Goal: Task Accomplishment & Management: Manage account settings

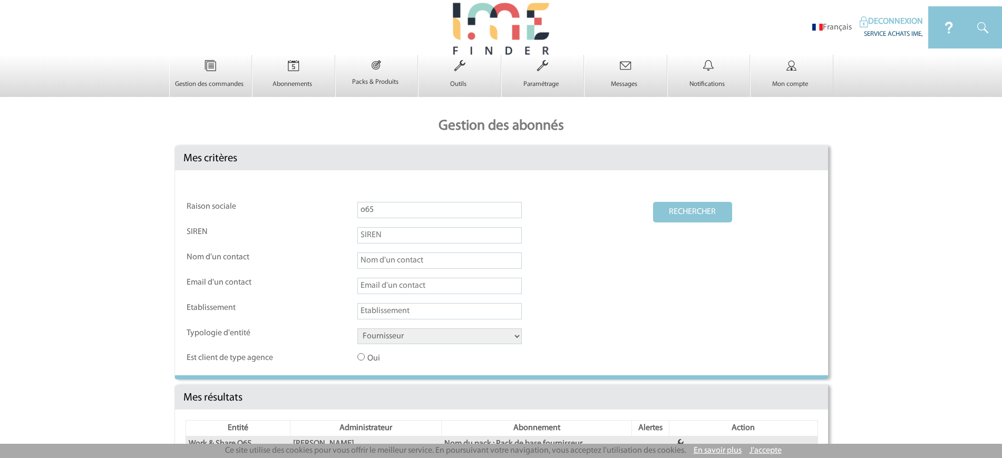
select select "FOURNISSEUR"
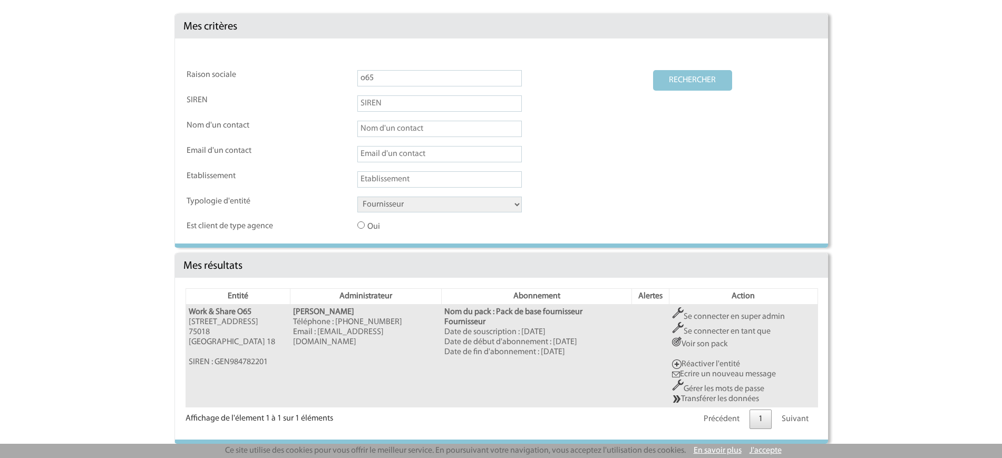
click at [384, 78] on input "o65" at bounding box center [439, 78] width 165 height 16
type input "Brasserie Auteuil"
click at [701, 90] on button "RECHERCHER" at bounding box center [692, 80] width 79 height 21
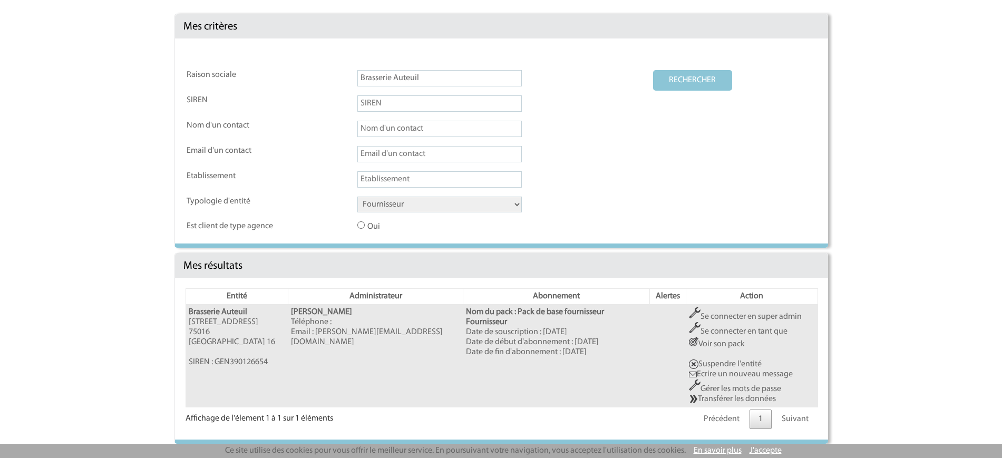
click at [740, 318] on link "Se connecter en super admin" at bounding box center [745, 317] width 113 height 8
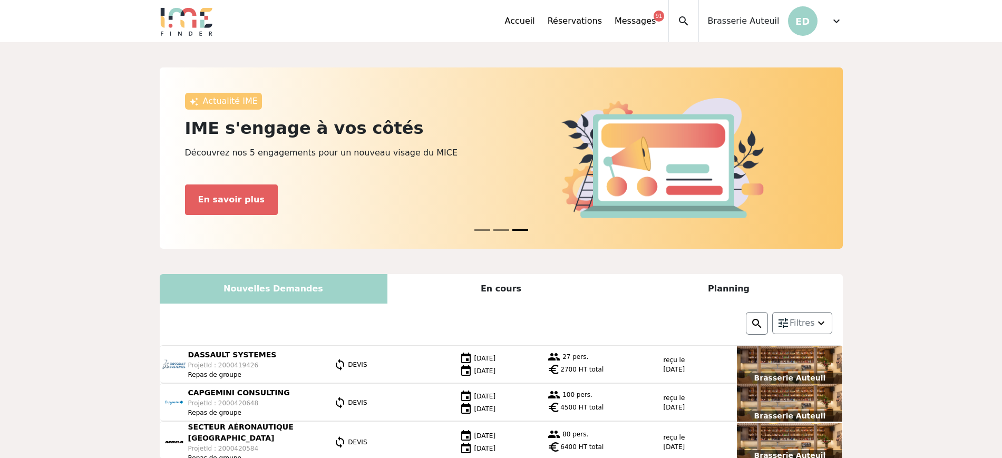
click at [845, 17] on div "expand_less Accueil Réservations Messages 91 Accès autres comptes Mes données p…" at bounding box center [501, 21] width 696 height 42
click at [832, 18] on span "expand_more" at bounding box center [836, 21] width 13 height 13
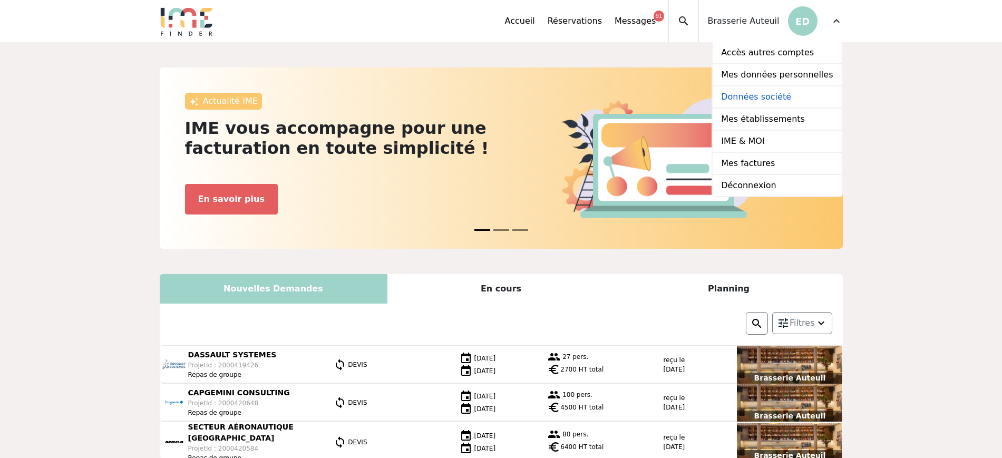
click at [762, 98] on link "Données société" at bounding box center [777, 97] width 129 height 22
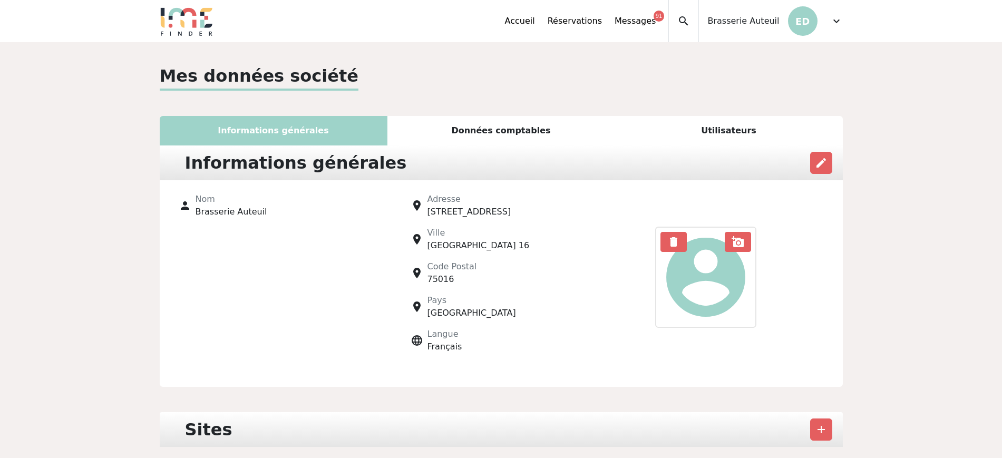
click at [762, 98] on div "Mes données société Informations générales Données comptables Utilisateurs Info…" at bounding box center [501, 393] width 696 height 661
click at [737, 132] on div "Utilisateurs" at bounding box center [729, 131] width 228 height 30
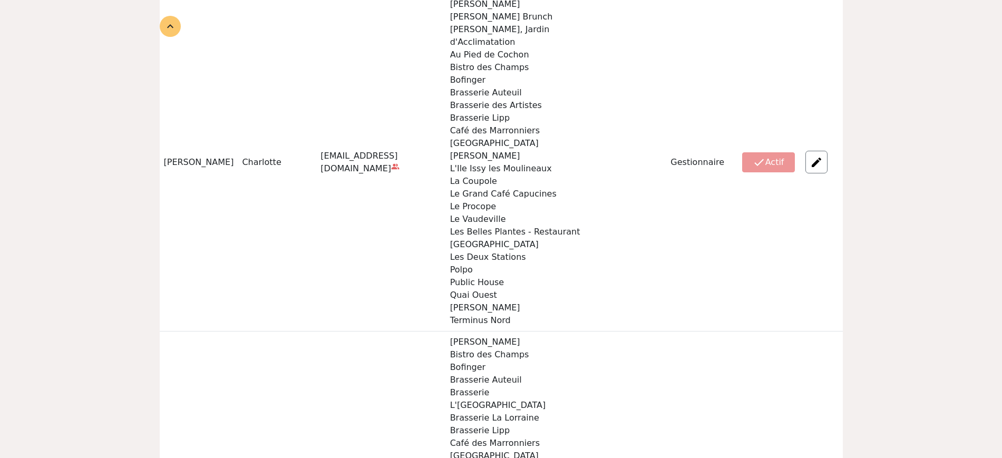
scroll to position [142, 0]
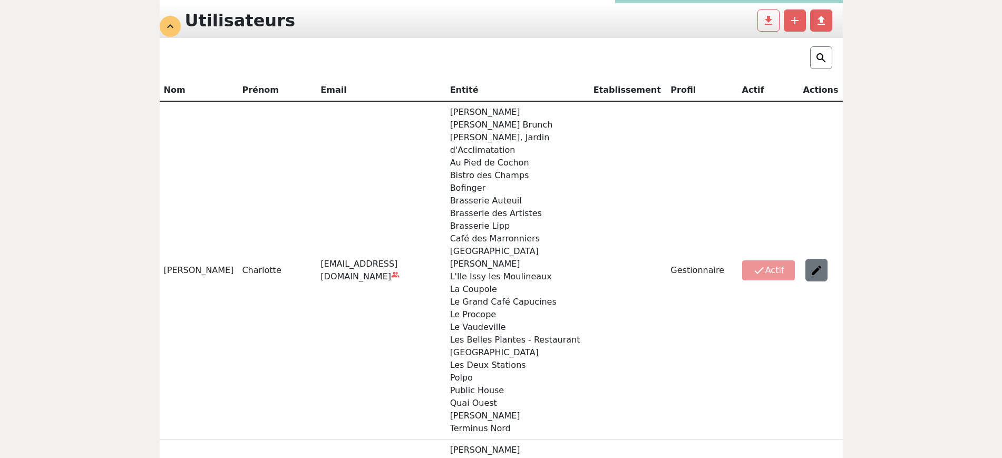
click at [815, 269] on div at bounding box center [817, 270] width 22 height 23
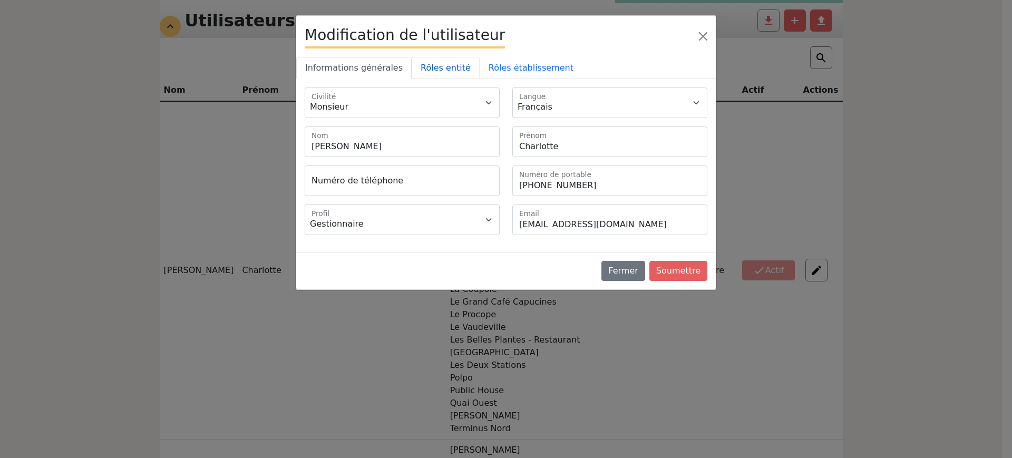
click at [447, 63] on link "Rôles entité" at bounding box center [446, 68] width 68 height 22
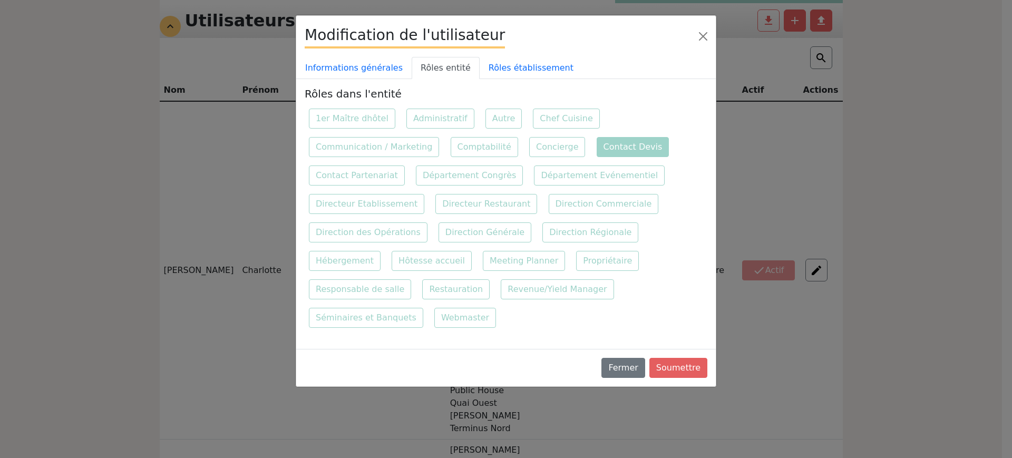
drag, startPoint x: 614, startPoint y: 152, endPoint x: 530, endPoint y: 101, distance: 97.9
click at [615, 152] on label "Contact Devis" at bounding box center [633, 147] width 73 height 20
click at [600, 140] on input "Contact Devis" at bounding box center [596, 136] width 7 height 7
checkbox input "false"
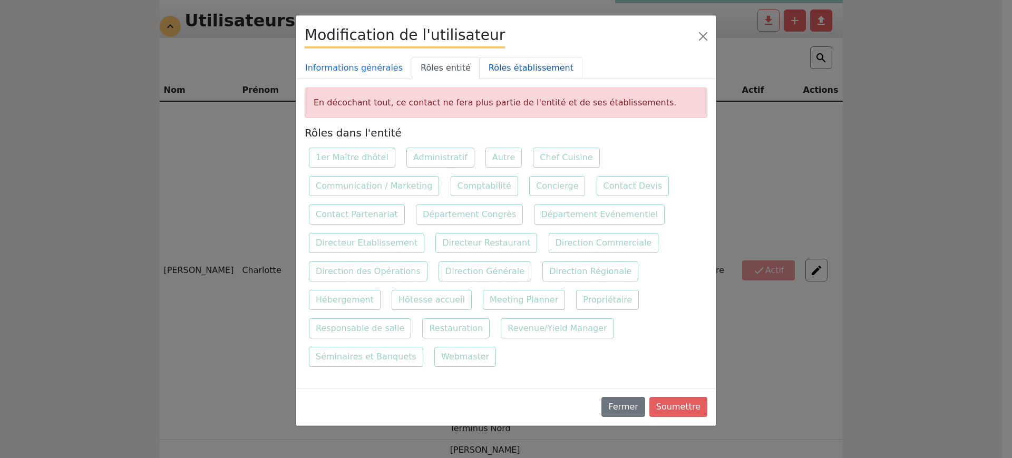
click at [505, 57] on link "Rôles établissement" at bounding box center [531, 68] width 103 height 22
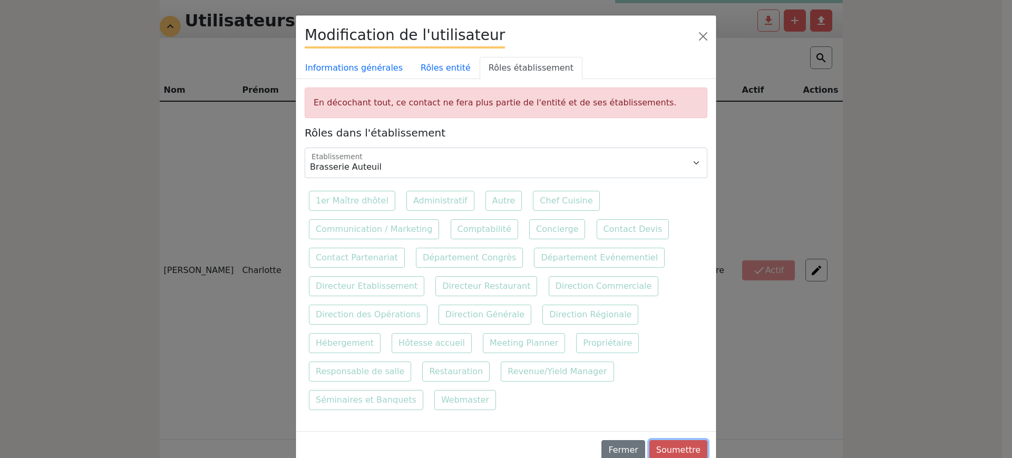
click at [667, 440] on button "Soumettre" at bounding box center [679, 450] width 58 height 20
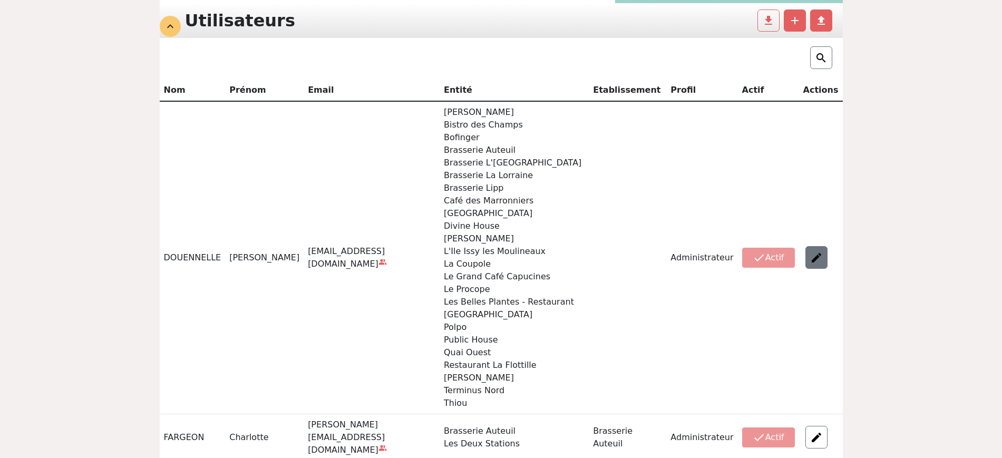
click at [823, 253] on img at bounding box center [816, 258] width 13 height 13
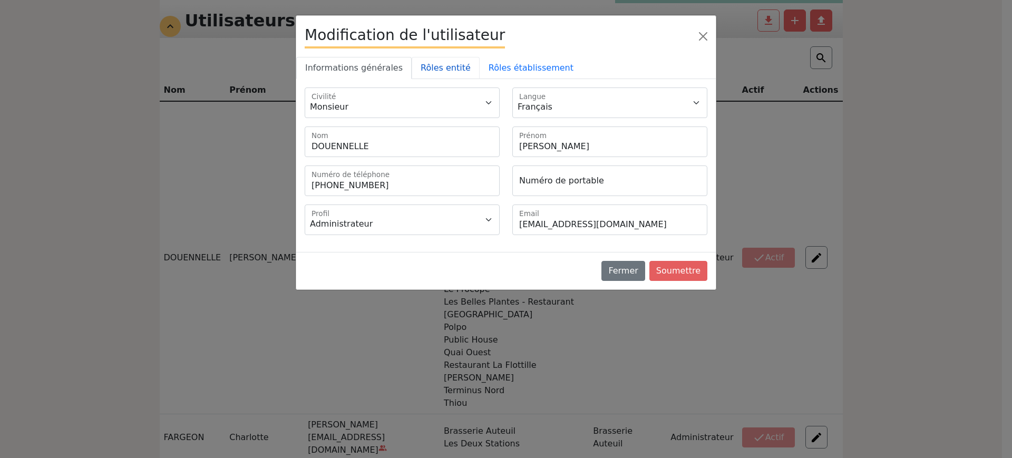
click at [439, 70] on link "Rôles entité" at bounding box center [446, 68] width 68 height 22
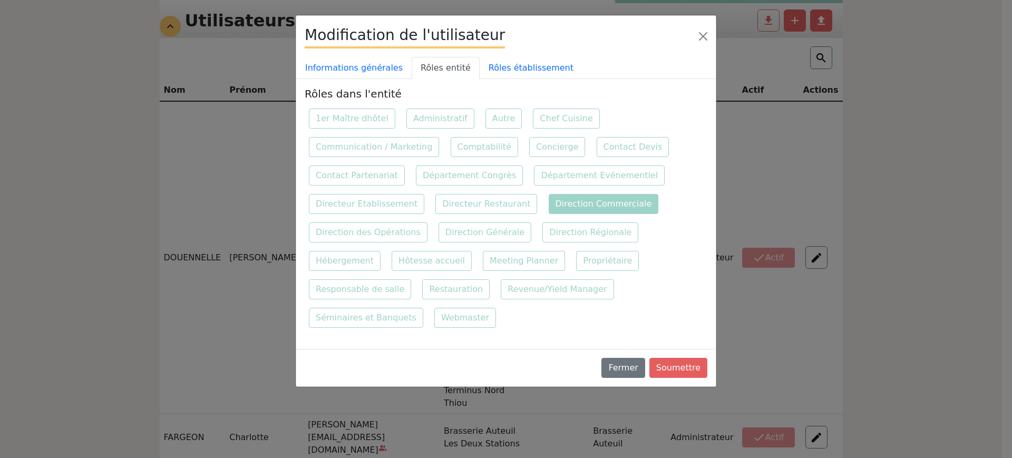
click at [591, 198] on label "Direction Commerciale" at bounding box center [604, 204] width 110 height 20
click at [552, 197] on input "Direction Commerciale" at bounding box center [548, 193] width 7 height 7
checkbox input "false"
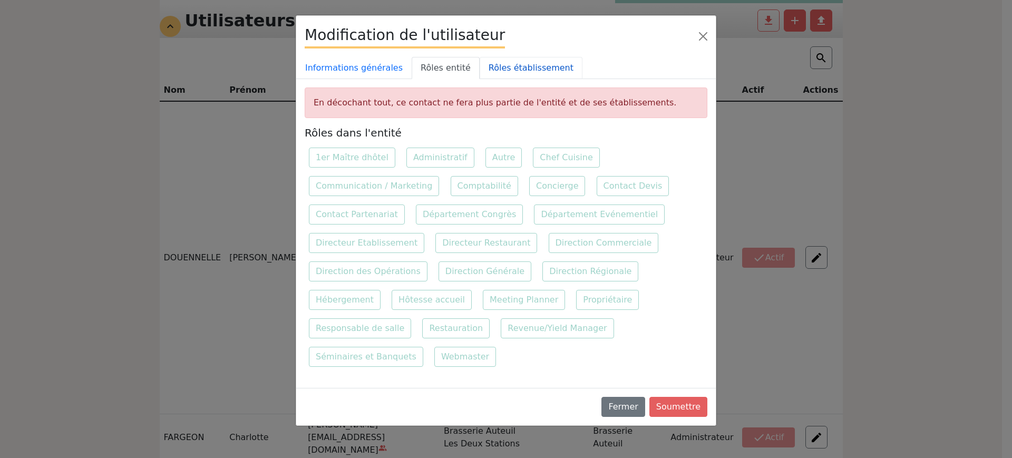
click at [511, 66] on link "Rôles établissement" at bounding box center [531, 68] width 103 height 22
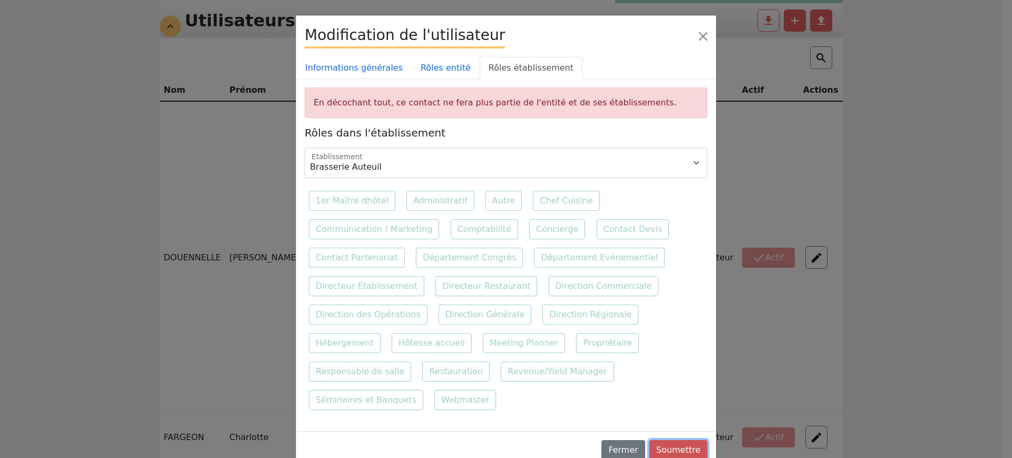
click at [682, 440] on button "Soumettre" at bounding box center [679, 450] width 58 height 20
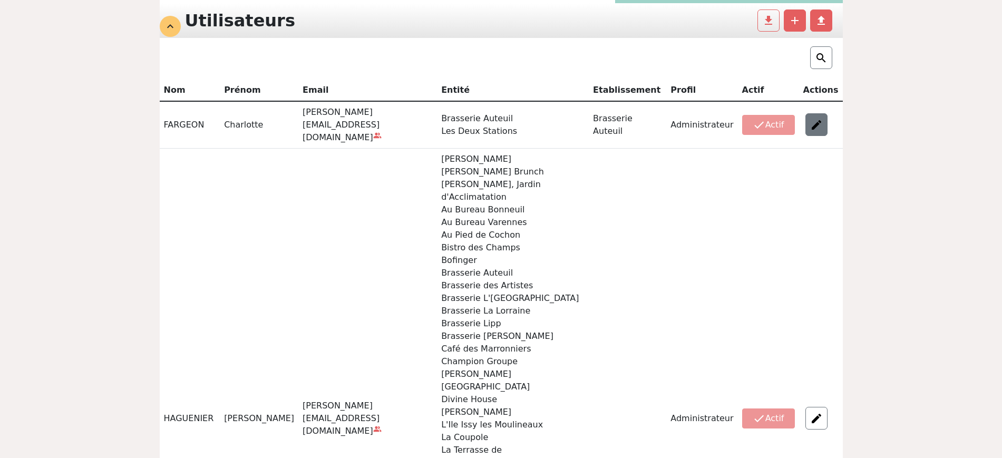
click at [820, 119] on img at bounding box center [816, 125] width 13 height 13
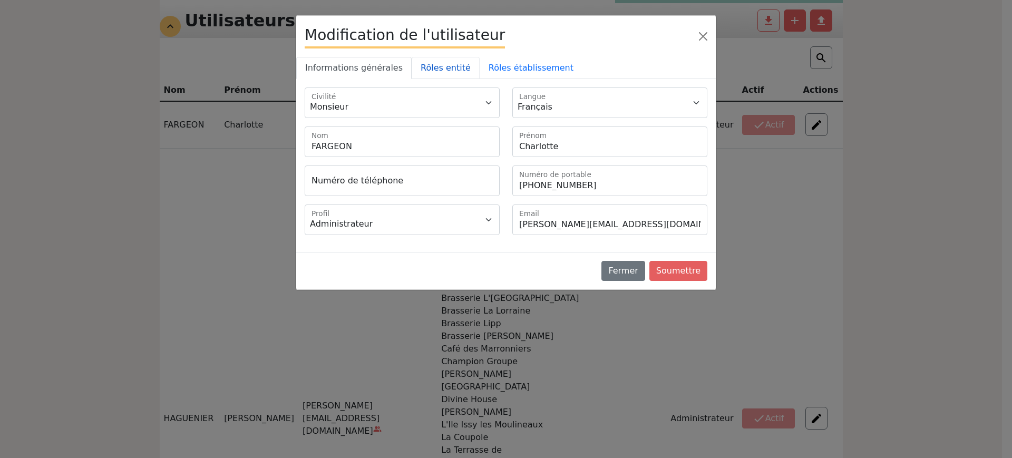
click at [422, 57] on link "Rôles entité" at bounding box center [446, 68] width 68 height 22
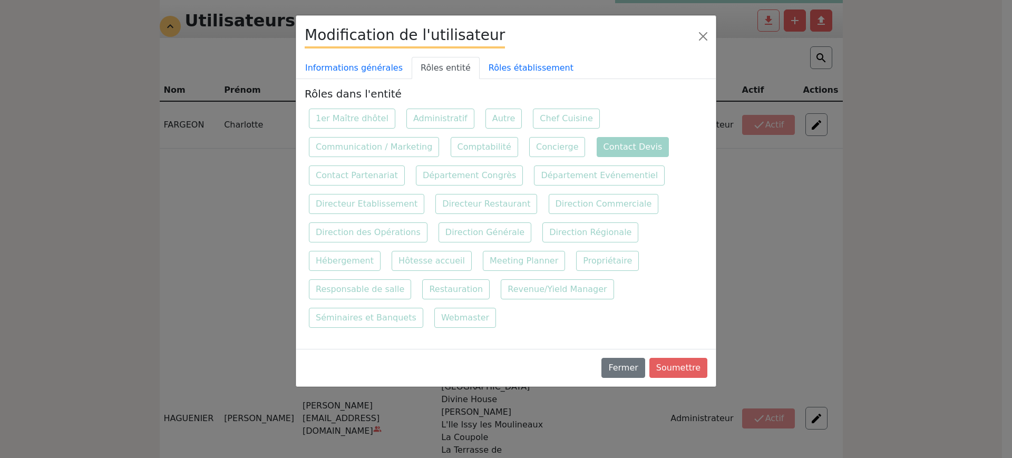
drag, startPoint x: 576, startPoint y: 151, endPoint x: 560, endPoint y: 130, distance: 26.3
click at [597, 151] on label "Contact Devis" at bounding box center [633, 147] width 73 height 20
click at [593, 140] on input "Contact Devis" at bounding box center [596, 136] width 7 height 7
checkbox input "false"
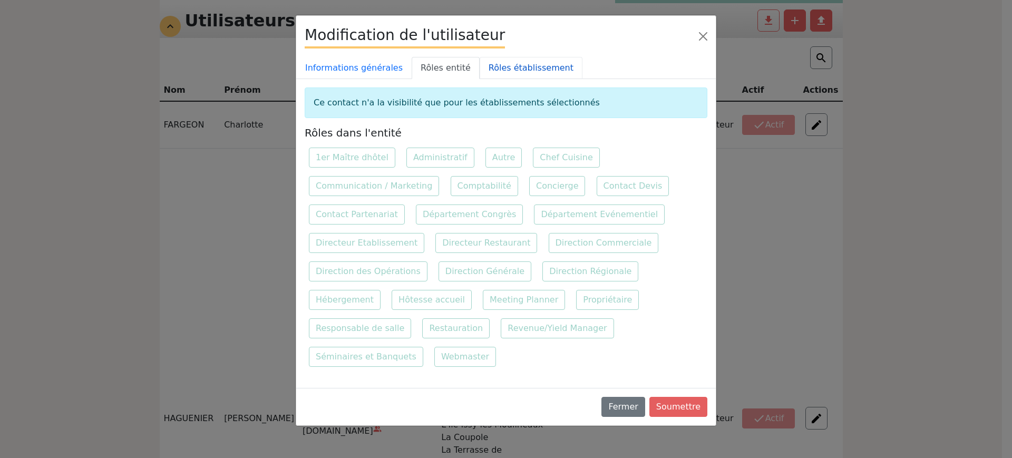
click at [527, 71] on link "Rôles établissement" at bounding box center [531, 68] width 103 height 22
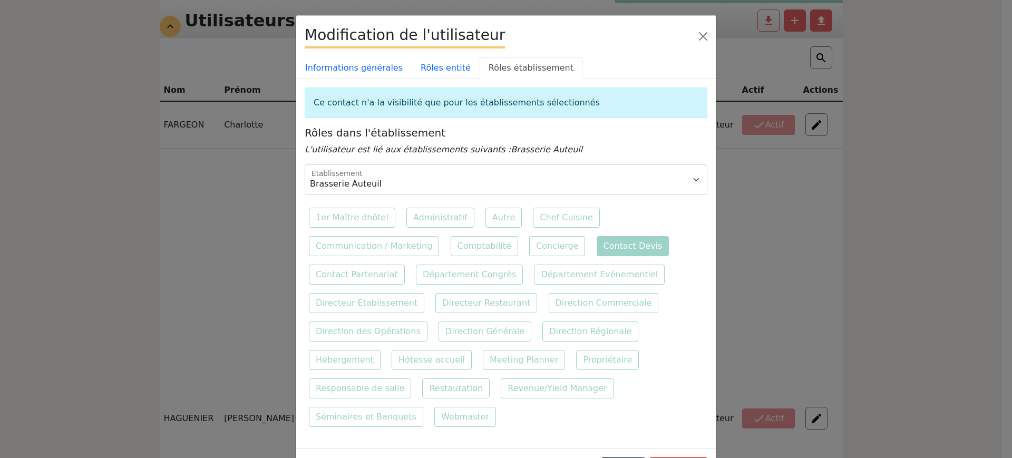
click at [600, 236] on label "Contact Devis" at bounding box center [633, 246] width 73 height 20
click at [600, 236] on input "Contact Devis" at bounding box center [596, 235] width 7 height 7
checkbox input "false"
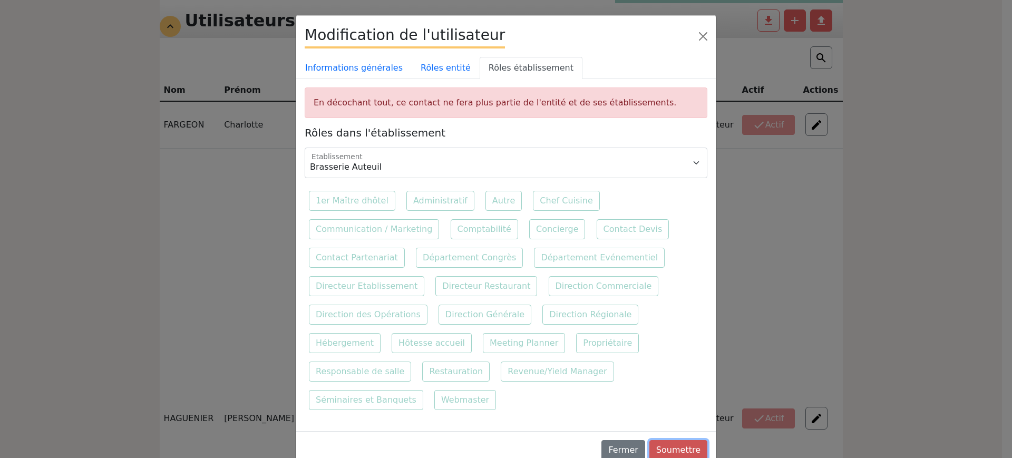
click at [672, 440] on button "Soumettre" at bounding box center [679, 450] width 58 height 20
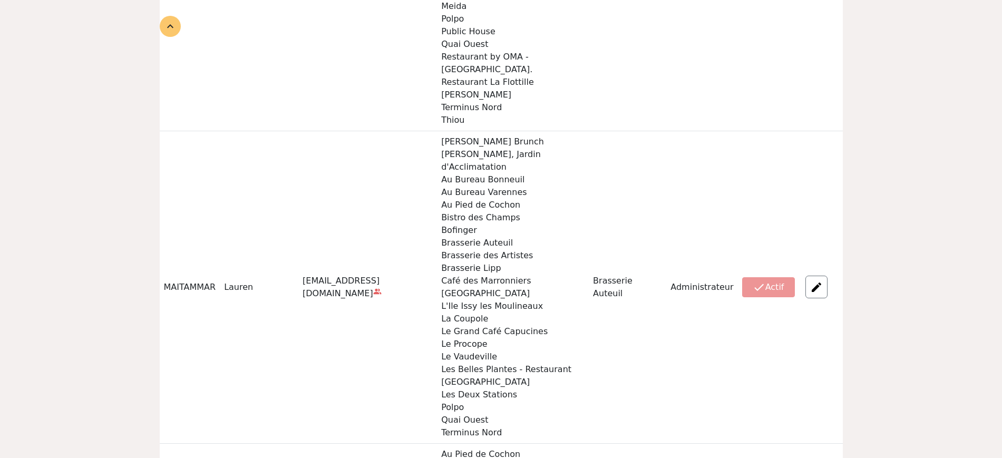
scroll to position [670, 0]
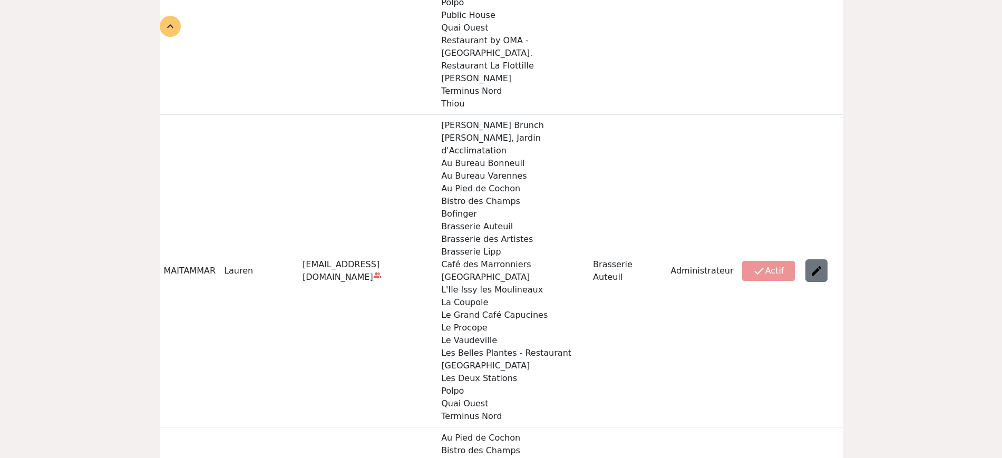
click at [815, 265] on img at bounding box center [816, 271] width 13 height 13
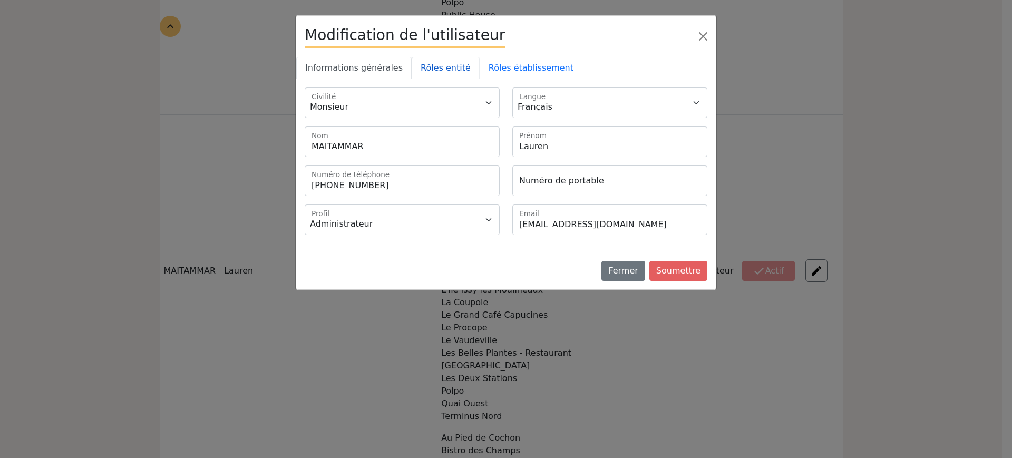
click at [457, 73] on link "Rôles entité" at bounding box center [446, 68] width 68 height 22
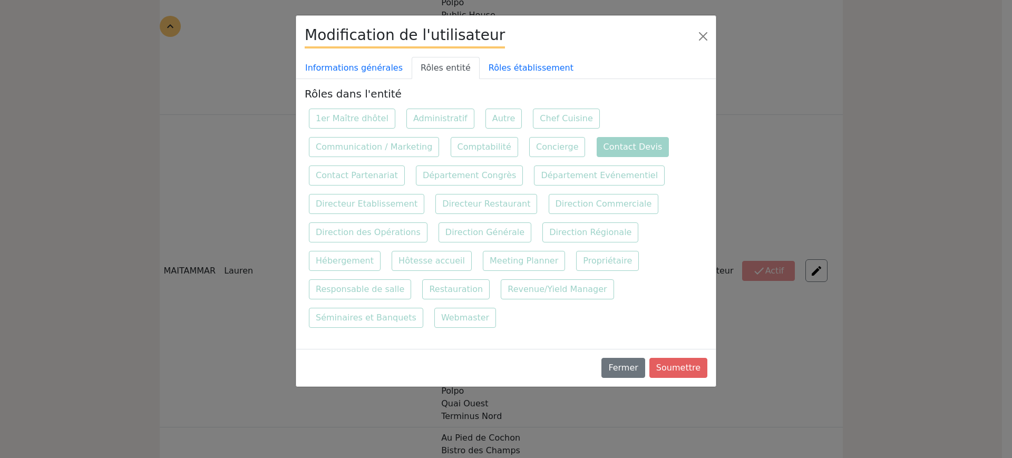
click at [616, 141] on label "Contact Devis" at bounding box center [633, 147] width 73 height 20
click at [600, 140] on input "Contact Devis" at bounding box center [596, 136] width 7 height 7
checkbox input "false"
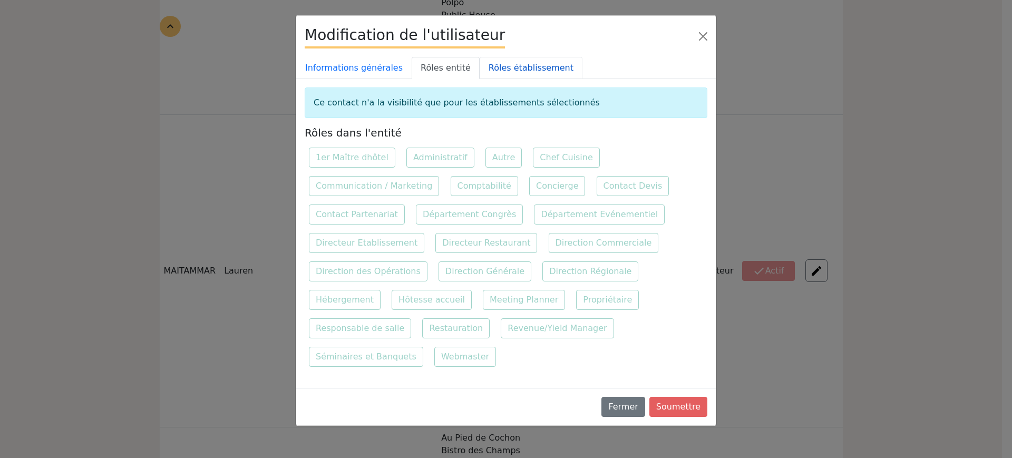
click at [492, 64] on link "Rôles établissement" at bounding box center [531, 68] width 103 height 22
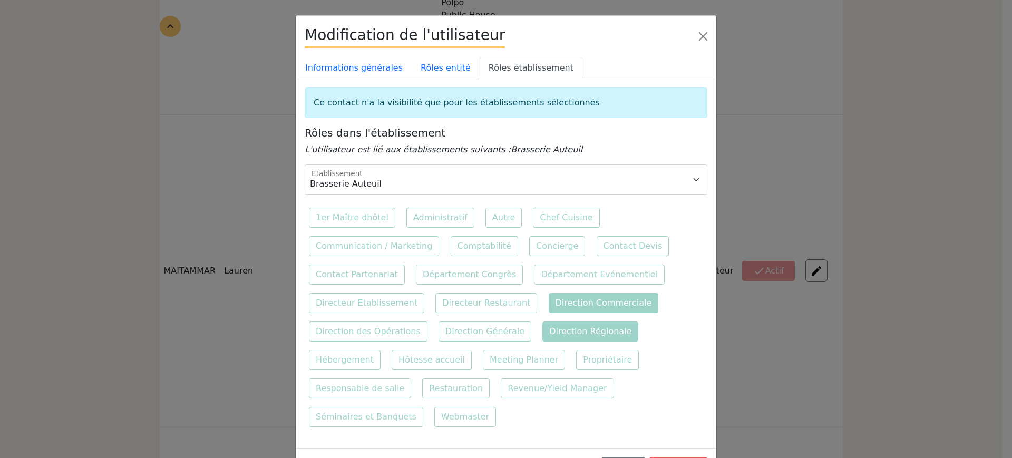
click at [594, 307] on label "Direction Commerciale" at bounding box center [604, 303] width 110 height 20
click at [552, 296] on input "Direction Commerciale" at bounding box center [548, 292] width 7 height 7
checkbox input "false"
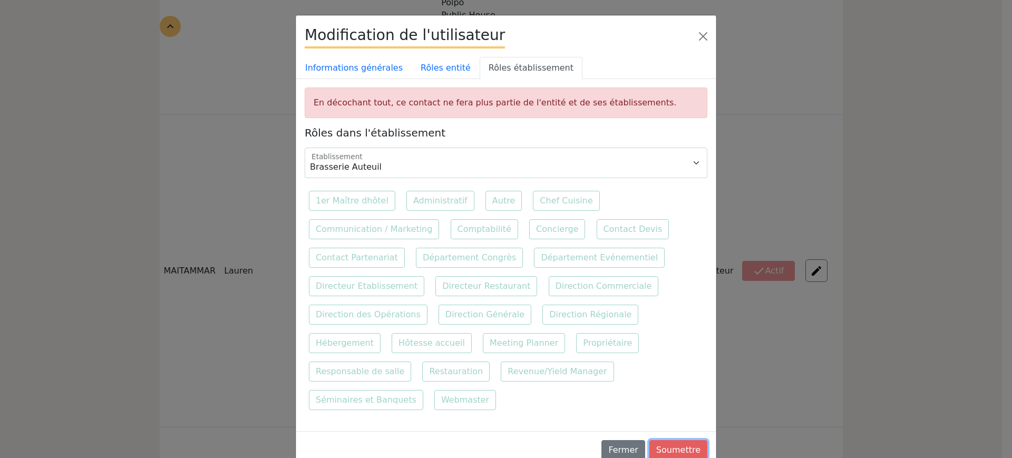
click at [682, 440] on button "Soumettre" at bounding box center [679, 450] width 58 height 20
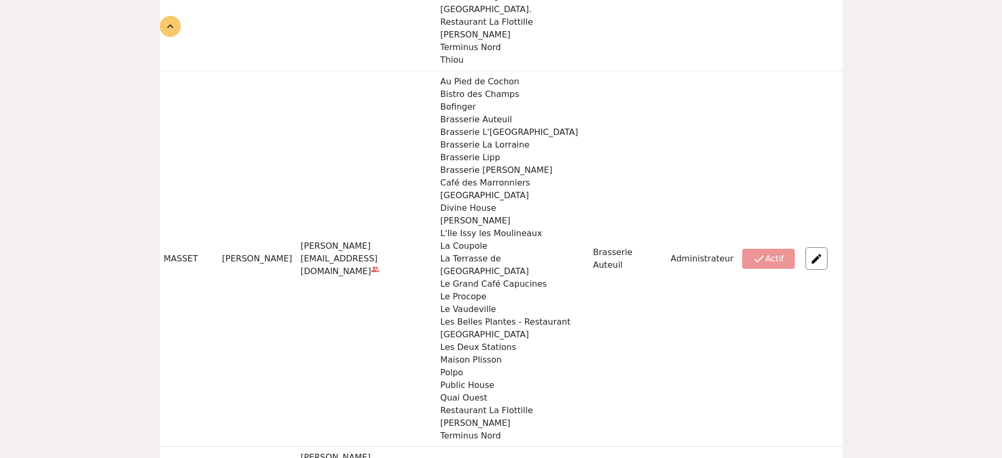
scroll to position [736, 0]
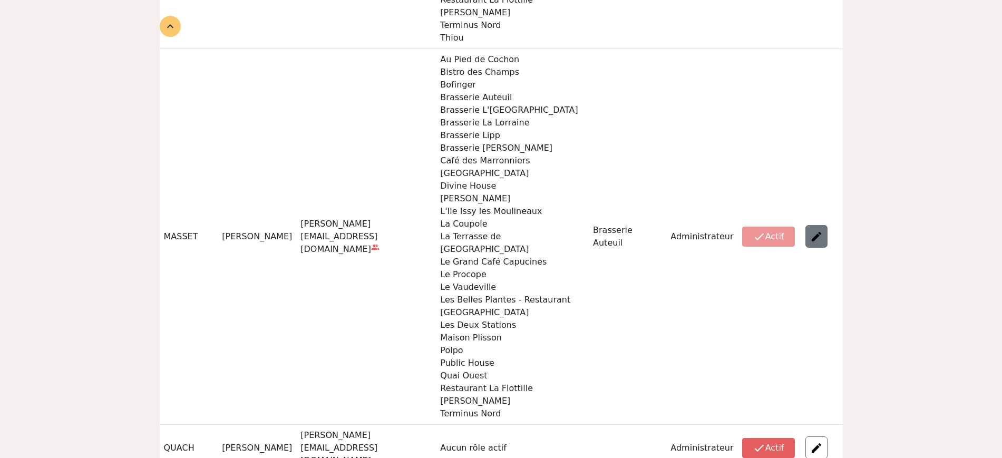
click at [821, 230] on img at bounding box center [816, 236] width 13 height 13
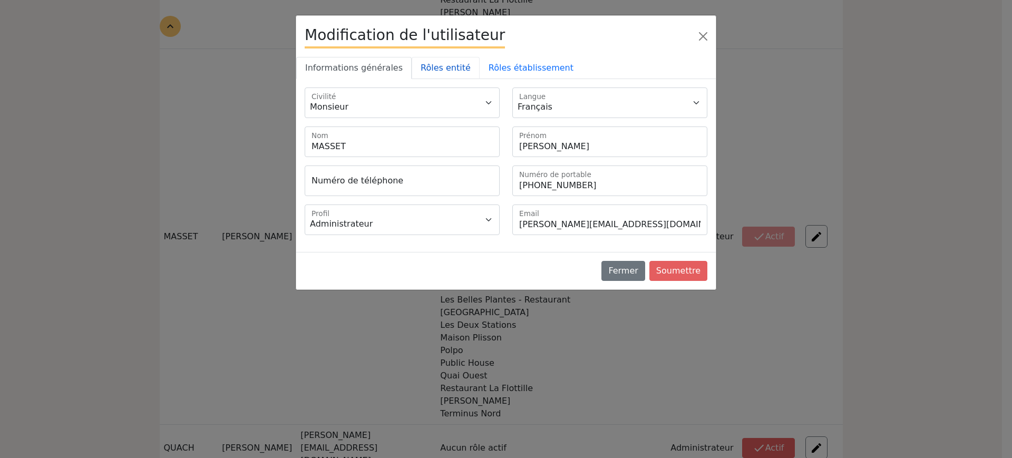
click at [446, 64] on link "Rôles entité" at bounding box center [446, 68] width 68 height 22
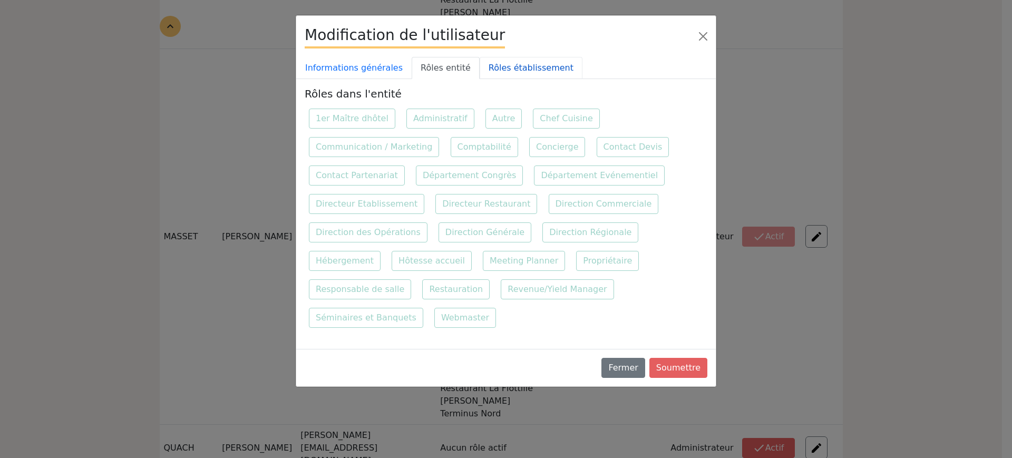
click at [523, 70] on link "Rôles établissement" at bounding box center [531, 68] width 103 height 22
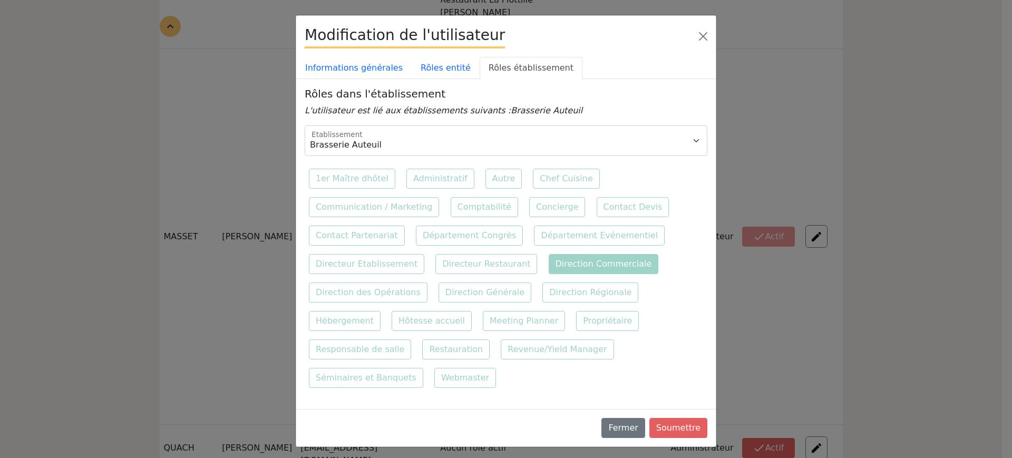
click at [577, 265] on label "Direction Commerciale" at bounding box center [604, 264] width 110 height 20
click at [552, 257] on input "Direction Commerciale" at bounding box center [548, 253] width 7 height 7
checkbox input "false"
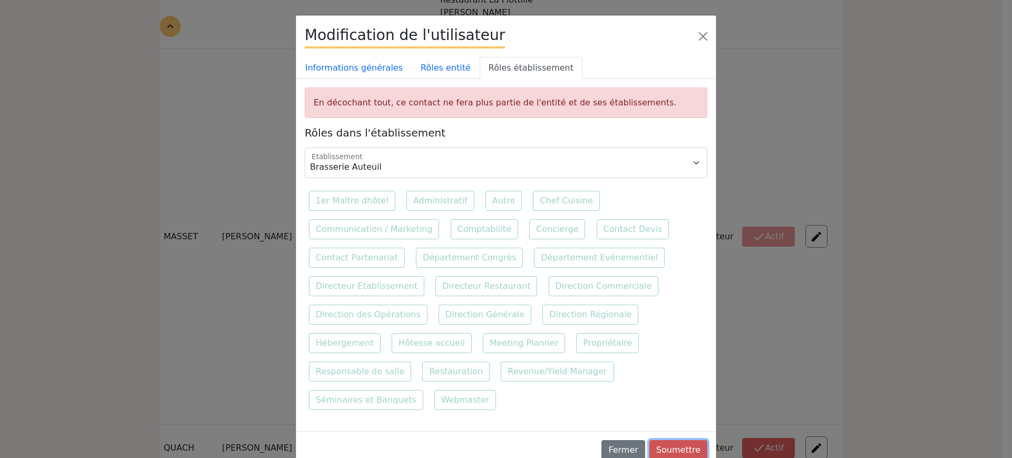
click at [685, 440] on button "Soumettre" at bounding box center [679, 450] width 58 height 20
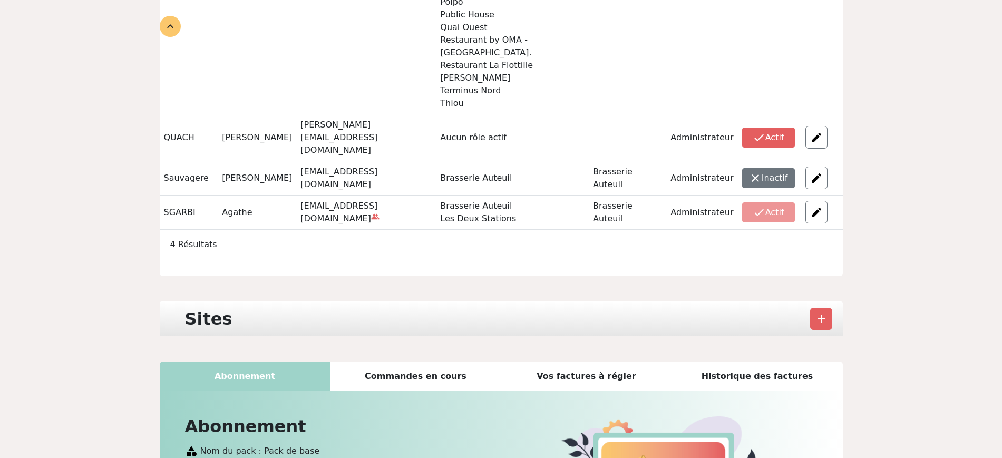
scroll to position [604, 0]
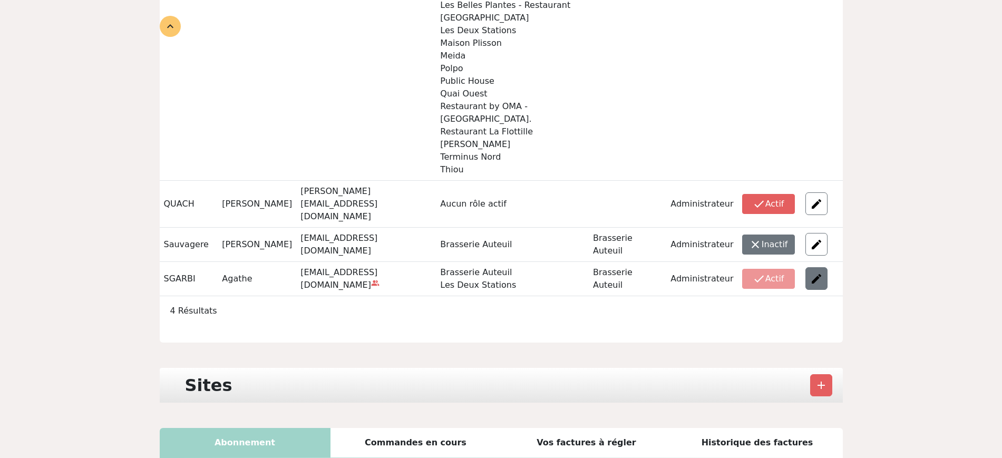
click at [818, 273] on img at bounding box center [816, 279] width 13 height 13
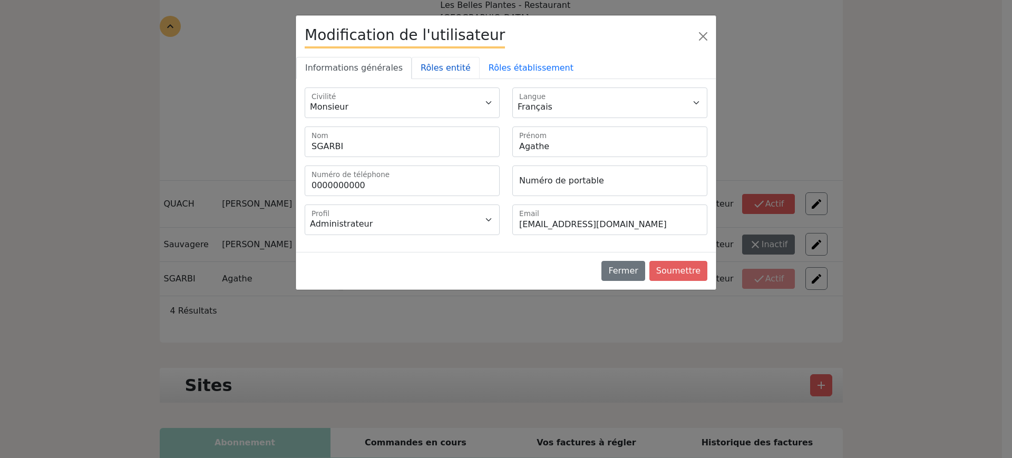
drag, startPoint x: 442, startPoint y: 69, endPoint x: 470, endPoint y: 86, distance: 33.1
click at [442, 69] on link "Rôles entité" at bounding box center [446, 68] width 68 height 22
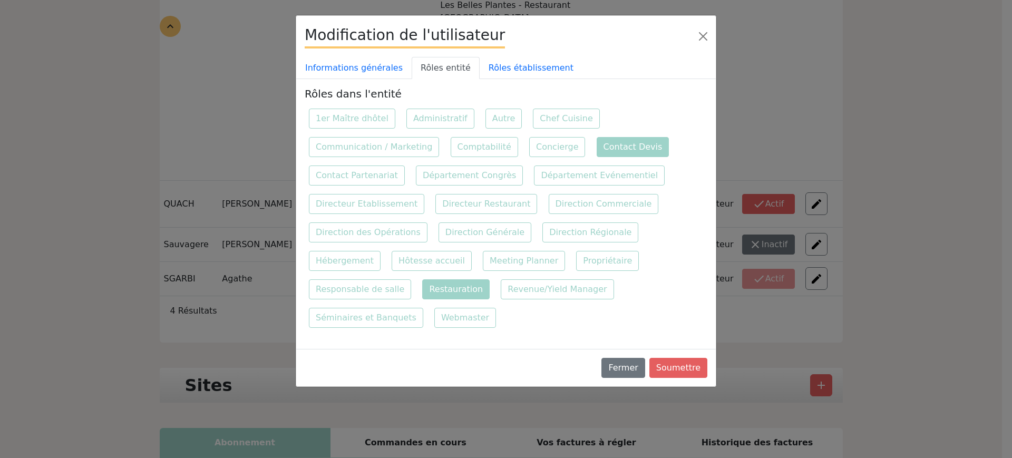
click at [597, 152] on label "Contact Devis" at bounding box center [633, 147] width 73 height 20
click at [593, 140] on input "Contact Devis" at bounding box center [596, 136] width 7 height 7
checkbox input "false"
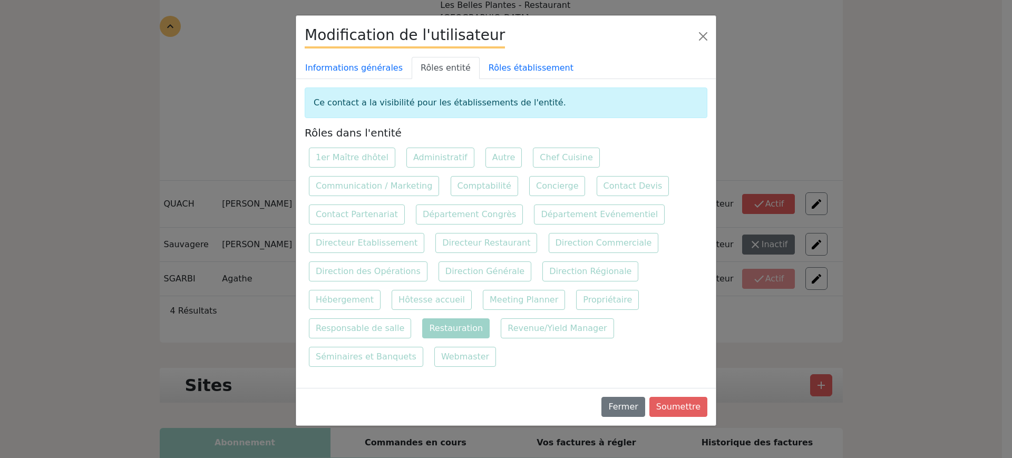
click at [422, 333] on label "Restauration" at bounding box center [455, 328] width 67 height 20
click at [418, 321] on input "Restauration" at bounding box center [421, 317] width 7 height 7
checkbox input "false"
click at [491, 65] on link "Rôles établissement" at bounding box center [531, 68] width 103 height 22
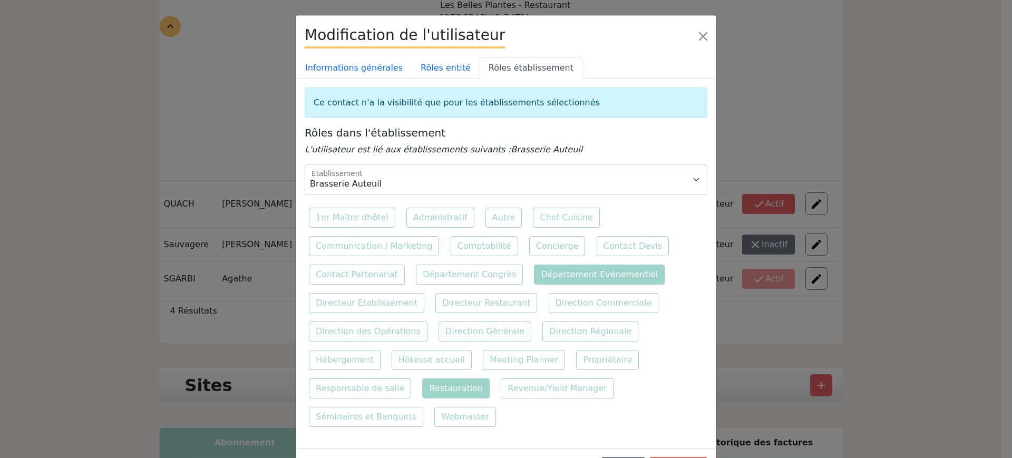
drag, startPoint x: 549, startPoint y: 270, endPoint x: 300, endPoint y: 382, distance: 273.5
click at [548, 270] on label "Département Evénementiel" at bounding box center [599, 275] width 131 height 20
click at [537, 267] on input "Département Evénementiel" at bounding box center [533, 263] width 7 height 7
checkbox input "false"
drag, startPoint x: 319, startPoint y: 386, endPoint x: 462, endPoint y: 403, distance: 144.4
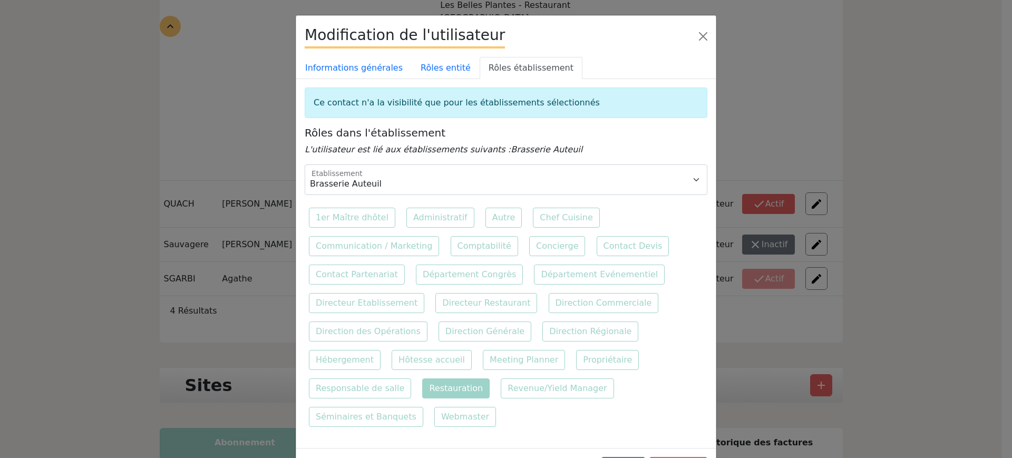
click at [422, 386] on label "Restauration" at bounding box center [455, 389] width 67 height 20
click at [418, 381] on input "Restauration" at bounding box center [421, 377] width 7 height 7
checkbox input "false"
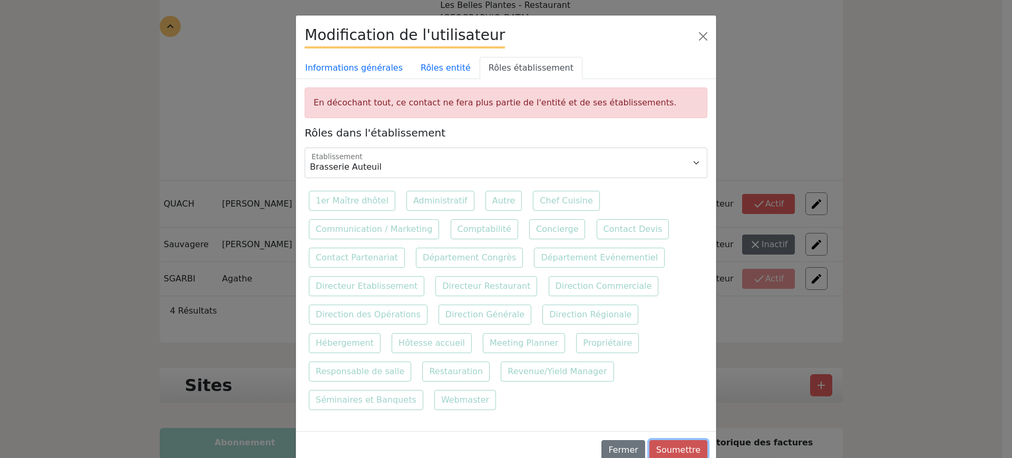
click at [682, 440] on button "Soumettre" at bounding box center [679, 450] width 58 height 20
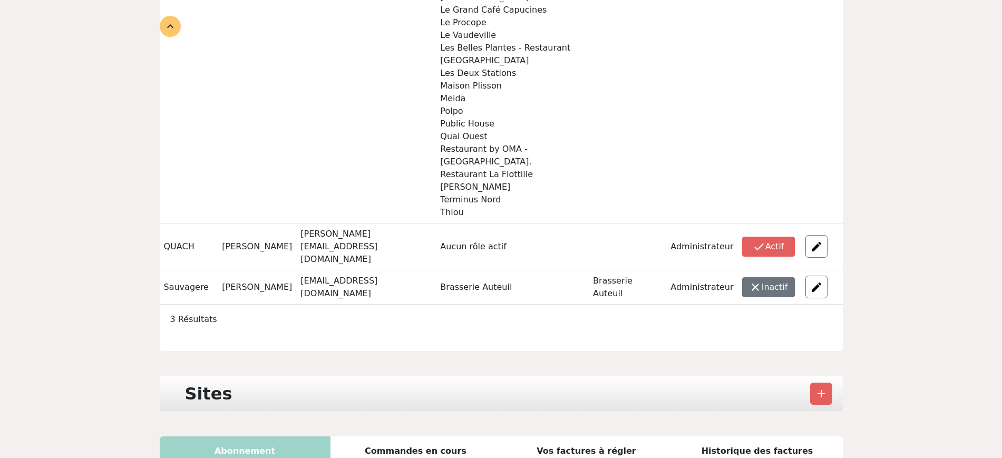
scroll to position [538, 0]
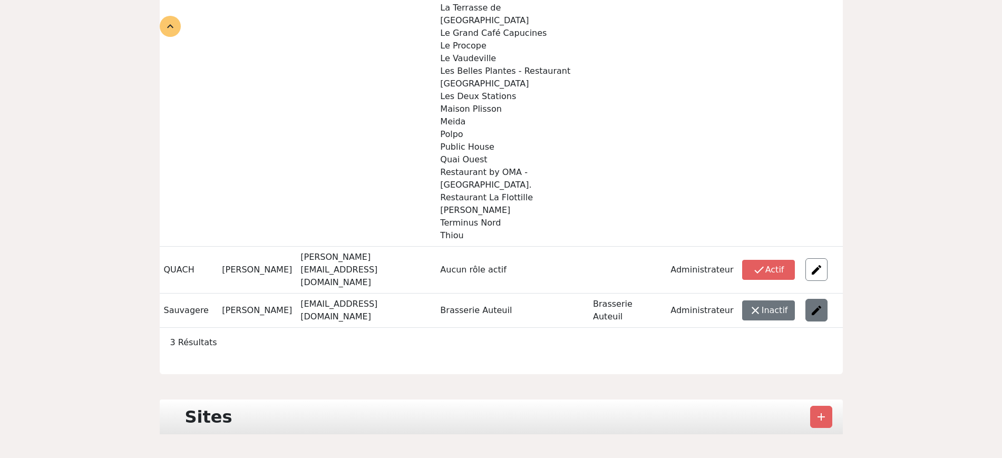
click at [822, 304] on img at bounding box center [816, 310] width 13 height 13
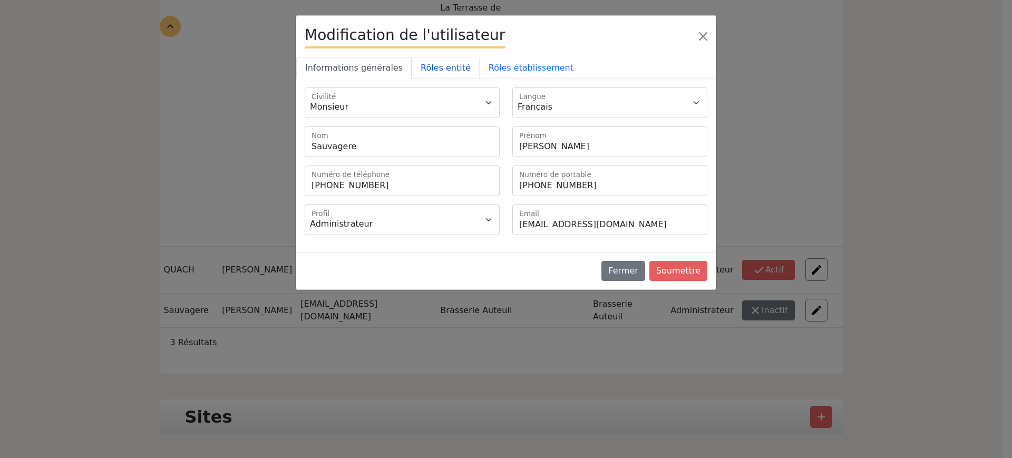
click at [455, 67] on link "Rôles entité" at bounding box center [446, 68] width 68 height 22
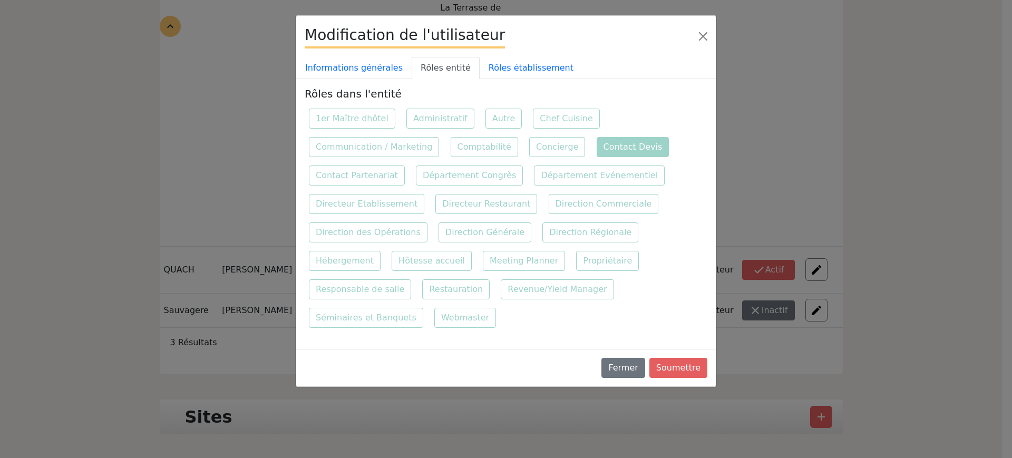
drag, startPoint x: 593, startPoint y: 146, endPoint x: 555, endPoint y: 105, distance: 55.6
click at [597, 146] on label "Contact Devis" at bounding box center [633, 147] width 73 height 20
click at [594, 140] on input "Contact Devis" at bounding box center [596, 136] width 7 height 7
checkbox input "false"
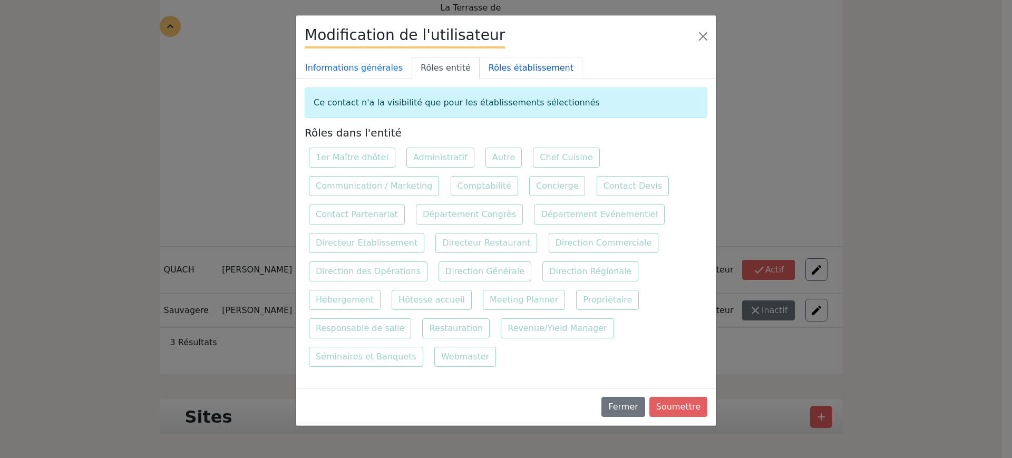
click at [533, 69] on link "Rôles établissement" at bounding box center [531, 68] width 103 height 22
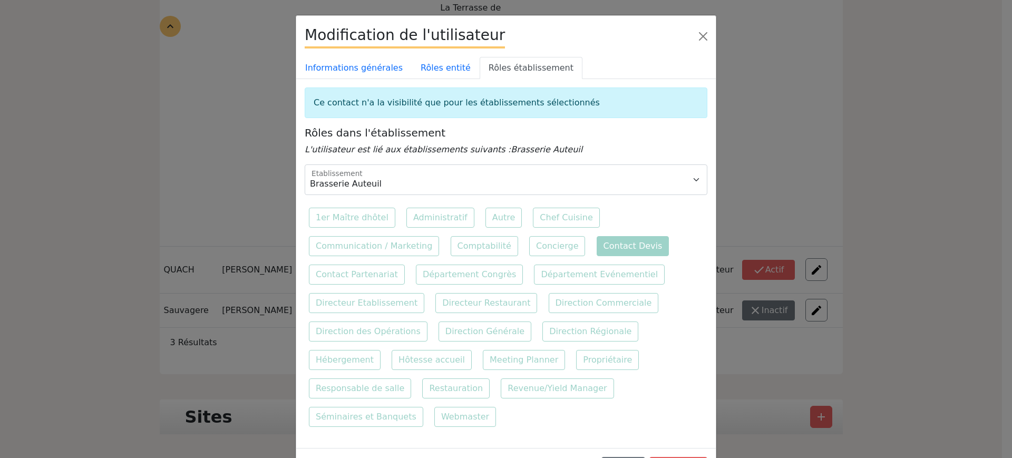
click at [613, 239] on label "Contact Devis" at bounding box center [633, 246] width 73 height 20
click at [600, 239] on input "Contact Devis" at bounding box center [596, 235] width 7 height 7
checkbox input "false"
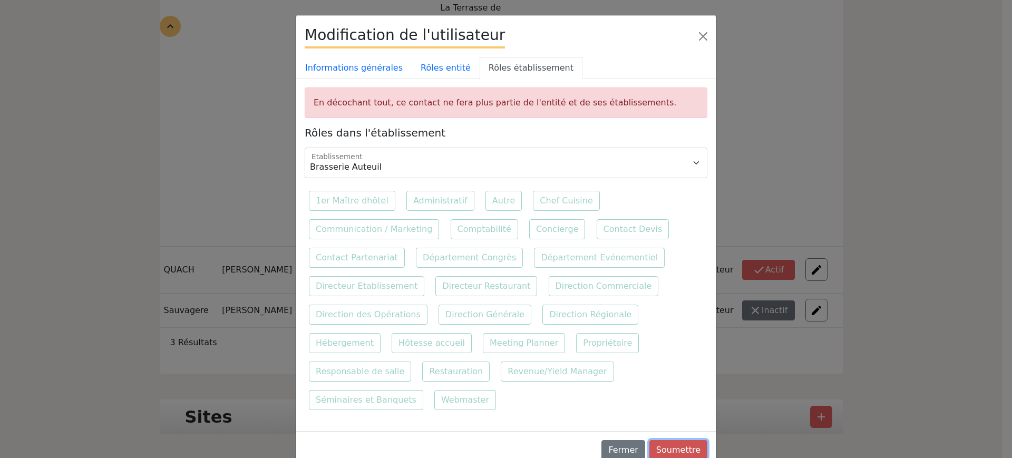
click at [694, 440] on button "Soumettre" at bounding box center [679, 450] width 58 height 20
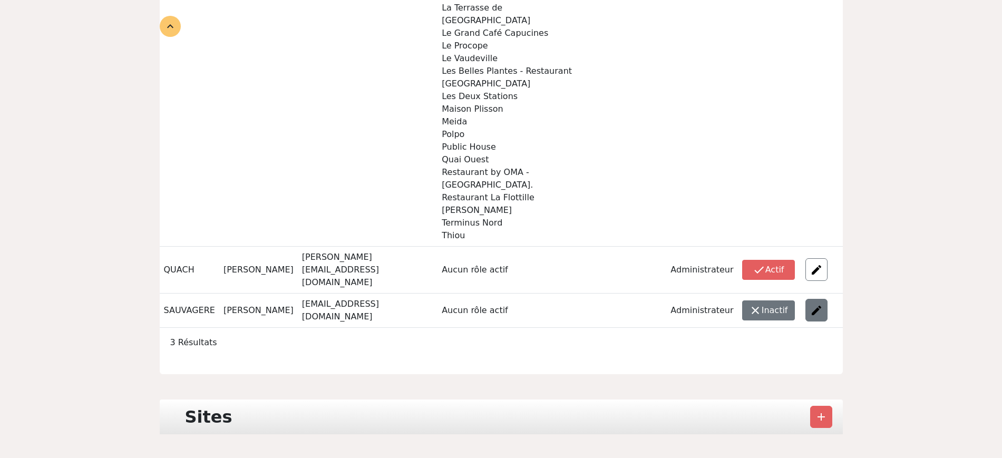
click at [815, 304] on img at bounding box center [816, 310] width 13 height 13
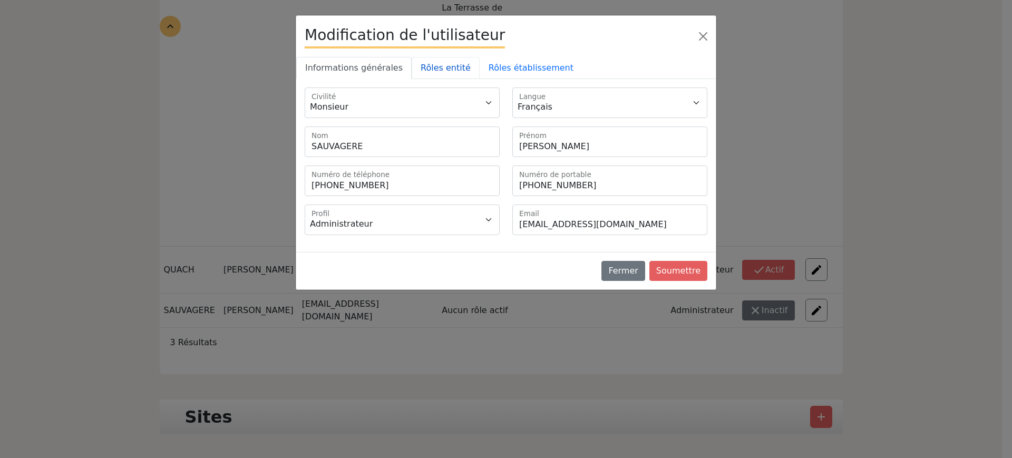
click at [440, 75] on link "Rôles entité" at bounding box center [446, 68] width 68 height 22
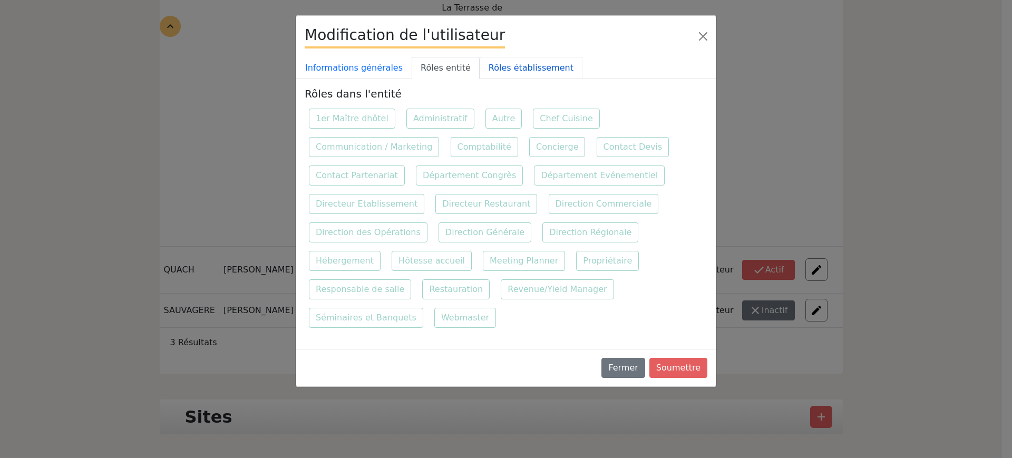
click at [505, 71] on link "Rôles établissement" at bounding box center [531, 68] width 103 height 22
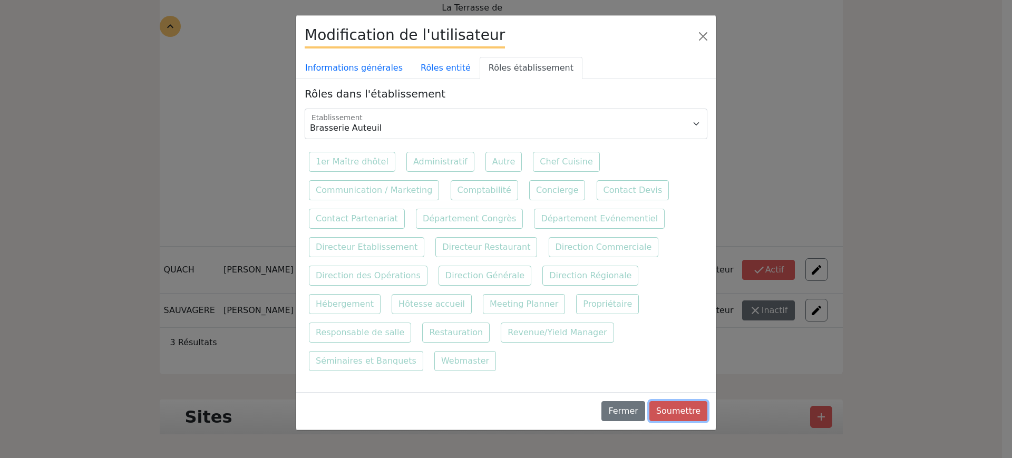
click at [669, 401] on button "Soumettre" at bounding box center [679, 411] width 58 height 20
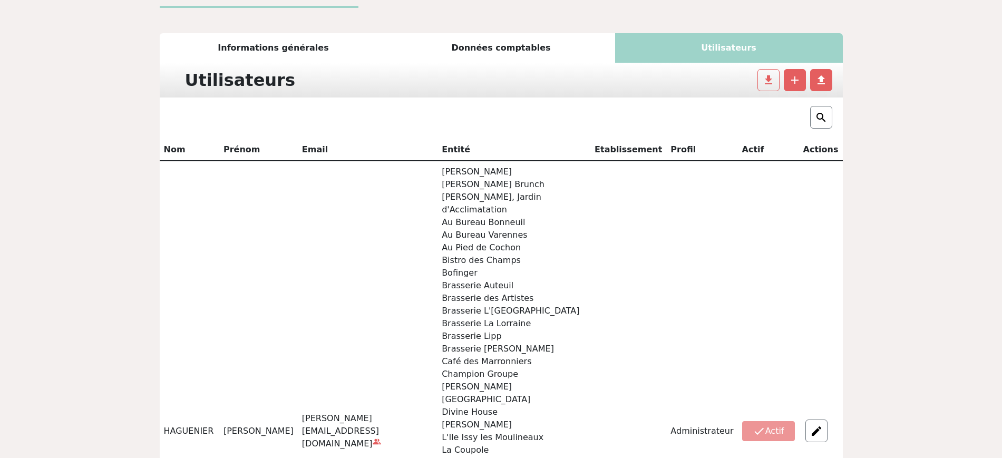
scroll to position [76, 0]
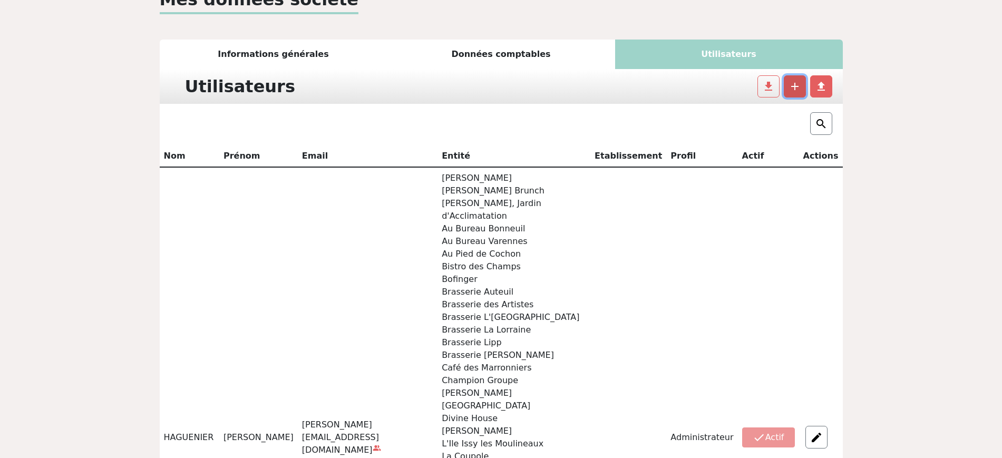
click at [789, 92] on span "add" at bounding box center [795, 86] width 13 height 13
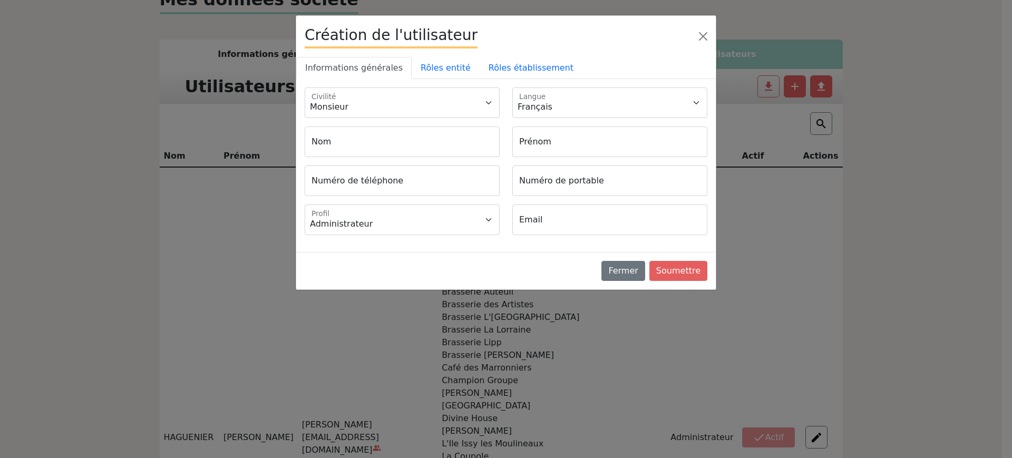
click at [531, 208] on div "Monsieur Madame Civilité Français Langue" at bounding box center [506, 166] width 403 height 156
click at [565, 239] on div "Administrateur Gestionnaire Profil Email" at bounding box center [506, 224] width 416 height 39
click at [565, 225] on input "Email" at bounding box center [610, 220] width 195 height 31
paste input "o.coulibaly@groupe-bertrand.com"
type input "o.coulibaly@groupe-bertrand.com"
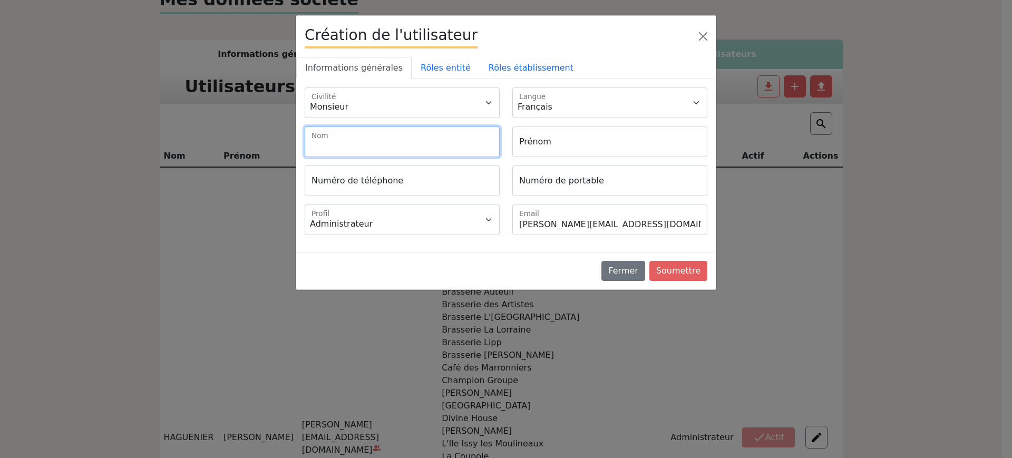
drag, startPoint x: 447, startPoint y: 148, endPoint x: 418, endPoint y: 148, distance: 29.0
click at [447, 148] on input "Nom" at bounding box center [402, 142] width 195 height 31
paste input "Olivier COULIBALY"
click at [331, 143] on input "Olivier COULIBALY" at bounding box center [402, 142] width 195 height 31
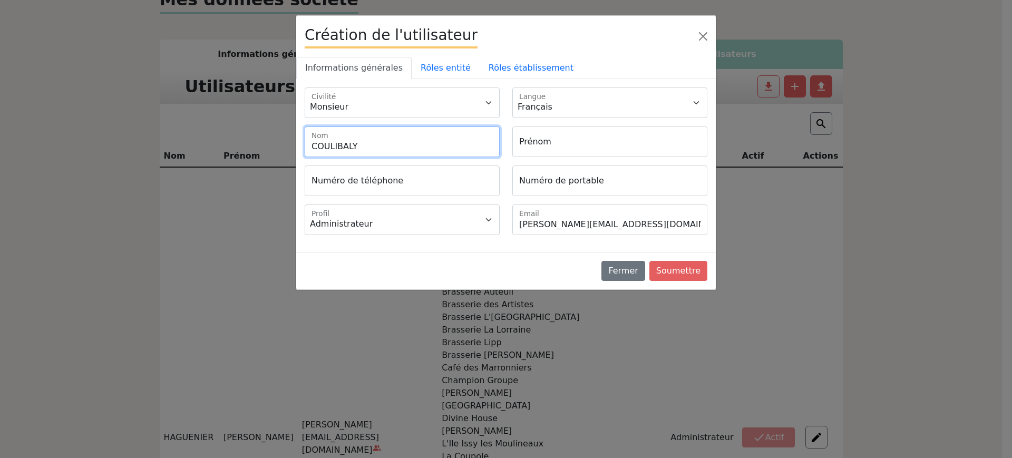
type input "COULIBALY"
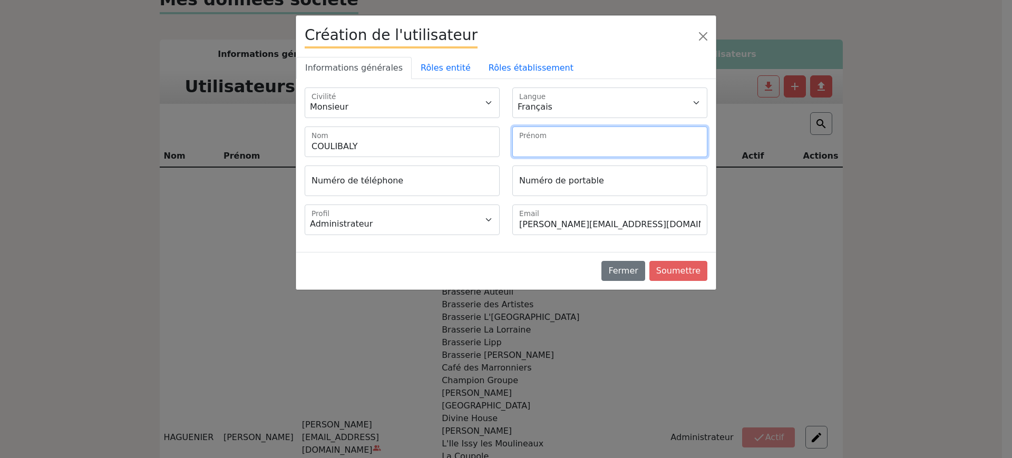
click at [549, 137] on input "Prénom" at bounding box center [610, 142] width 195 height 31
paste input "Olivier"
type input "Olivier"
click at [573, 197] on div "Numéro de téléphone Numéro de portable" at bounding box center [506, 185] width 416 height 39
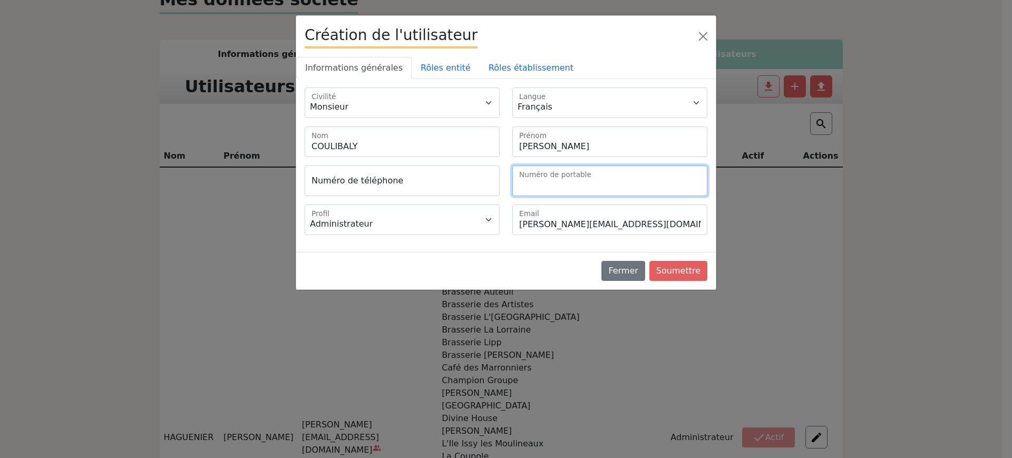
drag, startPoint x: 564, startPoint y: 188, endPoint x: 548, endPoint y: 166, distance: 28.0
click at [564, 188] on input "Numéro de portable" at bounding box center [610, 181] width 195 height 31
paste input "07 89 53 67 40"
type input "+33789536740"
click at [438, 64] on link "Rôles entité" at bounding box center [446, 68] width 68 height 22
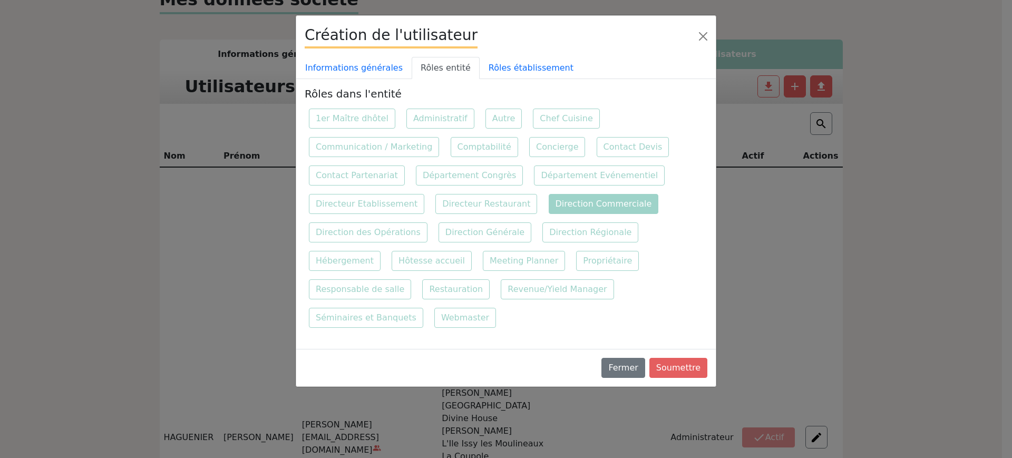
click at [552, 197] on label "Direction Commerciale" at bounding box center [604, 204] width 110 height 20
click at [552, 197] on input "Direction Commerciale" at bounding box center [548, 193] width 7 height 7
checkbox input "true"
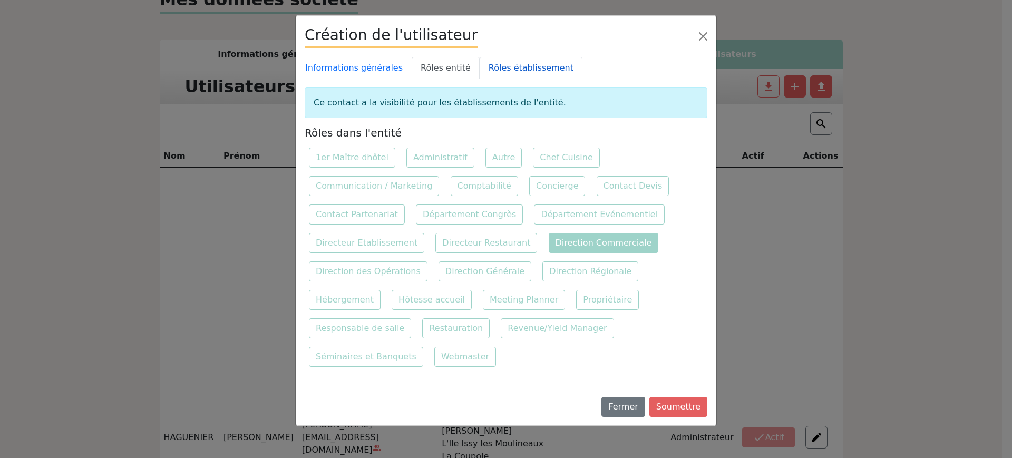
click at [513, 69] on link "Rôles établissement" at bounding box center [531, 68] width 103 height 22
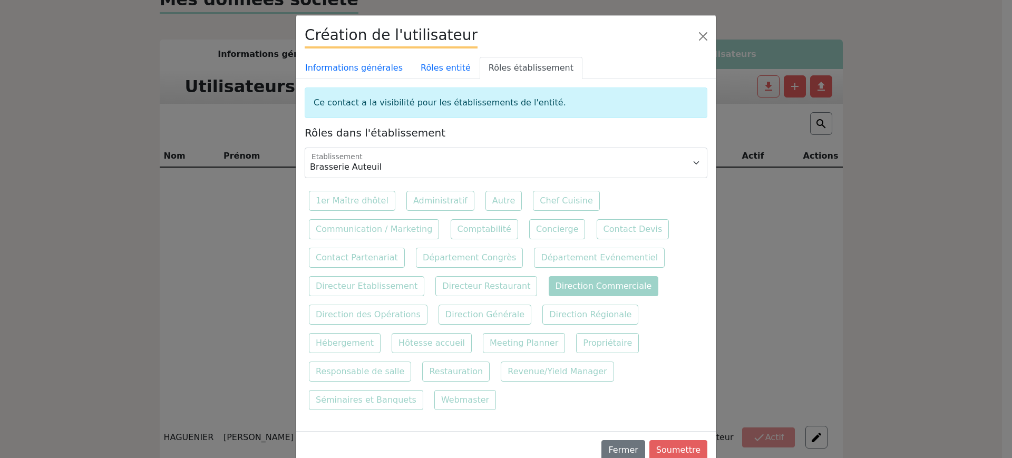
click at [603, 287] on label "Direction Commerciale" at bounding box center [604, 286] width 110 height 20
click at [552, 279] on input "Direction Commerciale" at bounding box center [548, 275] width 7 height 7
checkbox input "true"
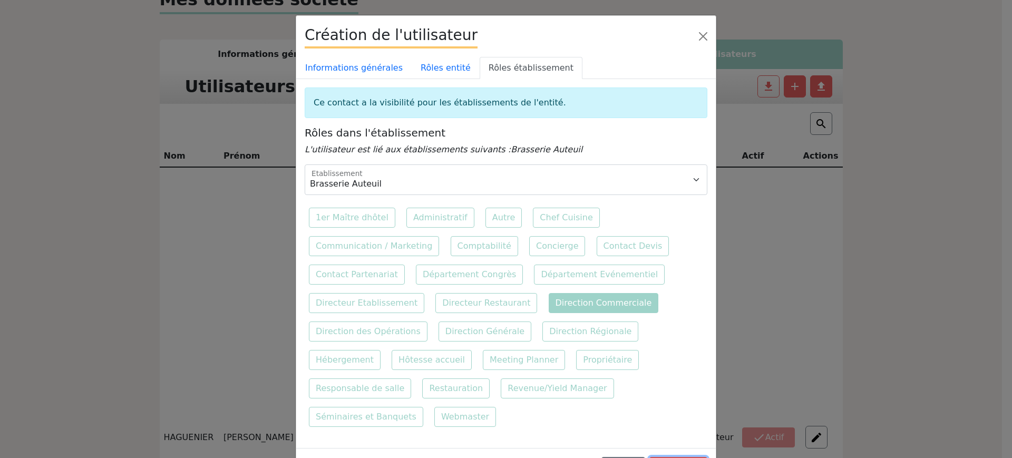
click at [665, 457] on button "Soumettre" at bounding box center [679, 467] width 58 height 20
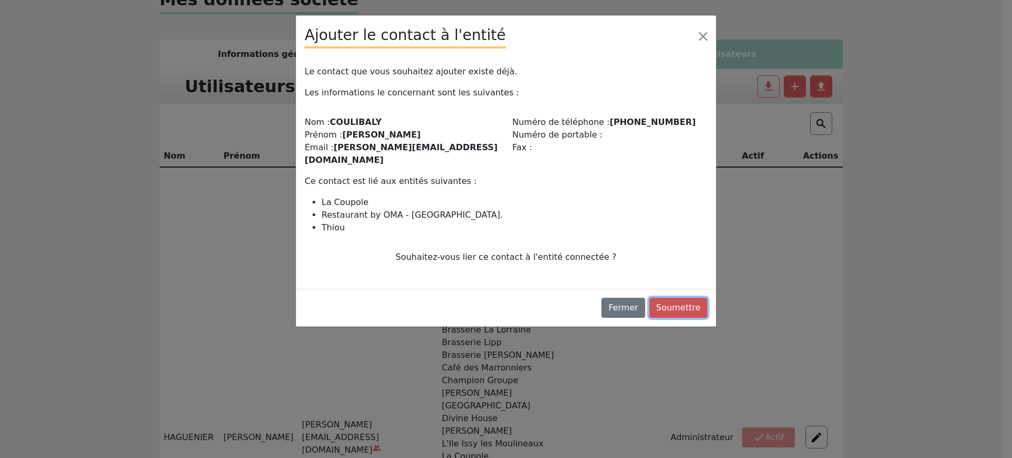
click at [697, 298] on button "Soumettre" at bounding box center [679, 308] width 58 height 20
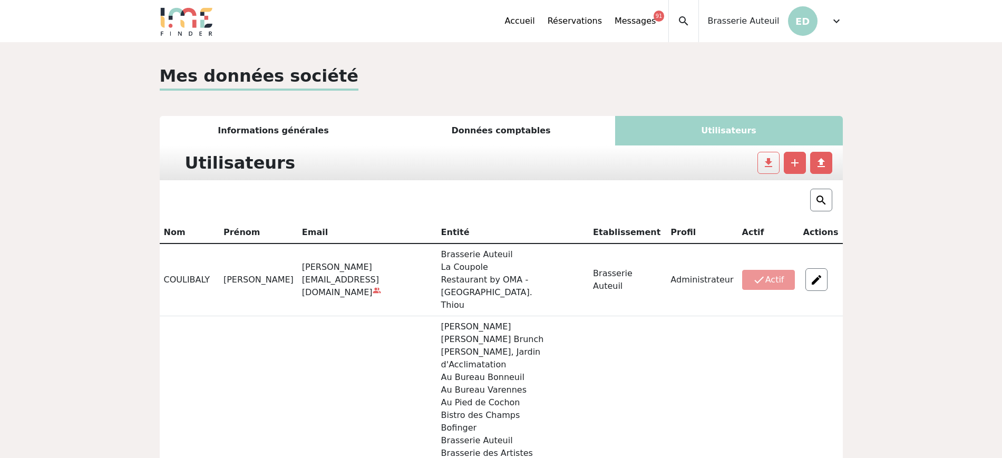
click at [838, 28] on div "expand_more" at bounding box center [836, 21] width 13 height 42
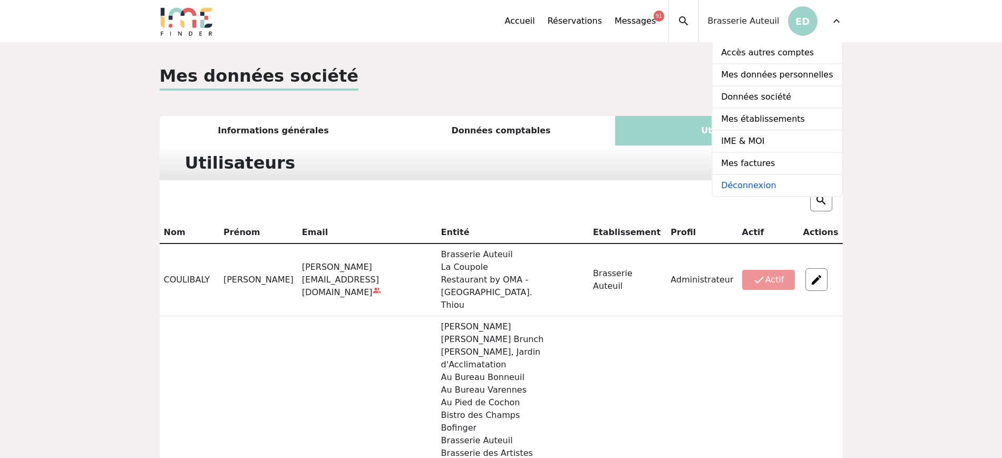
click at [761, 183] on link "Déconnexion" at bounding box center [777, 185] width 129 height 21
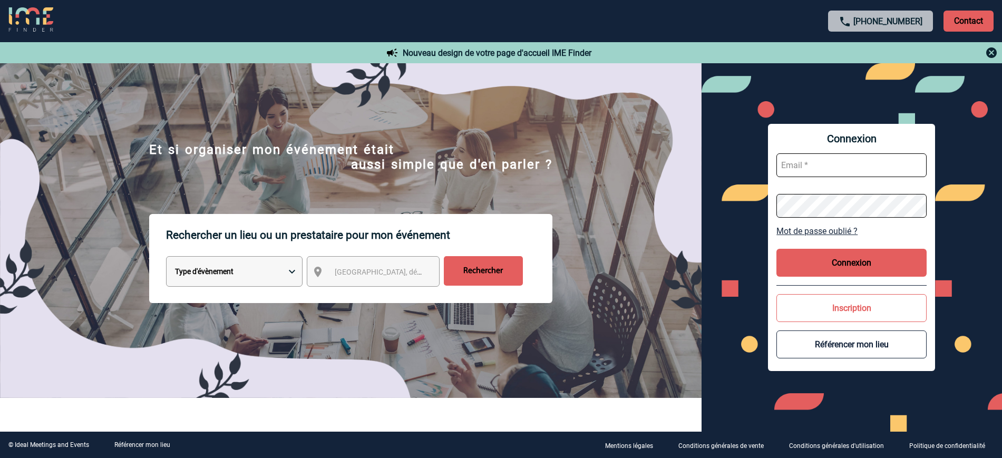
type input "[EMAIL_ADDRESS][DOMAIN_NAME]"
click at [857, 258] on button "Connexion" at bounding box center [852, 263] width 150 height 28
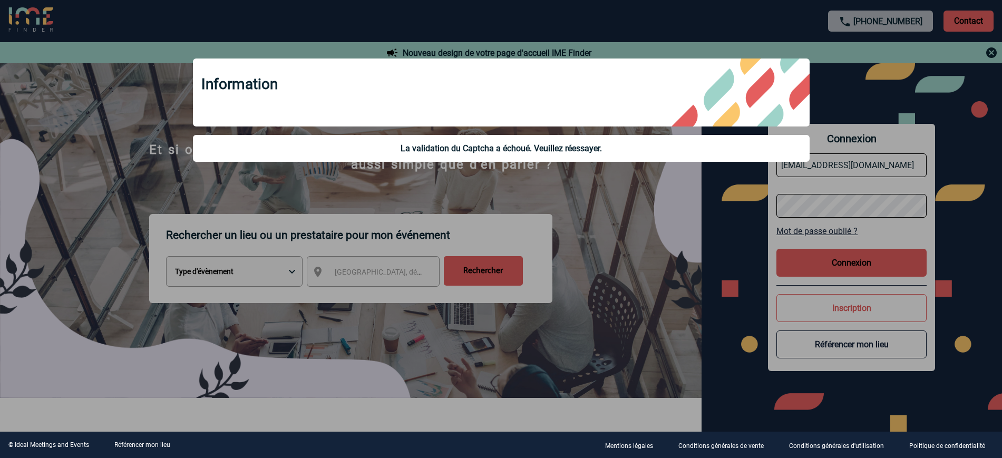
click at [906, 249] on div at bounding box center [501, 229] width 1002 height 458
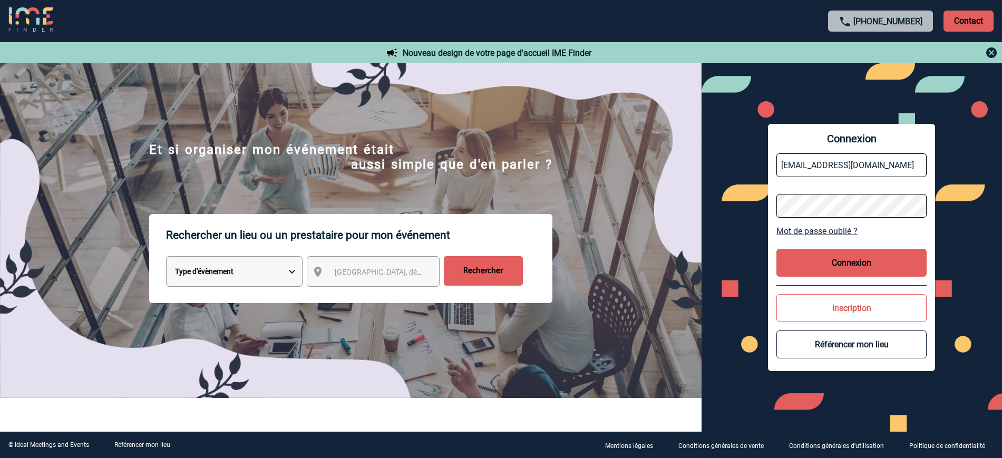
click at [876, 264] on button "Connexion" at bounding box center [852, 263] width 150 height 28
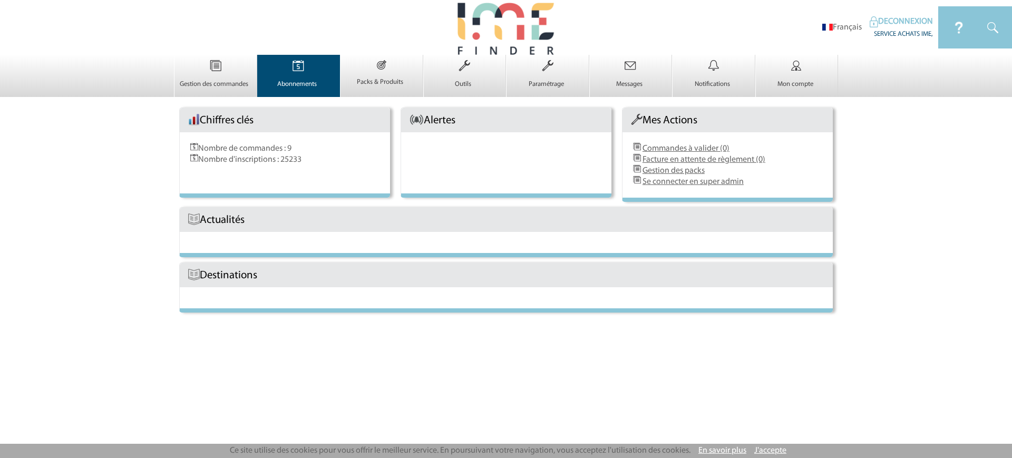
click at [313, 80] on p "Abonnements" at bounding box center [298, 84] width 80 height 8
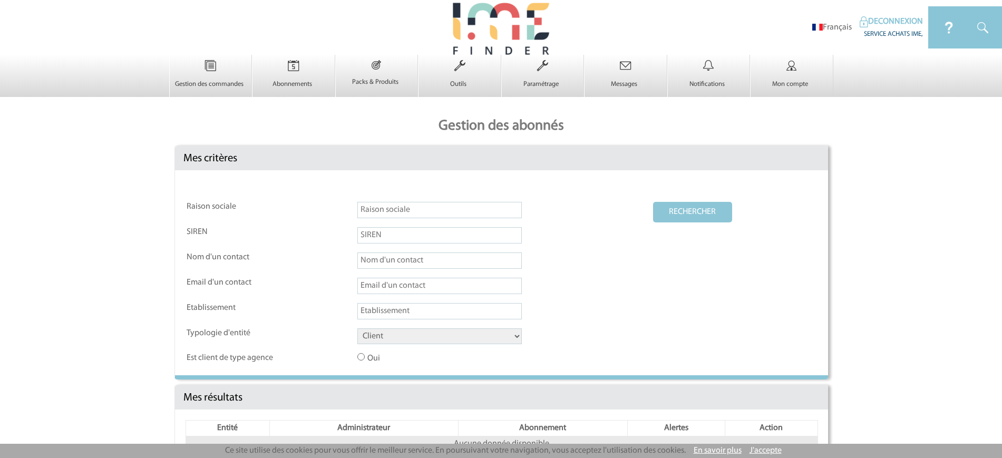
click at [385, 216] on input "text" at bounding box center [439, 210] width 165 height 16
drag, startPoint x: 383, startPoint y: 216, endPoint x: 315, endPoint y: 211, distance: 68.7
click at [315, 211] on tr "Raison sociale v RECHERCHER" at bounding box center [502, 214] width 630 height 24
paste input "Brasserie L'Alsace"
type input "Brasserie L'Alsace"
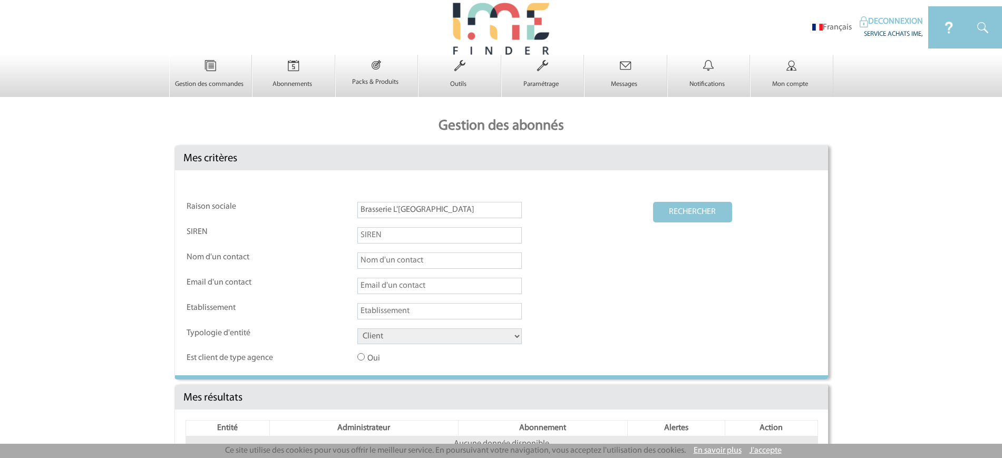
click at [393, 337] on select "Client Fournisseur Agence Promoteur Genius Backoffice" at bounding box center [439, 336] width 165 height 16
select select "FOURNISSEUR"
click at [357, 329] on select "Client Fournisseur Agence Promoteur Genius Backoffice" at bounding box center [439, 336] width 165 height 16
click at [685, 210] on button "RECHERCHER" at bounding box center [692, 212] width 79 height 21
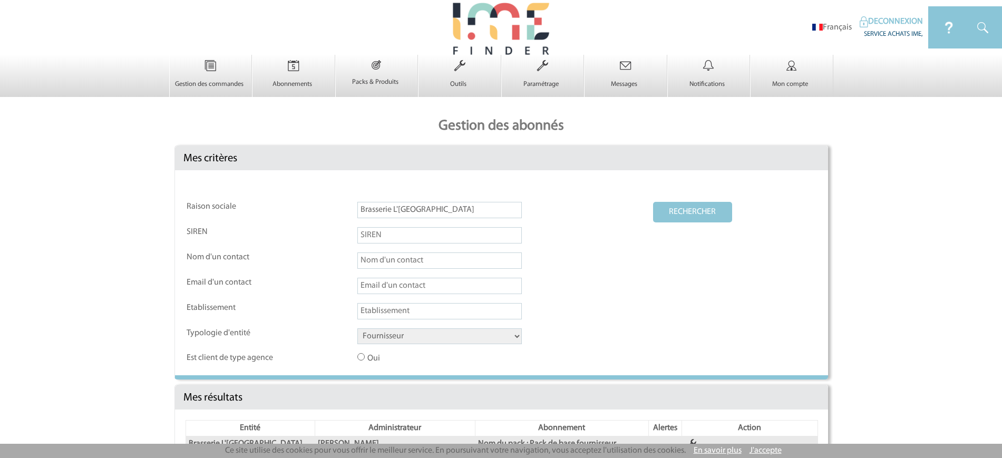
scroll to position [132, 0]
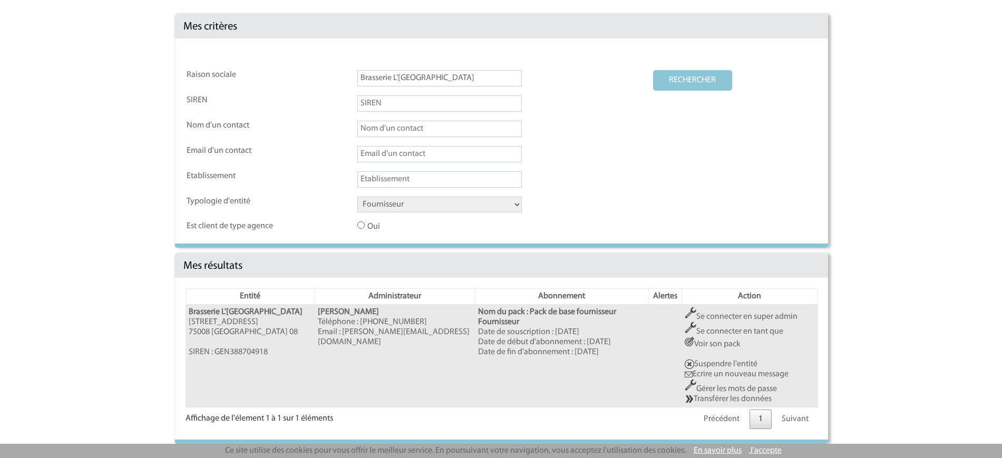
click at [750, 316] on link "Se connecter en super admin" at bounding box center [741, 317] width 113 height 8
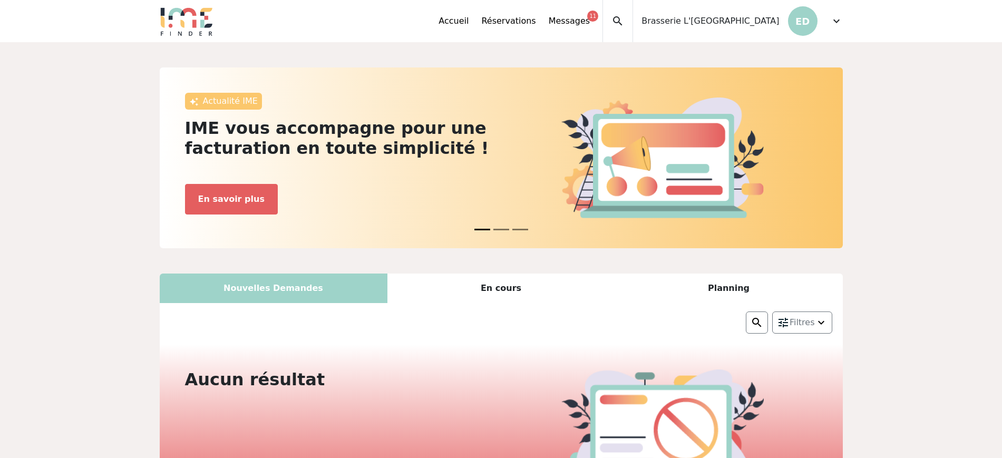
click at [835, 24] on span "expand_more" at bounding box center [836, 21] width 13 height 13
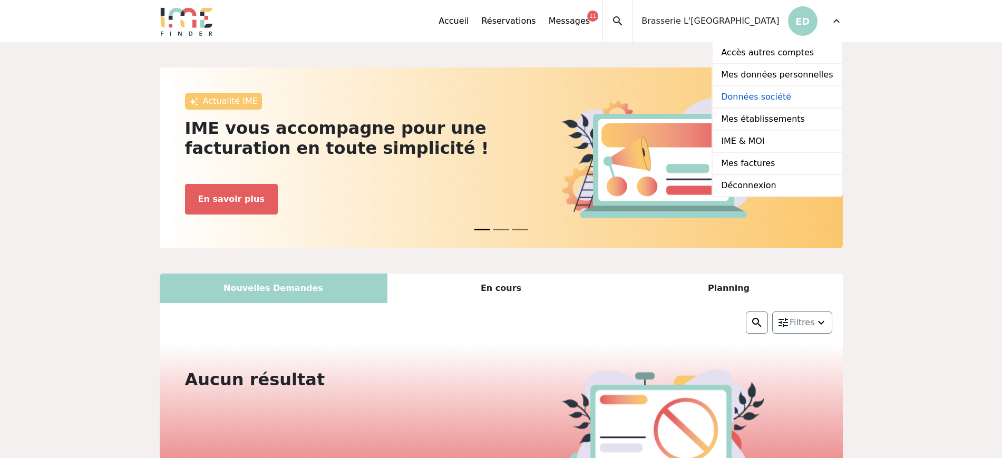
click at [763, 96] on link "Données société" at bounding box center [777, 97] width 129 height 22
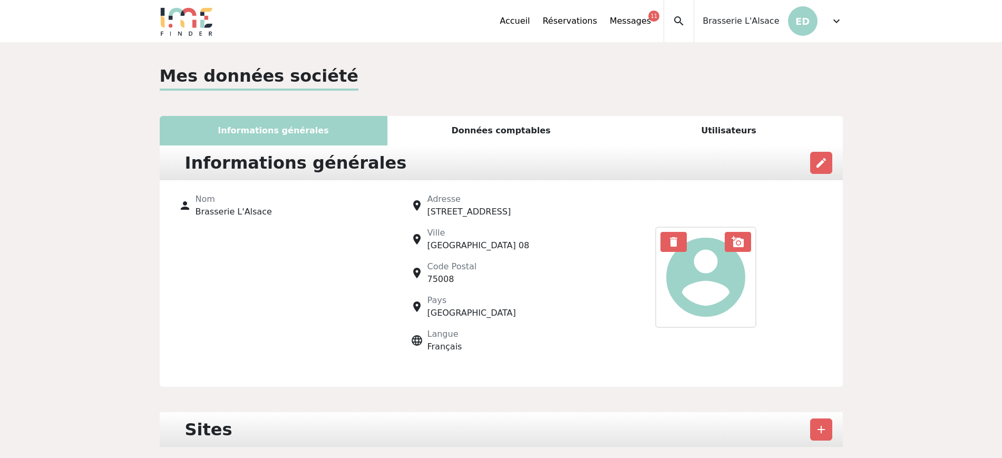
click at [756, 116] on div "Utilisateurs" at bounding box center [729, 131] width 228 height 30
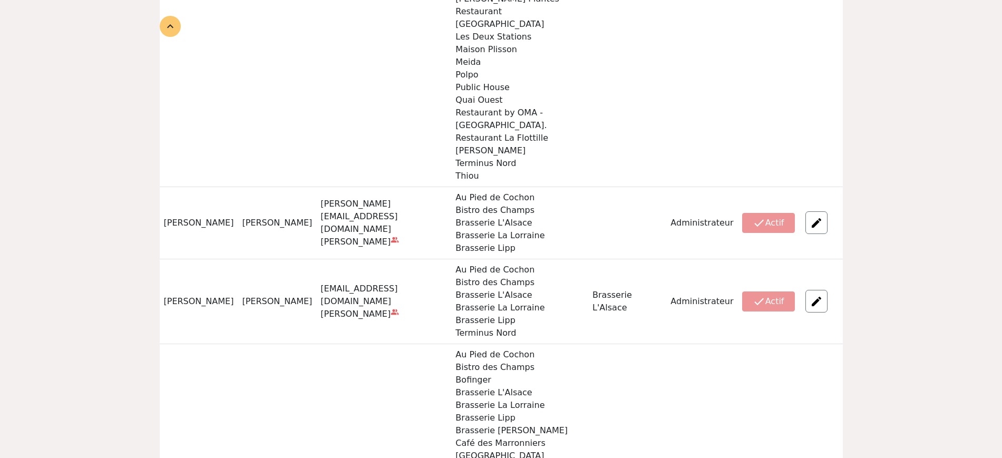
scroll to position [989, 0]
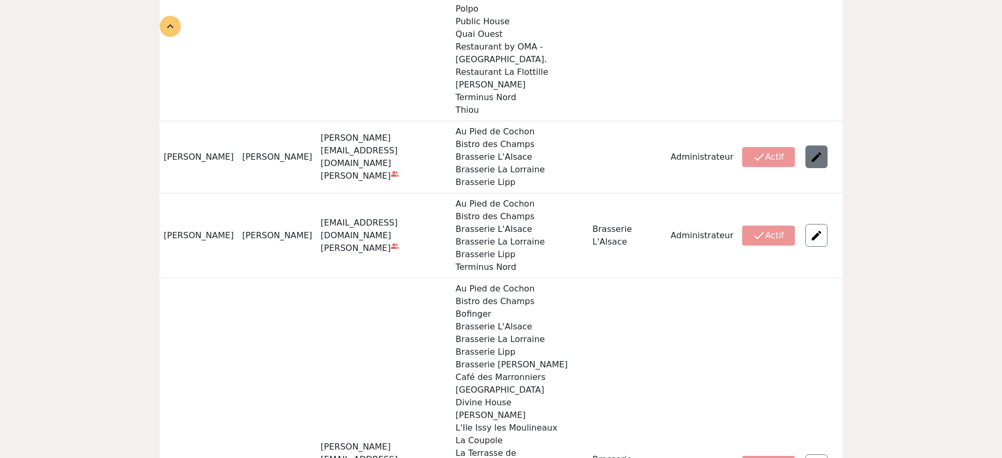
click at [822, 151] on img at bounding box center [816, 157] width 13 height 13
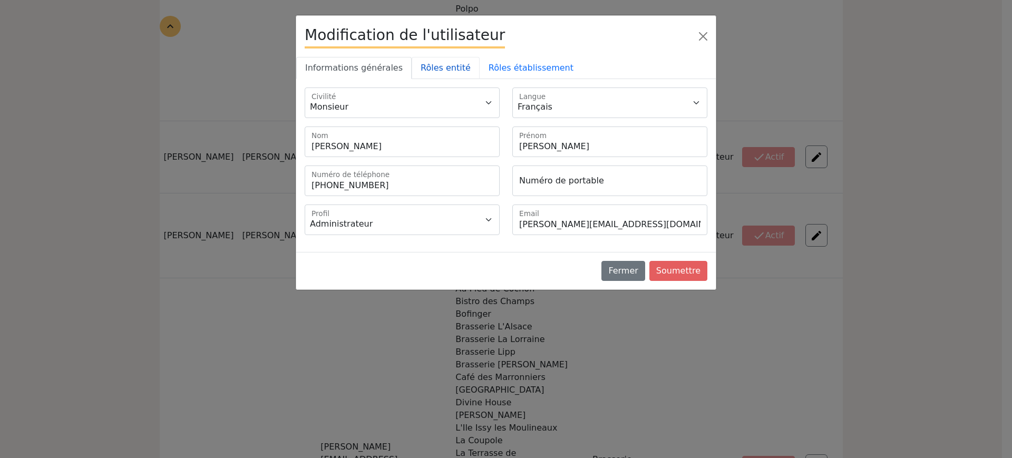
click at [447, 71] on link "Rôles entité" at bounding box center [446, 68] width 68 height 22
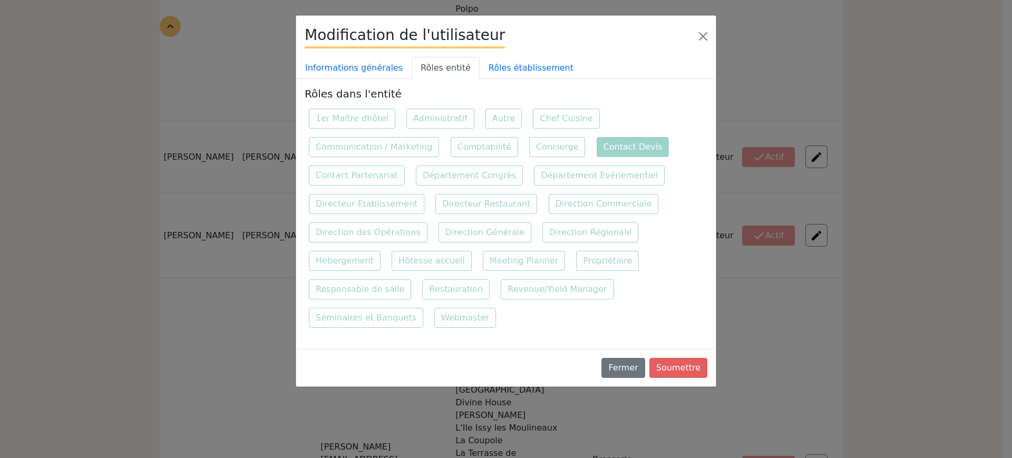
drag, startPoint x: 617, startPoint y: 139, endPoint x: 500, endPoint y: 94, distance: 125.8
click at [618, 139] on label "Contact Devis" at bounding box center [633, 147] width 73 height 20
click at [600, 139] on input "Contact Devis" at bounding box center [596, 136] width 7 height 7
checkbox input "false"
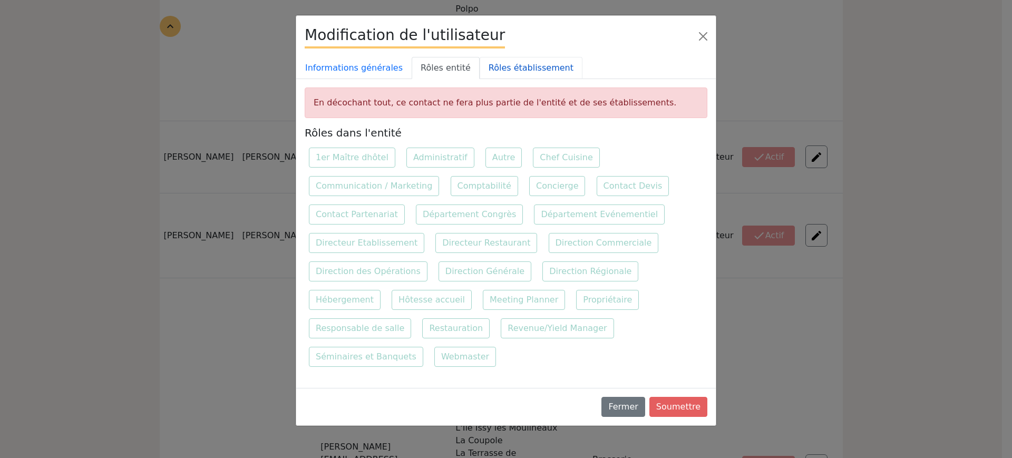
click at [484, 66] on link "Rôles établissement" at bounding box center [531, 68] width 103 height 22
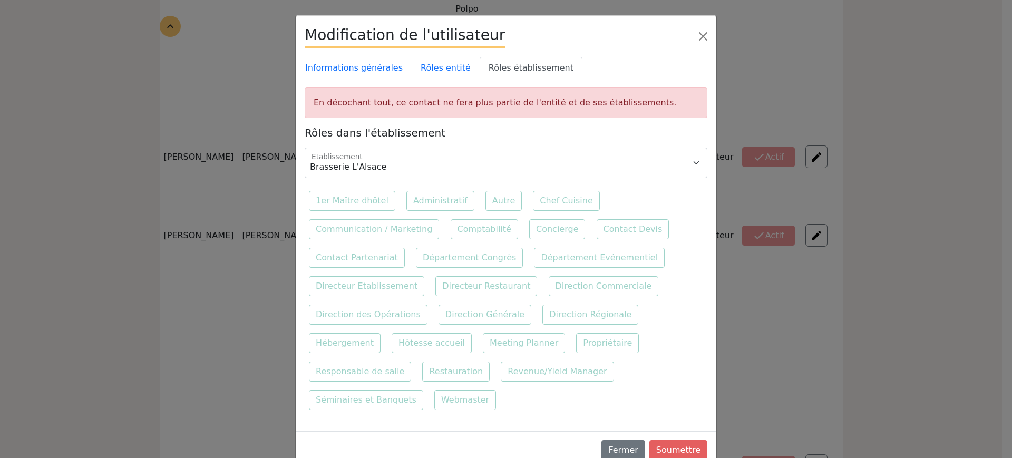
click at [690, 433] on div "Fermer Soumettre" at bounding box center [506, 449] width 420 height 37
click at [690, 440] on button "Soumettre" at bounding box center [679, 450] width 58 height 20
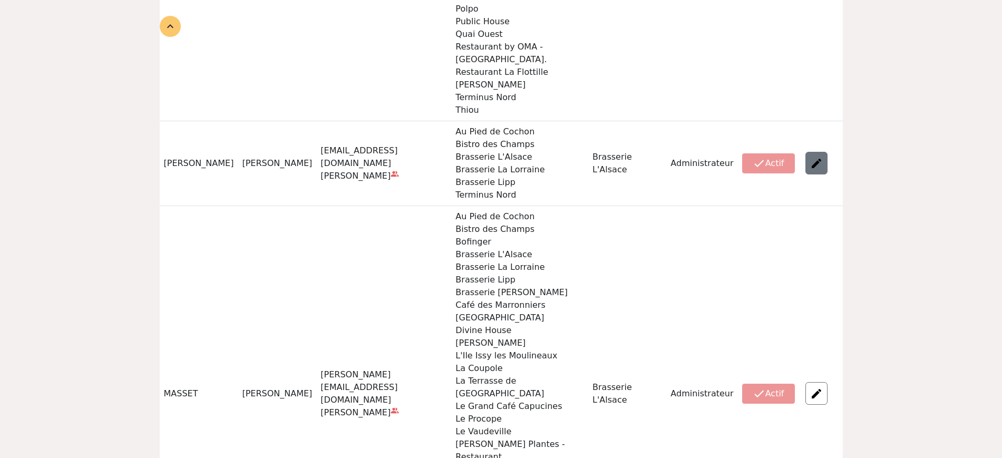
click at [822, 157] on img at bounding box center [816, 163] width 13 height 13
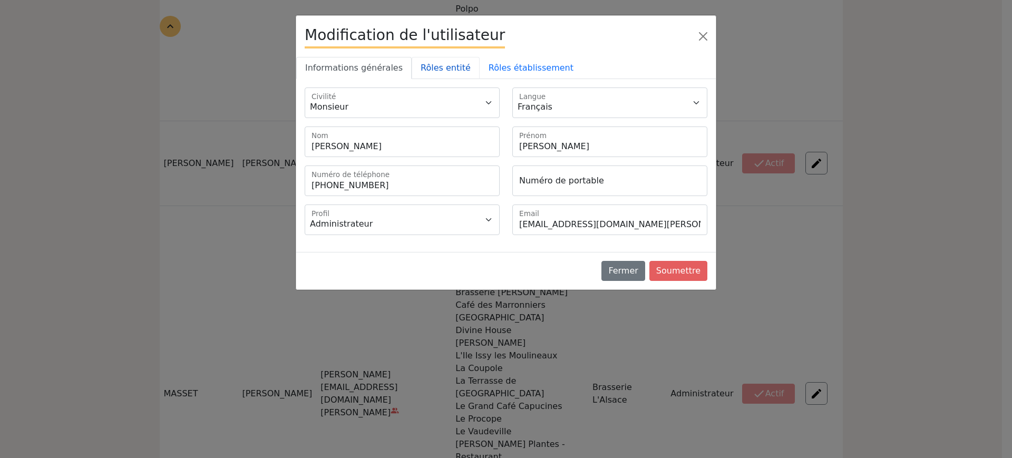
click at [441, 66] on link "Rôles entité" at bounding box center [446, 68] width 68 height 22
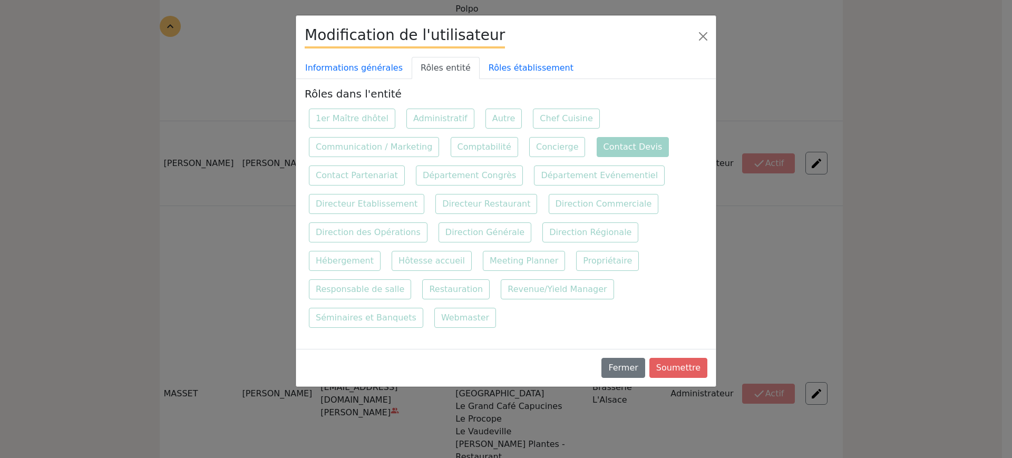
drag, startPoint x: 598, startPoint y: 148, endPoint x: 509, endPoint y: 85, distance: 108.9
click at [598, 148] on label "Contact Devis" at bounding box center [633, 147] width 73 height 20
click at [598, 140] on input "Contact Devis" at bounding box center [596, 136] width 7 height 7
checkbox input "false"
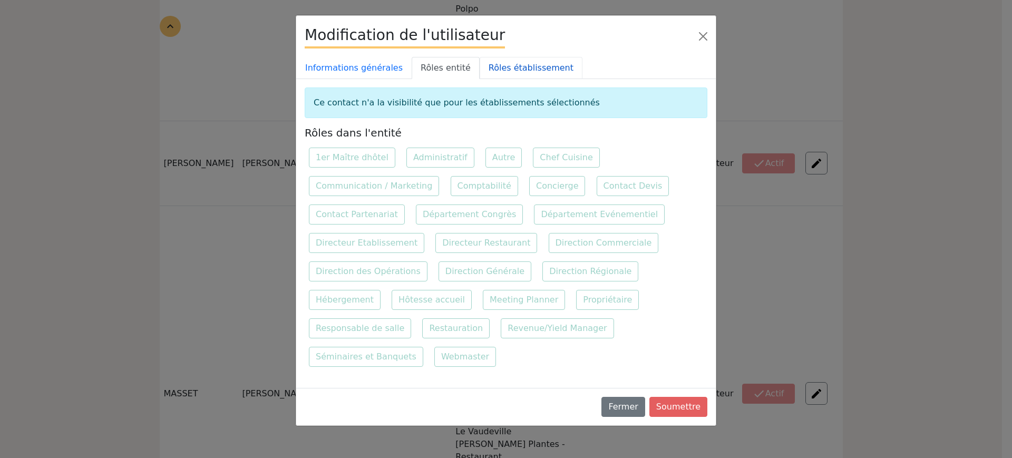
click at [504, 64] on link "Rôles établissement" at bounding box center [531, 68] width 103 height 22
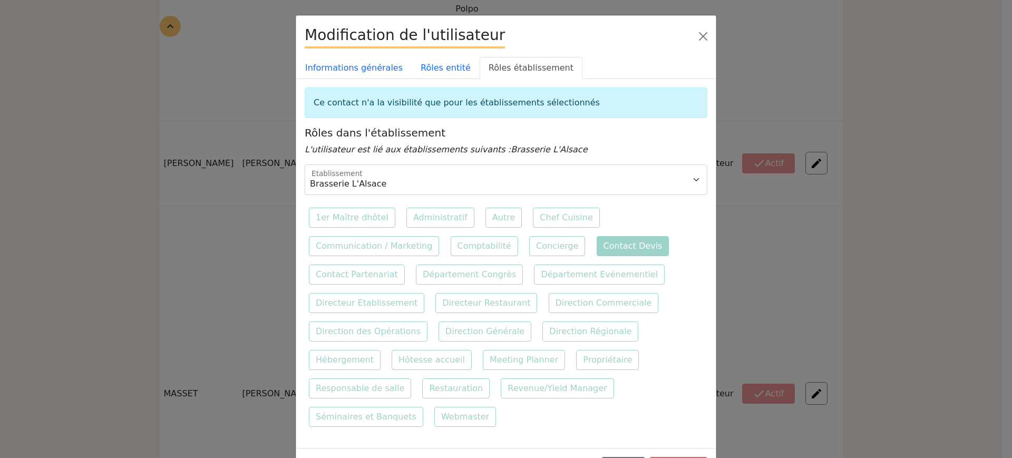
click at [606, 242] on label "Contact Devis" at bounding box center [633, 246] width 73 height 20
click at [600, 239] on input "Contact Devis" at bounding box center [596, 235] width 7 height 7
checkbox input "false"
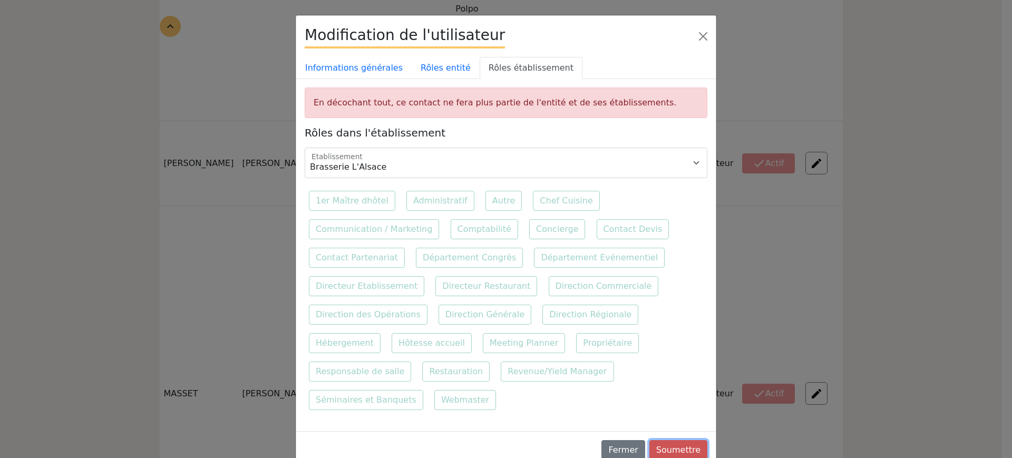
click at [674, 440] on button "Soumettre" at bounding box center [679, 450] width 58 height 20
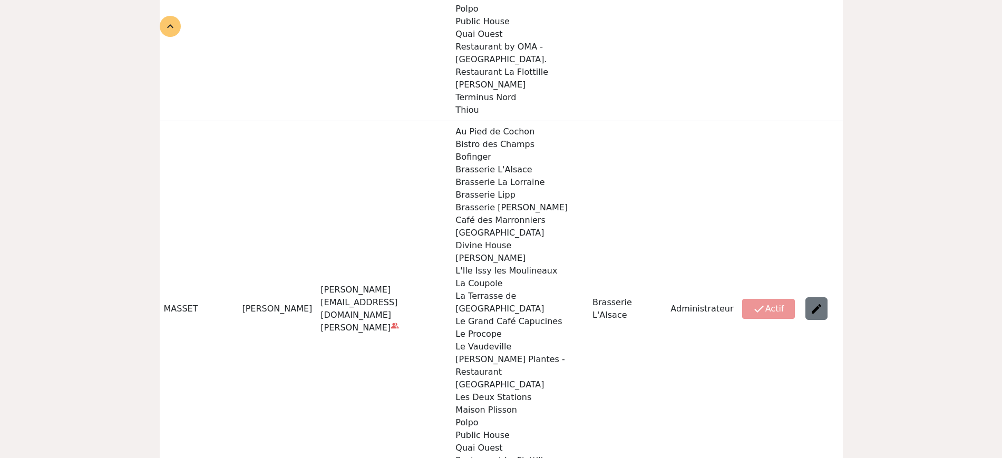
click at [823, 303] on img at bounding box center [816, 309] width 13 height 13
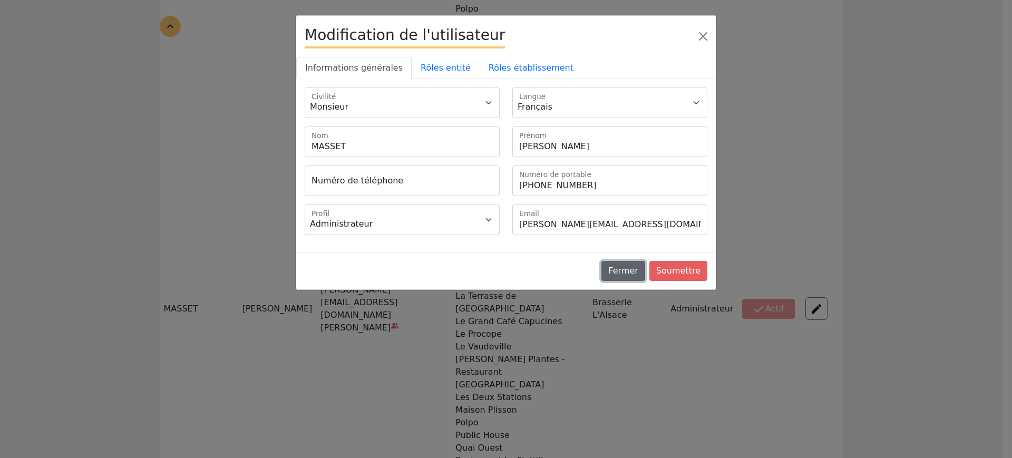
click at [635, 276] on button "Fermer" at bounding box center [623, 271] width 43 height 20
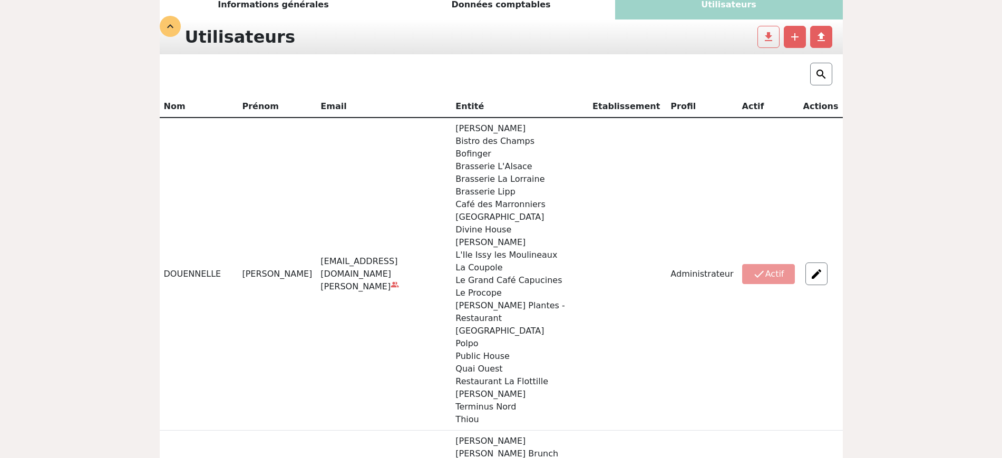
scroll to position [66, 0]
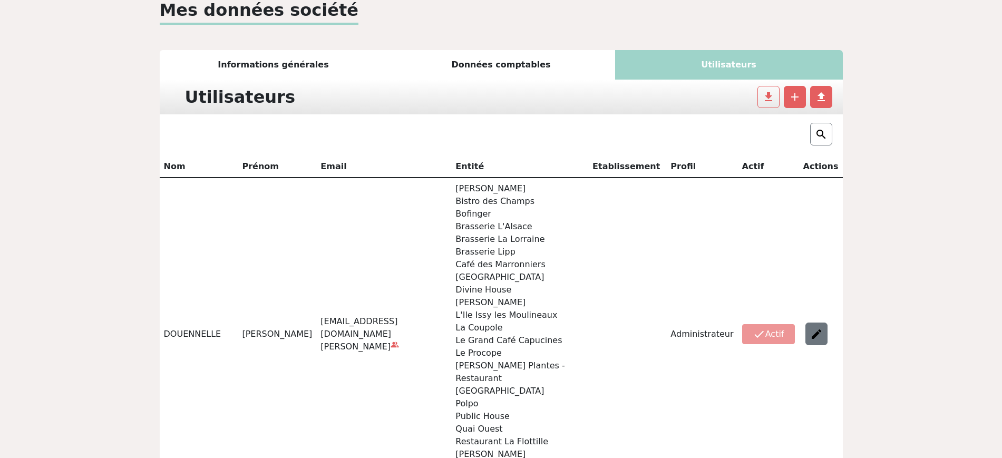
click at [817, 328] on img at bounding box center [816, 334] width 13 height 13
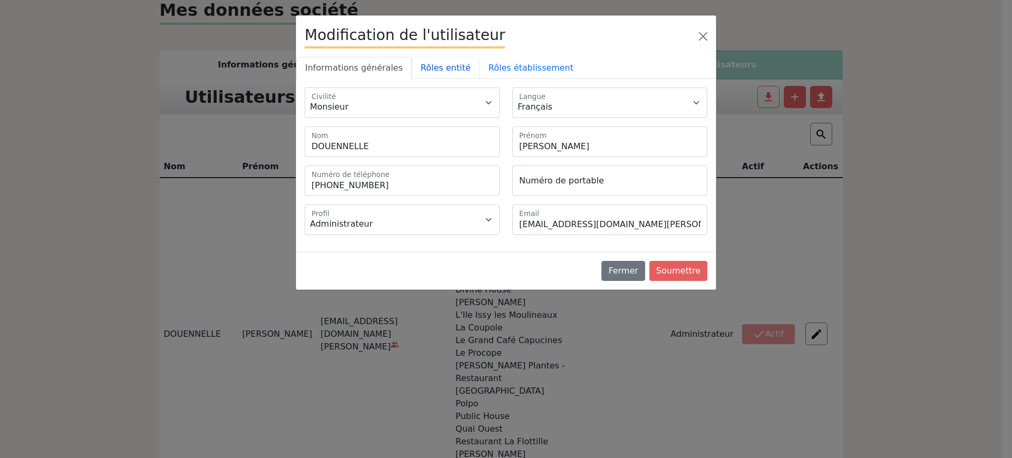
click at [448, 60] on link "Rôles entité" at bounding box center [446, 68] width 68 height 22
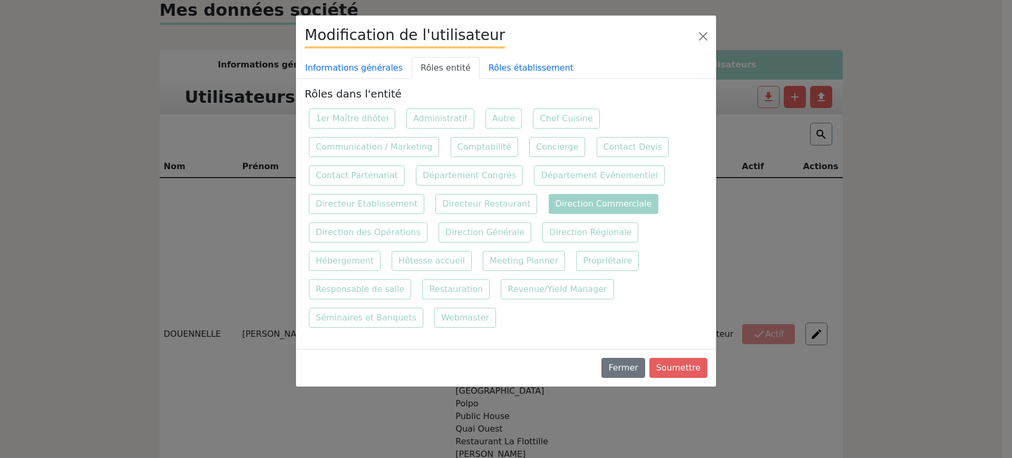
click at [582, 214] on label "Direction Commerciale" at bounding box center [604, 204] width 110 height 20
click at [552, 197] on input "Direction Commerciale" at bounding box center [548, 193] width 7 height 7
checkbox input "false"
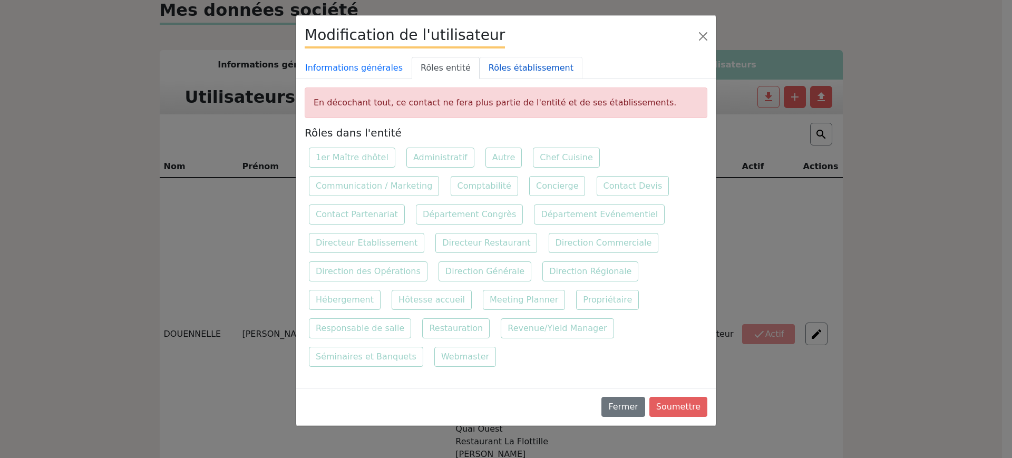
click at [503, 74] on link "Rôles établissement" at bounding box center [531, 68] width 103 height 22
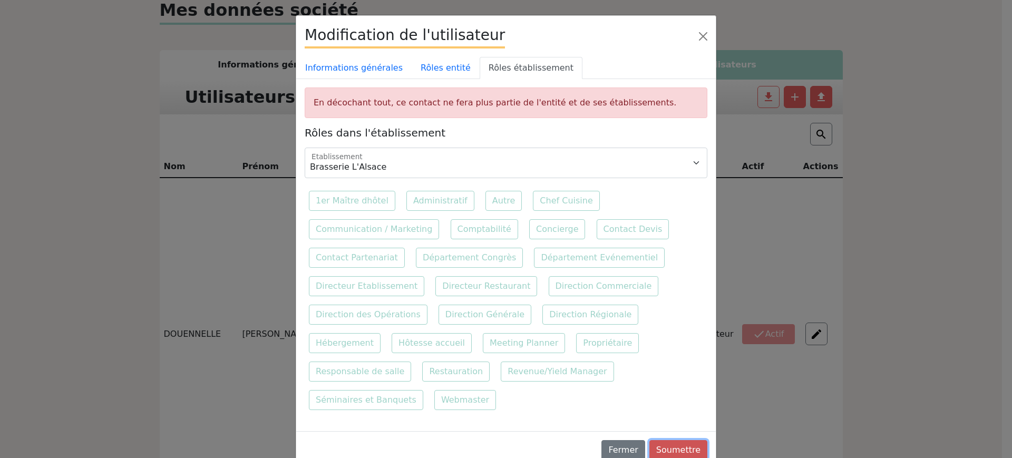
click at [706, 440] on button "Soumettre" at bounding box center [679, 450] width 58 height 20
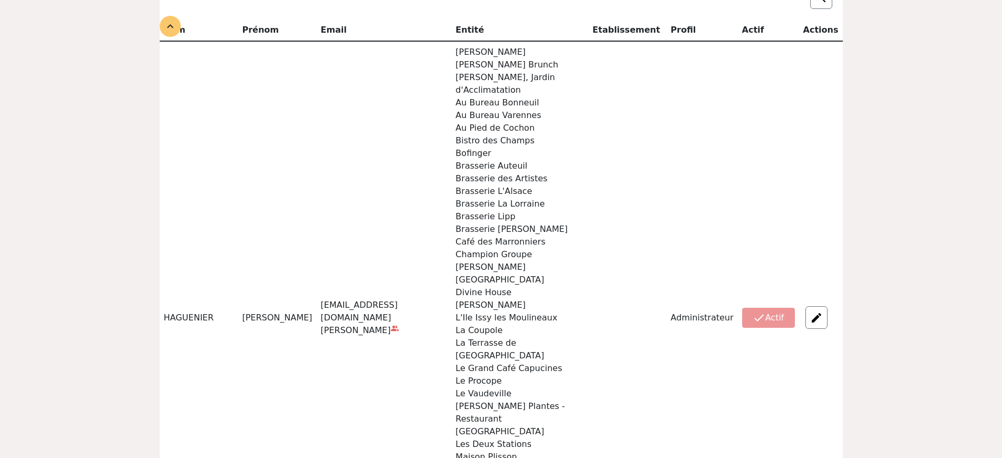
scroll to position [0, 0]
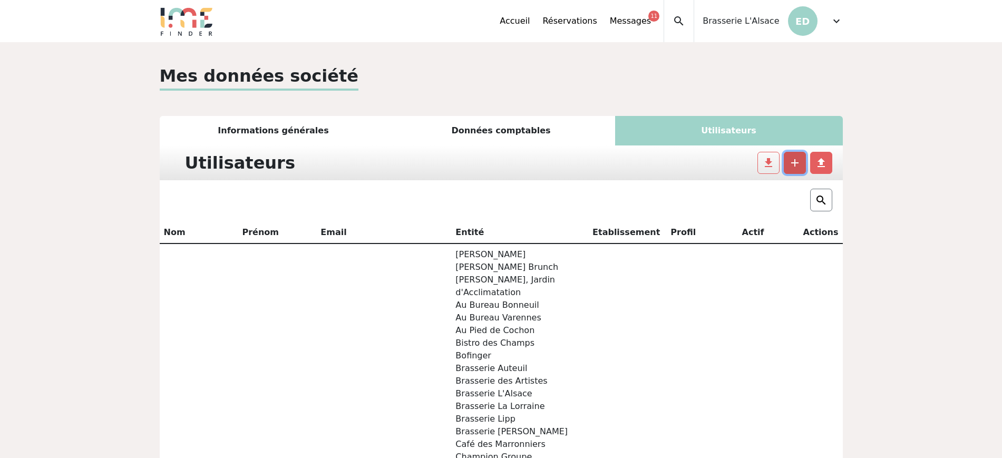
click at [798, 164] on span "add" at bounding box center [795, 163] width 13 height 13
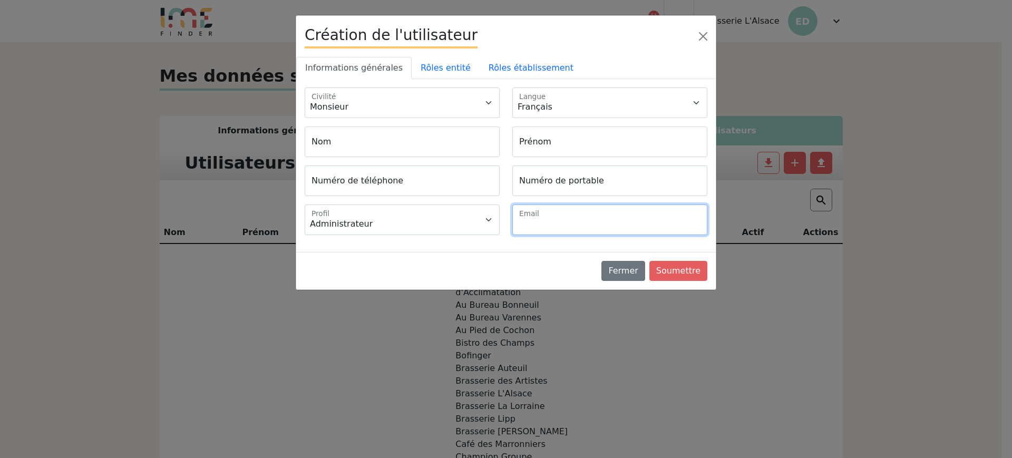
click at [532, 221] on input "Email" at bounding box center [610, 220] width 195 height 31
paste input "commercial.brasserie@groupe-bertrand.com"
type input "commercial.brasserie@groupe-bertrand.com"
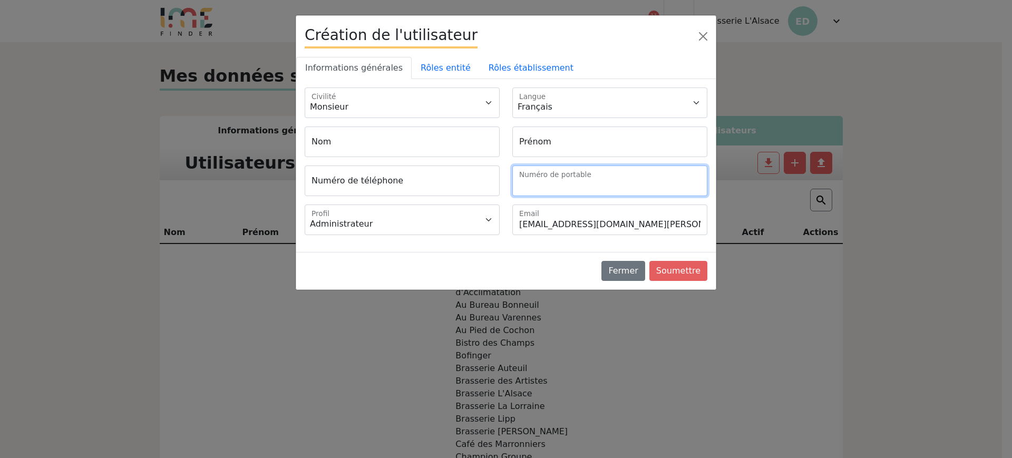
click at [532, 187] on input "Numéro de portable" at bounding box center [610, 181] width 195 height 31
paste input "06 22 69 57 95"
type input "+33622695795"
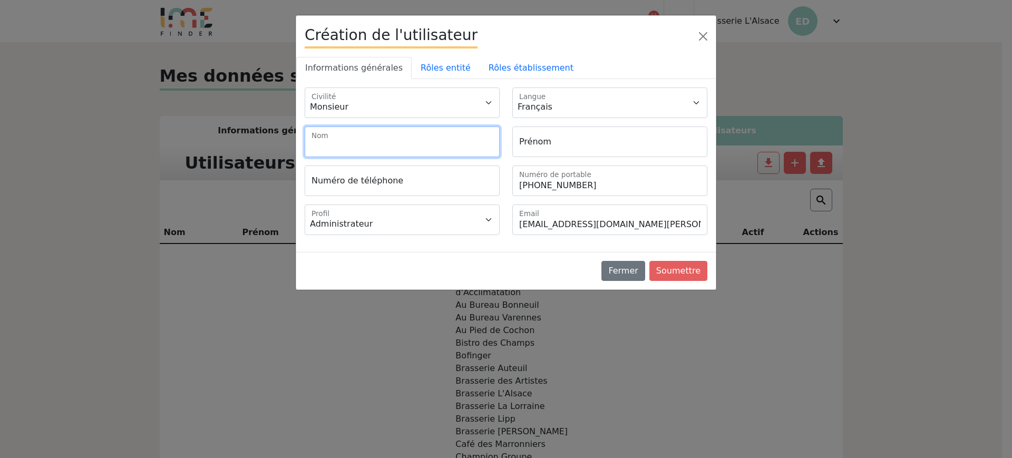
click at [334, 140] on input "Nom" at bounding box center [402, 142] width 195 height 31
paste input "Elvira Sebbaha"
click at [320, 144] on input "Elvira Sebbaha" at bounding box center [402, 142] width 195 height 31
type input "Sebbaha"
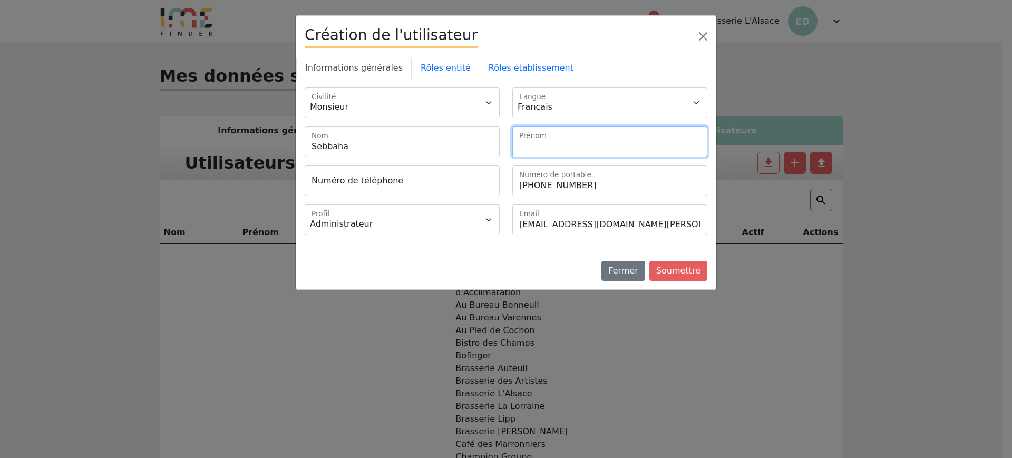
click at [513, 148] on input "Prénom" at bounding box center [610, 142] width 195 height 31
paste input "[PERSON_NAME]"
type input "[PERSON_NAME]"
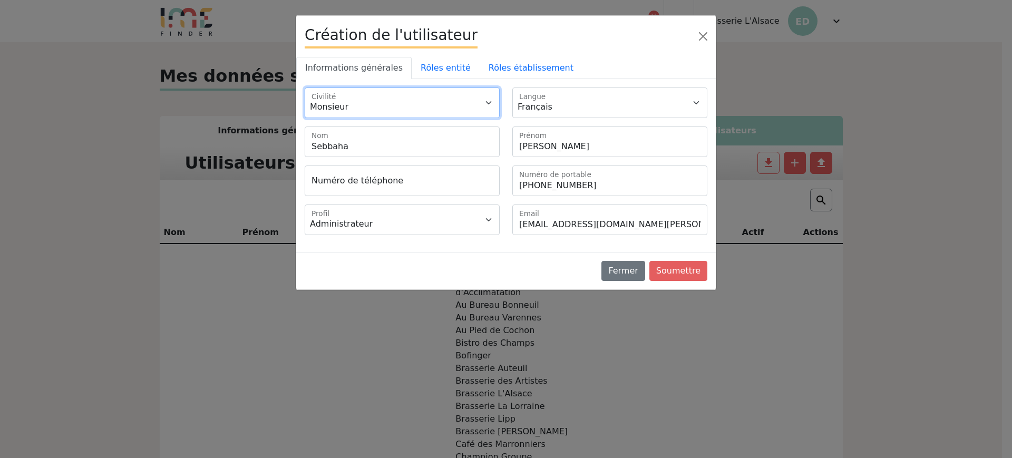
click at [342, 102] on select "Monsieur Madame" at bounding box center [402, 103] width 195 height 31
select select "2"
click at [305, 88] on select "Monsieur Madame" at bounding box center [402, 103] width 195 height 31
click at [424, 64] on link "Rôles entité" at bounding box center [446, 68] width 68 height 22
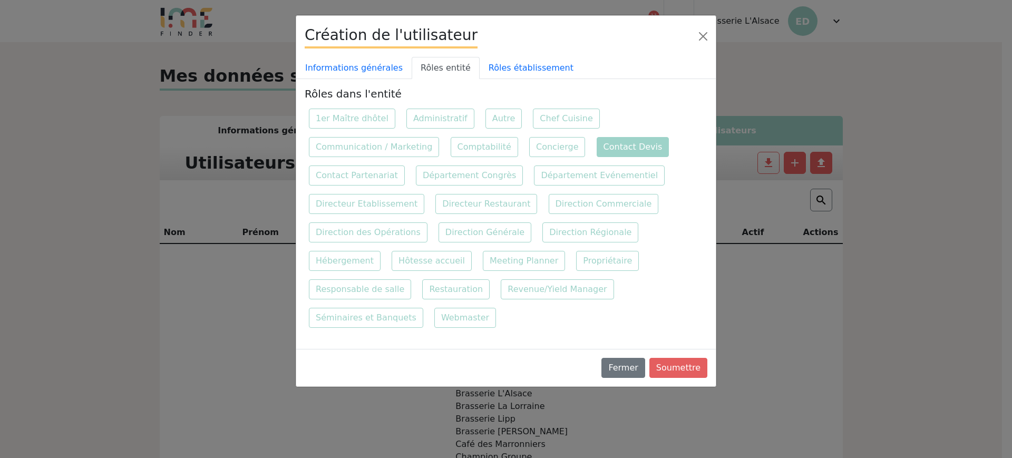
click at [597, 142] on label "Contact Devis" at bounding box center [633, 147] width 73 height 20
click at [593, 140] on input "Contact Devis" at bounding box center [596, 136] width 7 height 7
checkbox input "true"
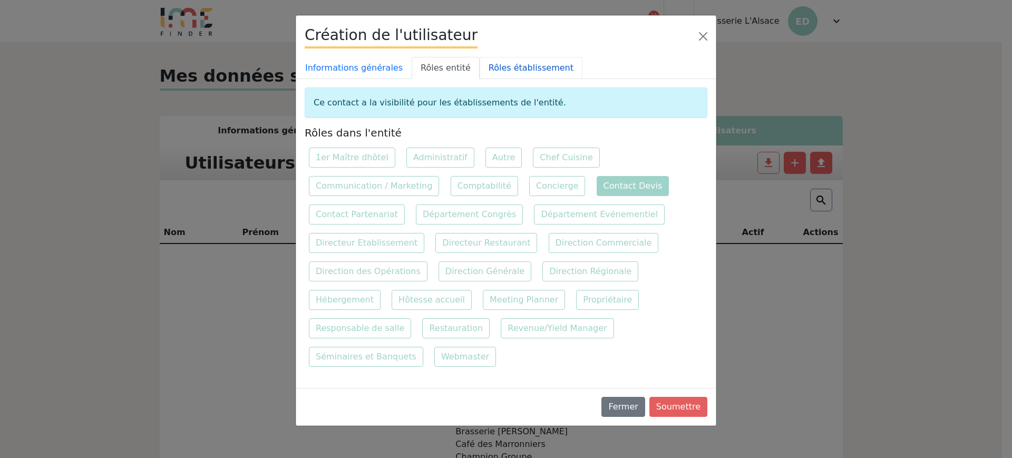
click at [515, 64] on link "Rôles établissement" at bounding box center [531, 68] width 103 height 22
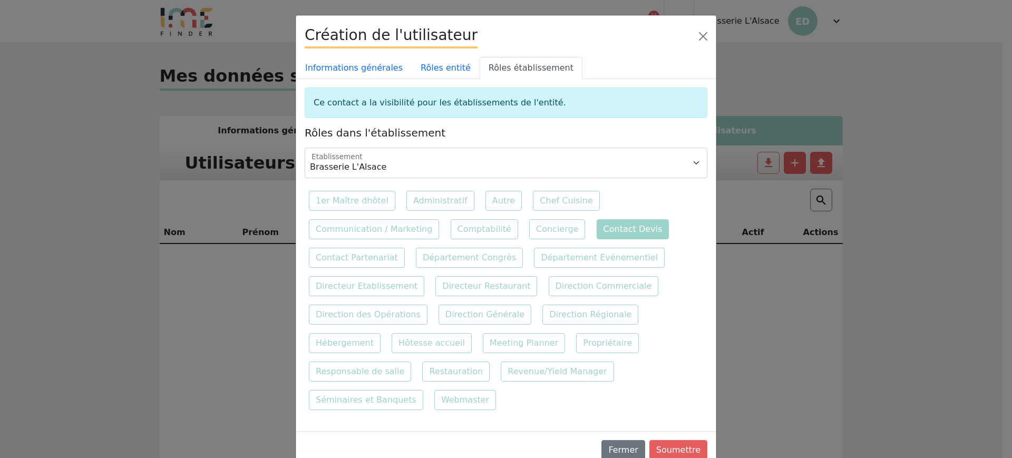
click at [617, 219] on label "Contact Devis" at bounding box center [633, 229] width 73 height 20
click at [600, 219] on input "Contact Devis" at bounding box center [596, 218] width 7 height 7
checkbox input "true"
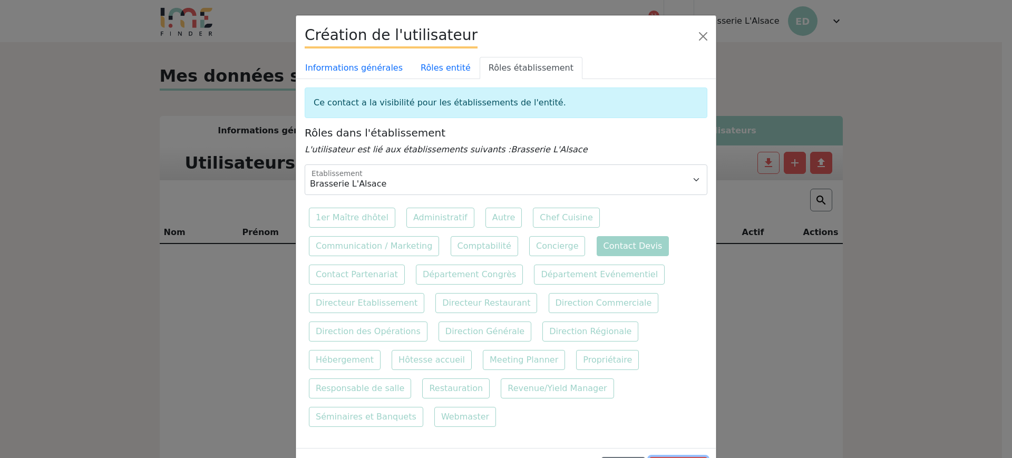
click at [687, 457] on button "Soumettre" at bounding box center [679, 467] width 58 height 20
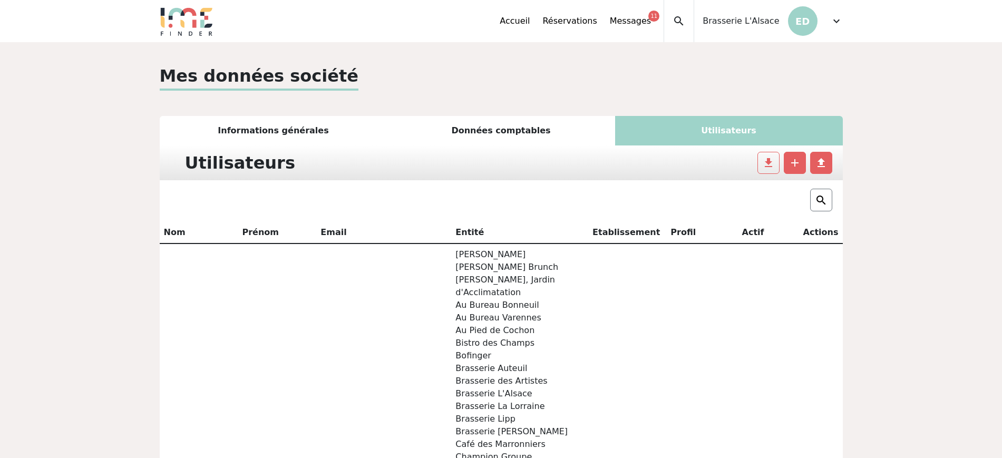
drag, startPoint x: 835, startPoint y: 25, endPoint x: 826, endPoint y: 32, distance: 11.6
click at [835, 25] on span "expand_more" at bounding box center [836, 21] width 13 height 13
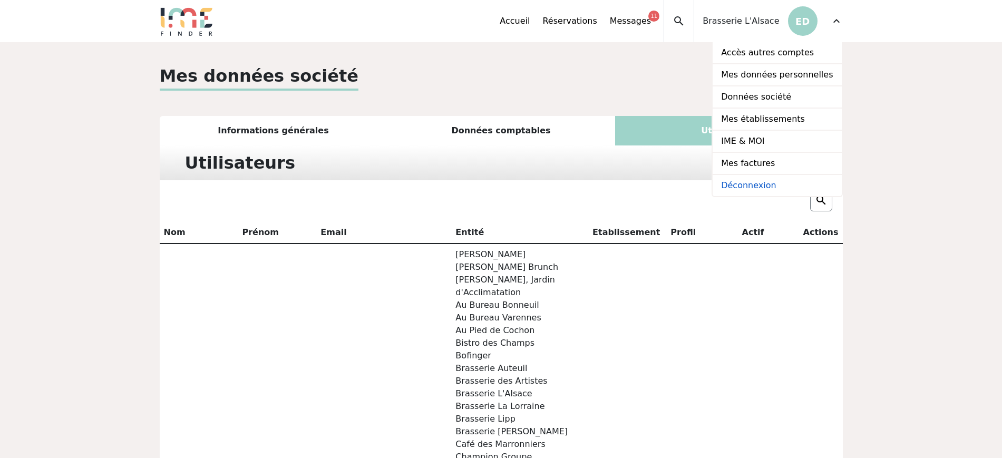
click at [759, 177] on link "Déconnexion" at bounding box center [777, 185] width 129 height 21
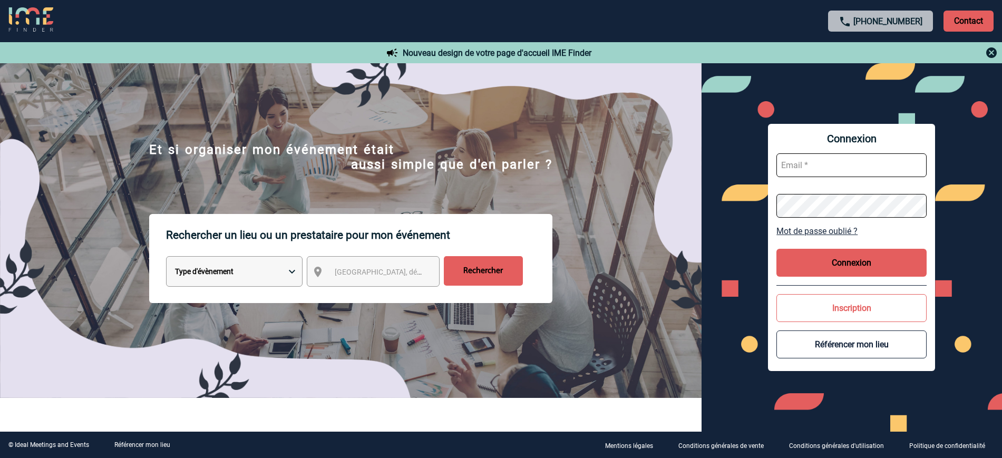
type input "[EMAIL_ADDRESS][DOMAIN_NAME]"
click at [845, 260] on button "Connexion" at bounding box center [852, 263] width 150 height 28
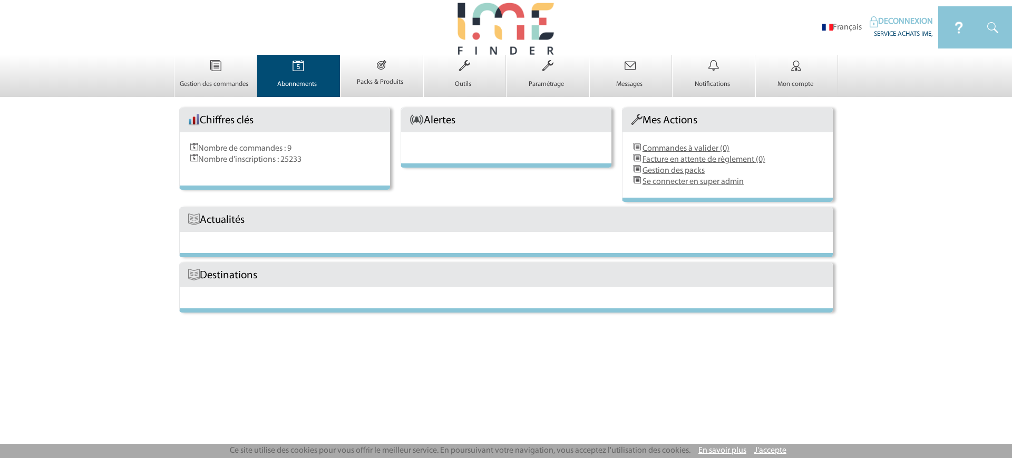
click at [298, 86] on p "Abonnements" at bounding box center [298, 84] width 80 height 8
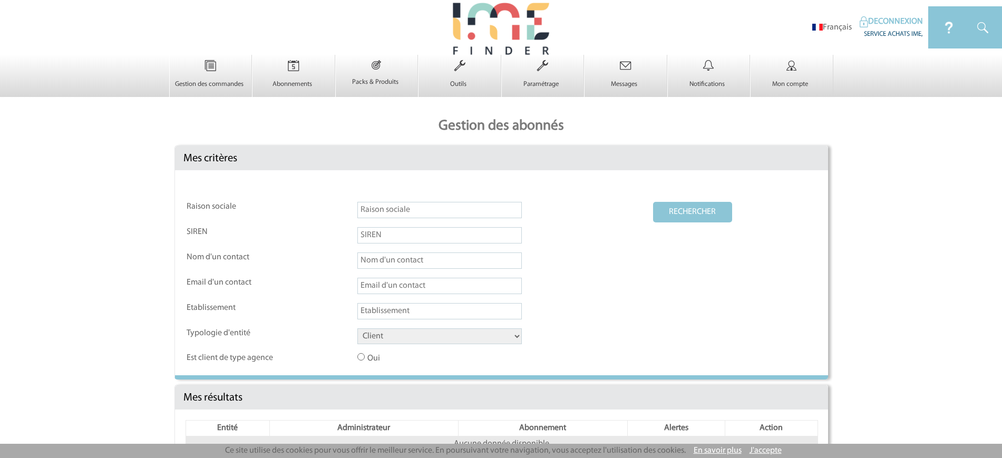
click at [373, 211] on input "text" at bounding box center [439, 210] width 165 height 16
paste input "Brasserie La Lorraine"
type input "Brasserie La Lorraine"
click at [382, 339] on select "Client Fournisseur Agence Promoteur Genius Backoffice" at bounding box center [439, 336] width 165 height 16
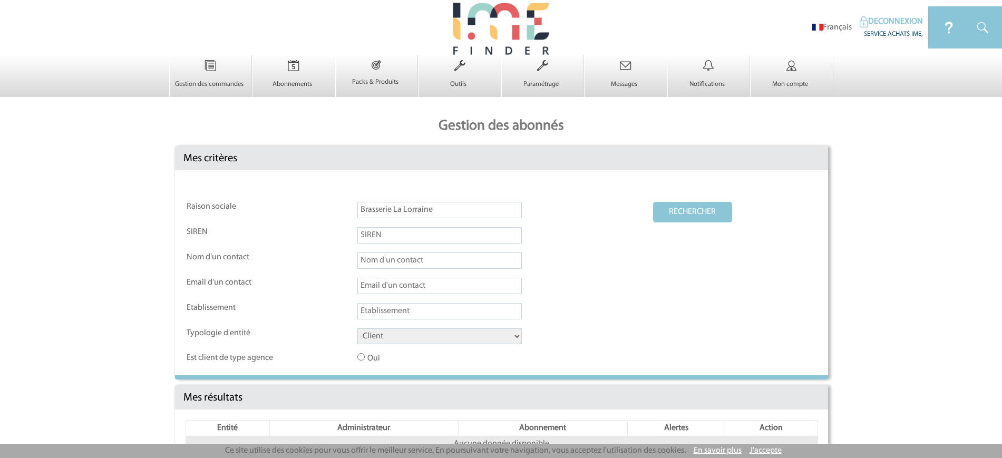
select select "FOURNISSEUR"
click at [357, 329] on select "Client Fournisseur Agence Promoteur Genius Backoffice" at bounding box center [439, 336] width 165 height 16
drag, startPoint x: 363, startPoint y: 215, endPoint x: 310, endPoint y: 213, distance: 53.8
click at [310, 213] on tr "Raison sociale Brasserie La Lorraine RECHERCHER" at bounding box center [502, 214] width 630 height 24
type input "Brasserie La Lorraine"
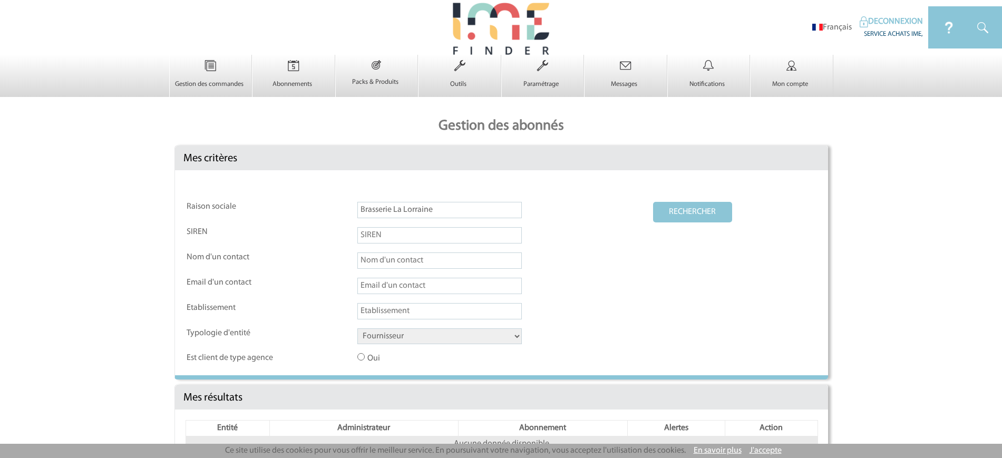
click at [653, 202] on button "RECHERCHER" at bounding box center [692, 212] width 79 height 21
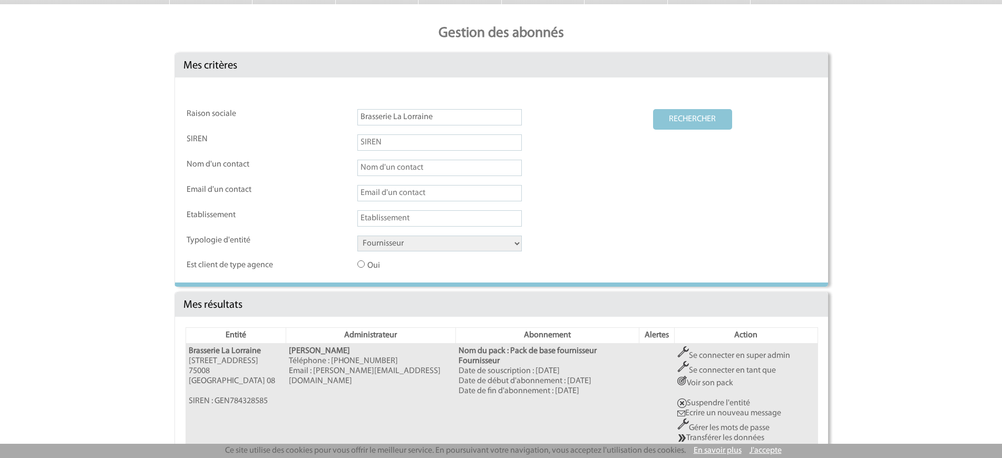
scroll to position [132, 0]
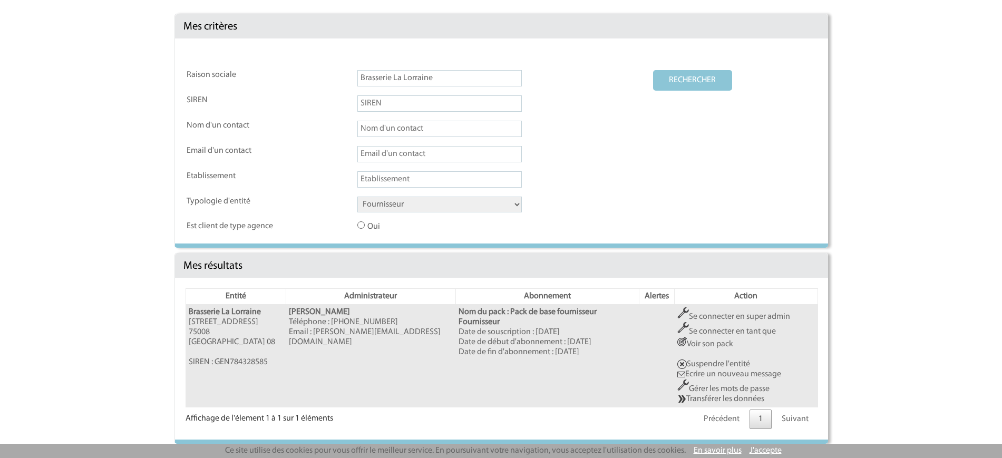
click at [714, 317] on link "Se connecter en super admin" at bounding box center [734, 317] width 113 height 8
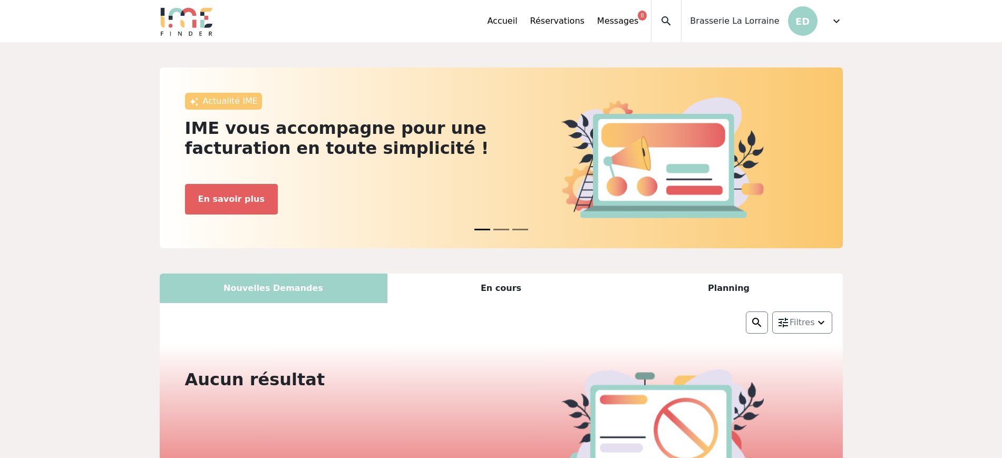
click at [833, 25] on span "expand_more" at bounding box center [836, 21] width 13 height 13
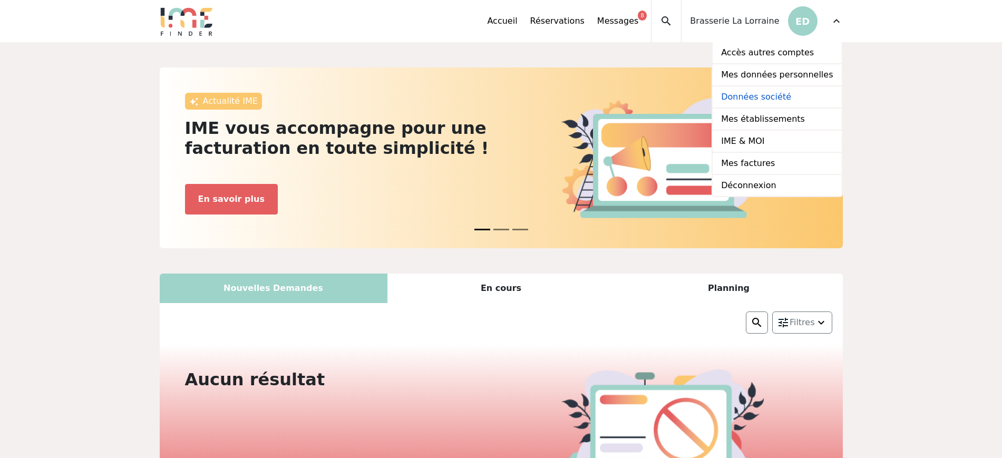
click at [759, 97] on link "Données société" at bounding box center [777, 97] width 129 height 22
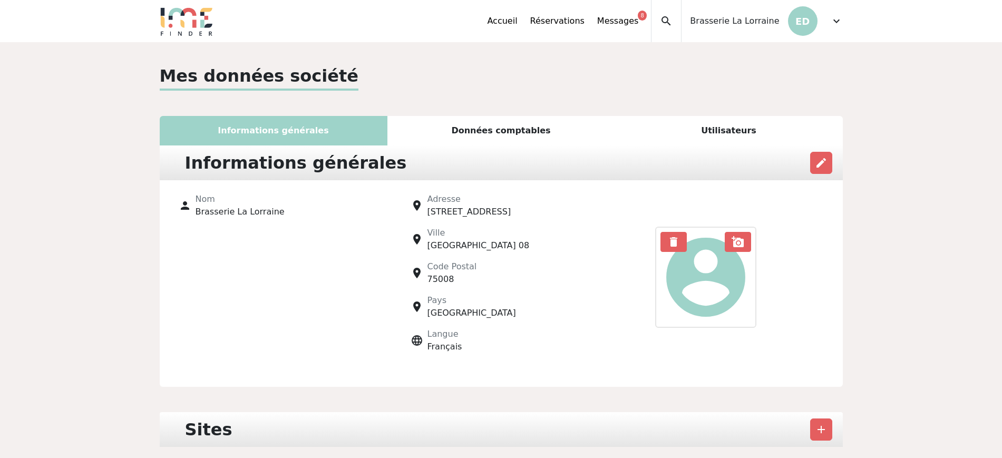
click at [723, 125] on div "Utilisateurs" at bounding box center [729, 131] width 228 height 30
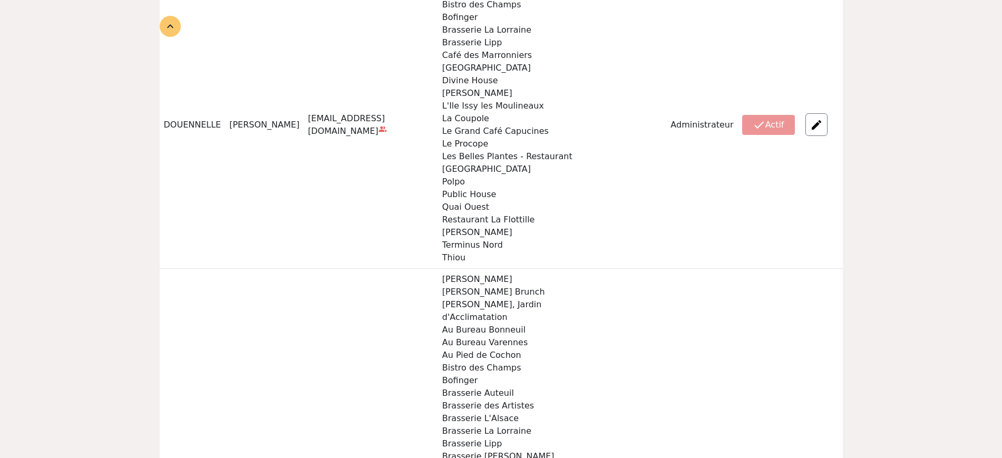
scroll to position [264, 0]
click at [819, 129] on img at bounding box center [816, 124] width 13 height 13
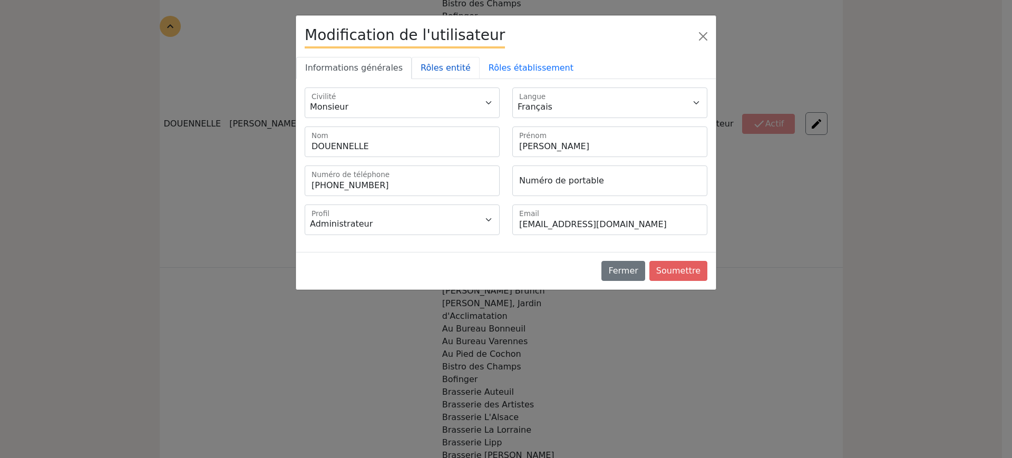
click at [418, 72] on link "Rôles entité" at bounding box center [446, 68] width 68 height 22
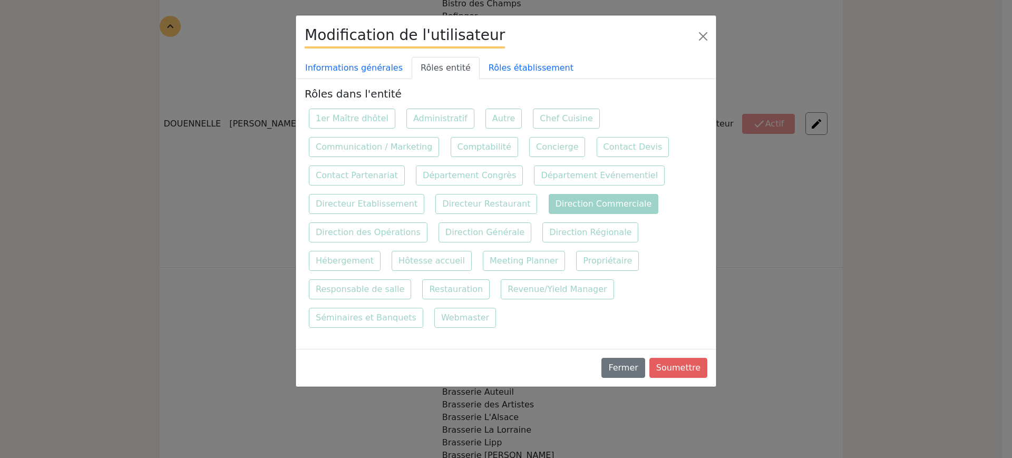
click at [572, 198] on label "Direction Commerciale" at bounding box center [604, 204] width 110 height 20
click at [552, 197] on input "Direction Commerciale" at bounding box center [548, 193] width 7 height 7
checkbox input "false"
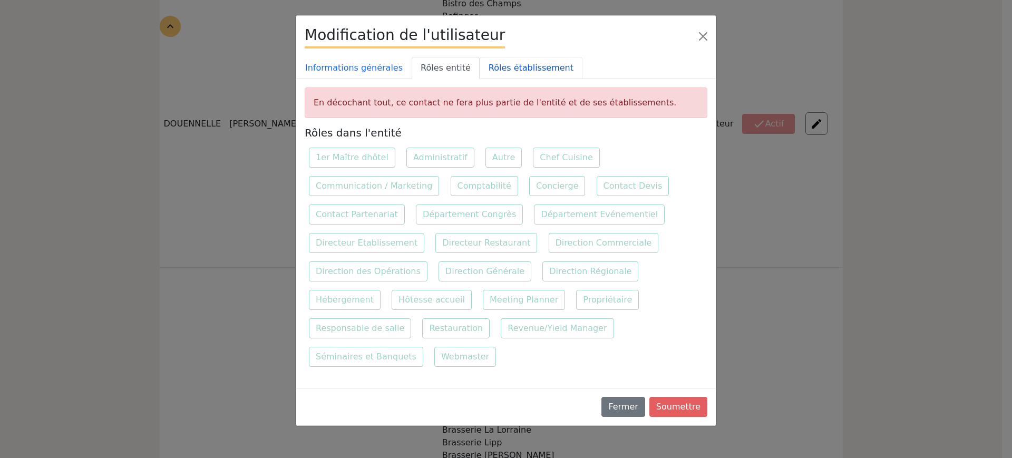
click at [514, 73] on link "Rôles établissement" at bounding box center [531, 68] width 103 height 22
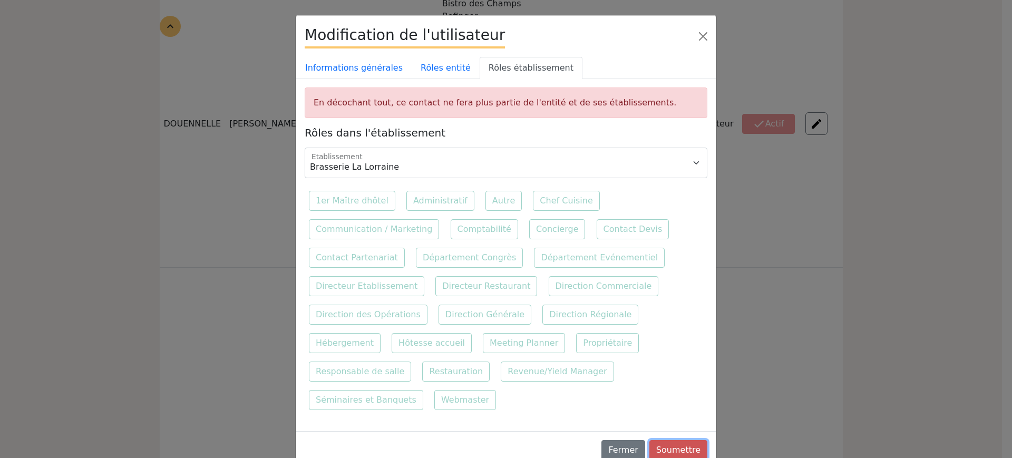
click at [692, 440] on button "Soumettre" at bounding box center [679, 450] width 58 height 20
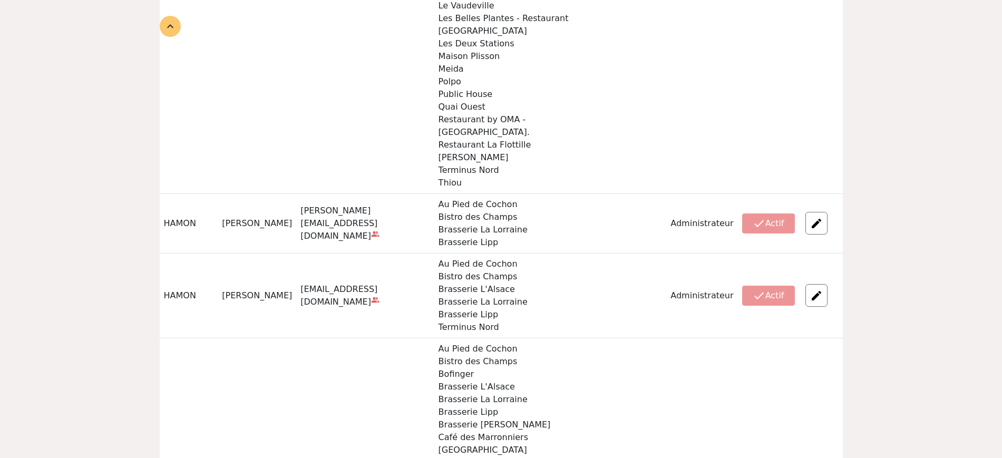
scroll to position [593, 0]
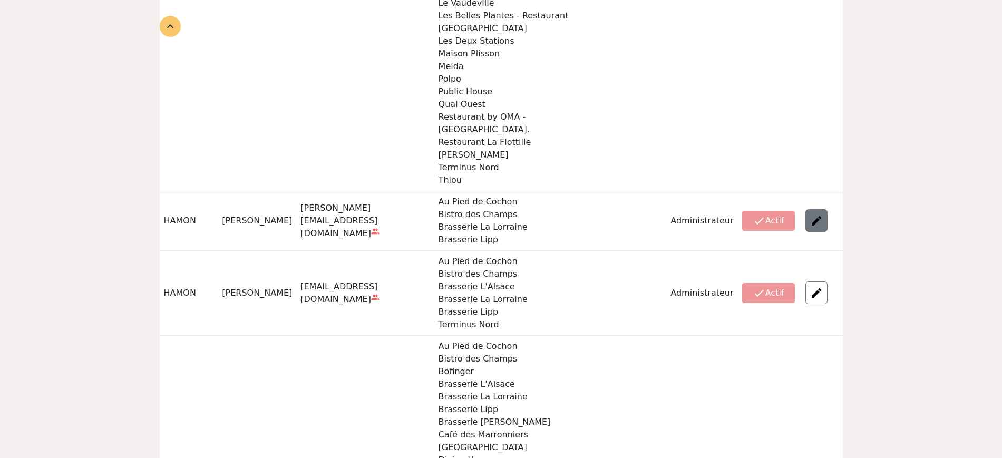
click at [820, 215] on img at bounding box center [816, 221] width 13 height 13
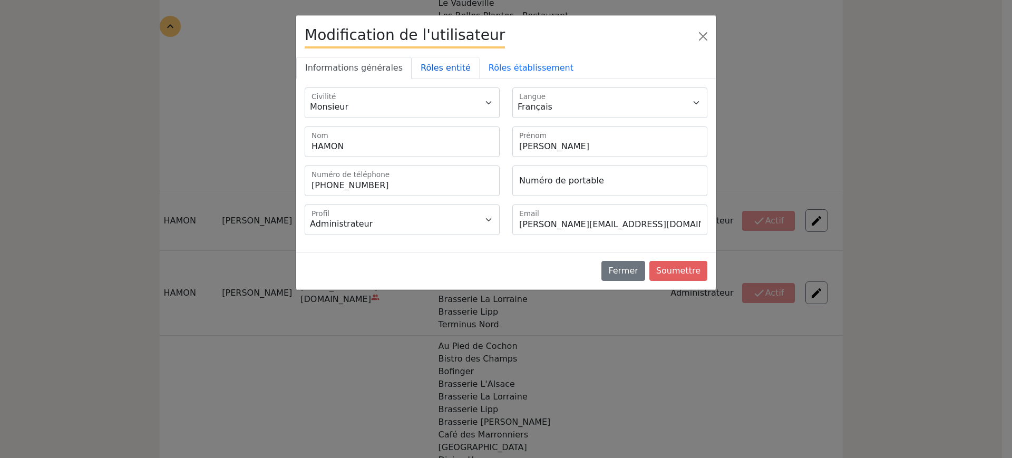
click at [442, 75] on link "Rôles entité" at bounding box center [446, 68] width 68 height 22
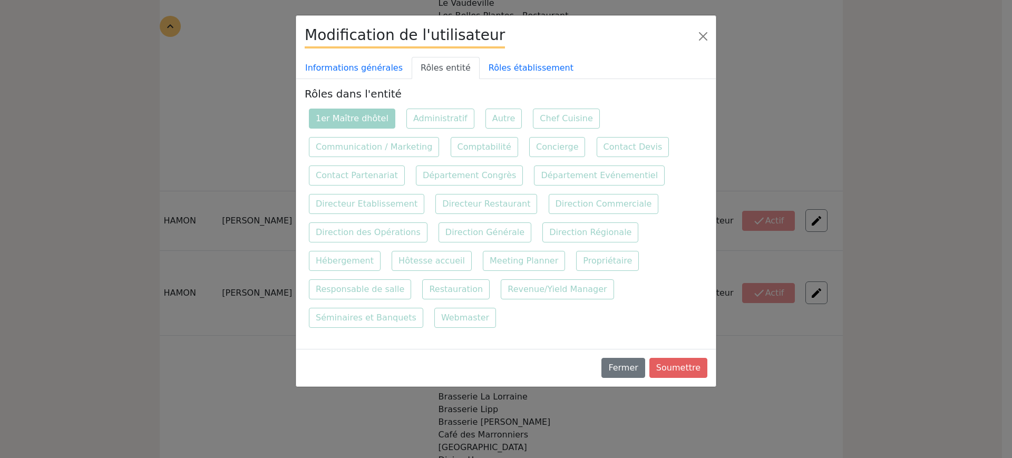
click at [327, 107] on div "Rôles dans l'entité 1er Maître dhôtel Administratif Autre Chef Cuisine Communic…" at bounding box center [506, 210] width 416 height 245
drag, startPoint x: 332, startPoint y: 110, endPoint x: 432, endPoint y: 96, distance: 101.1
click at [333, 110] on label "1er Maître dhôtel" at bounding box center [352, 119] width 86 height 20
click at [312, 110] on input "1er Maître dhôtel" at bounding box center [308, 107] width 7 height 7
checkbox input "false"
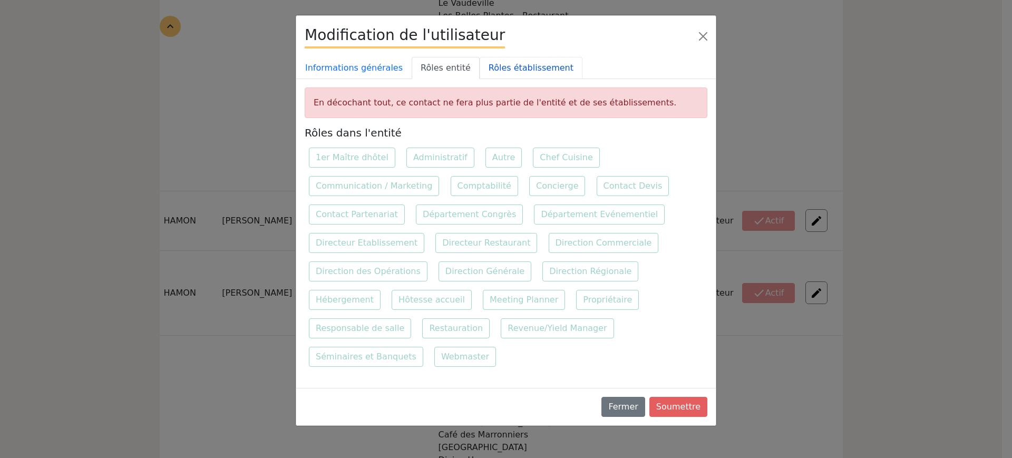
click at [503, 65] on link "Rôles établissement" at bounding box center [531, 68] width 103 height 22
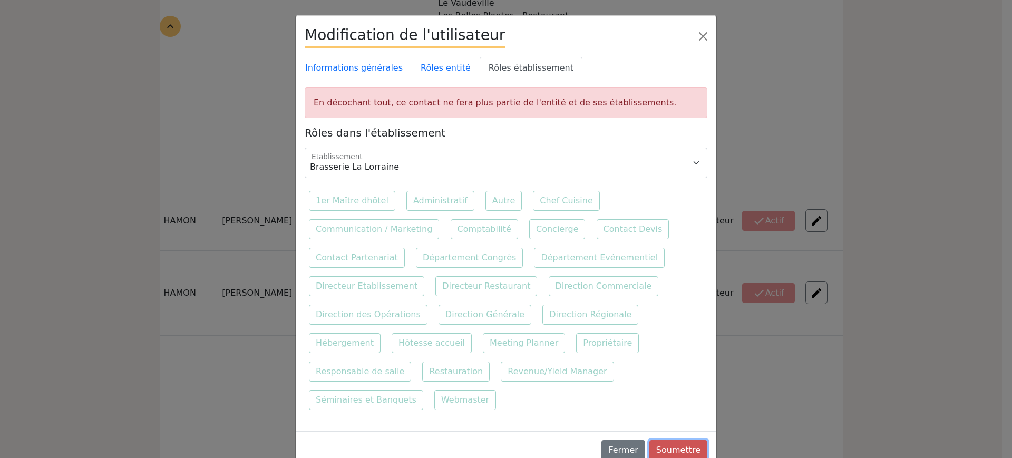
click at [691, 440] on button "Soumettre" at bounding box center [679, 450] width 58 height 20
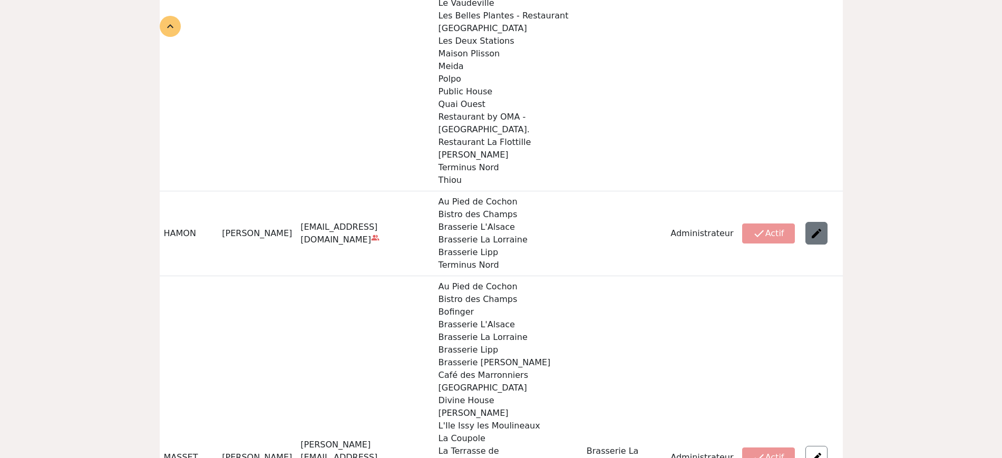
click at [822, 227] on img at bounding box center [816, 233] width 13 height 13
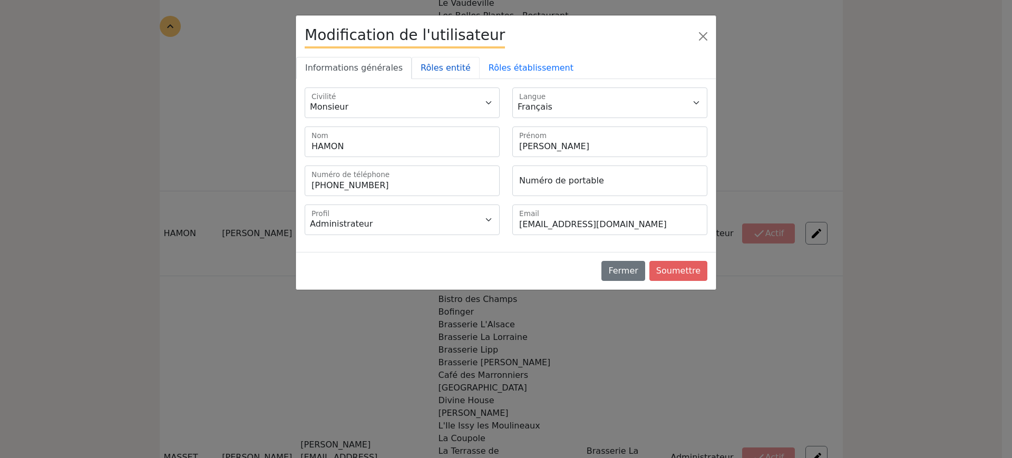
click at [427, 60] on link "Rôles entité" at bounding box center [446, 68] width 68 height 22
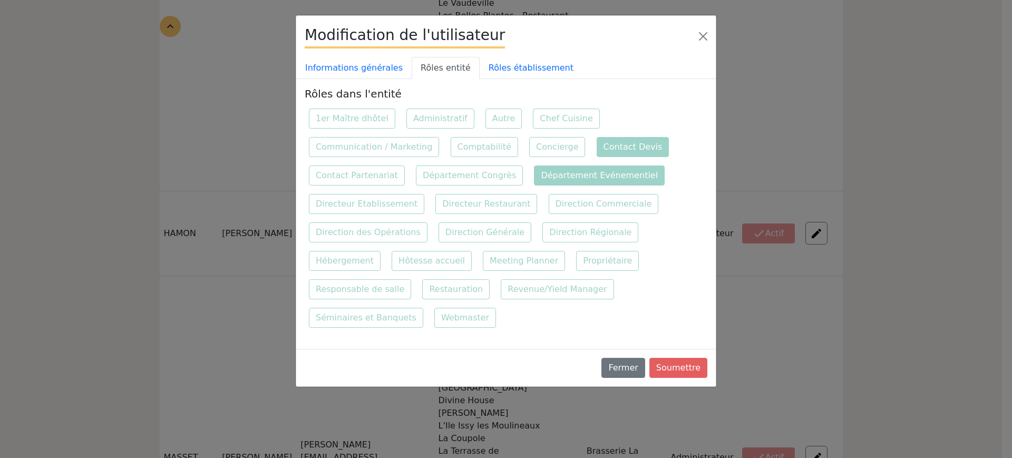
click at [599, 144] on label "Contact Devis" at bounding box center [633, 147] width 73 height 20
click at [599, 140] on input "Contact Devis" at bounding box center [596, 136] width 7 height 7
checkbox input "false"
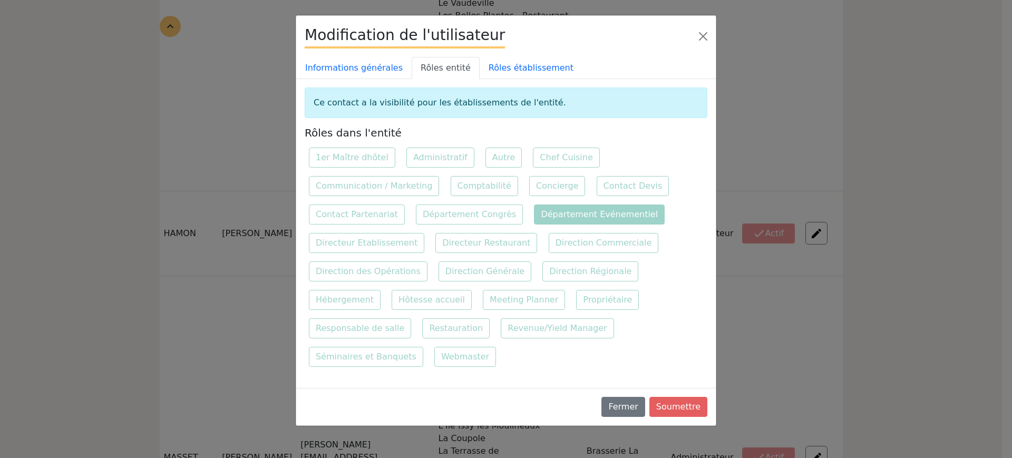
click at [546, 209] on label "Département Evénementiel" at bounding box center [599, 215] width 131 height 20
click at [537, 207] on input "Département Evénementiel" at bounding box center [533, 203] width 7 height 7
checkbox input "false"
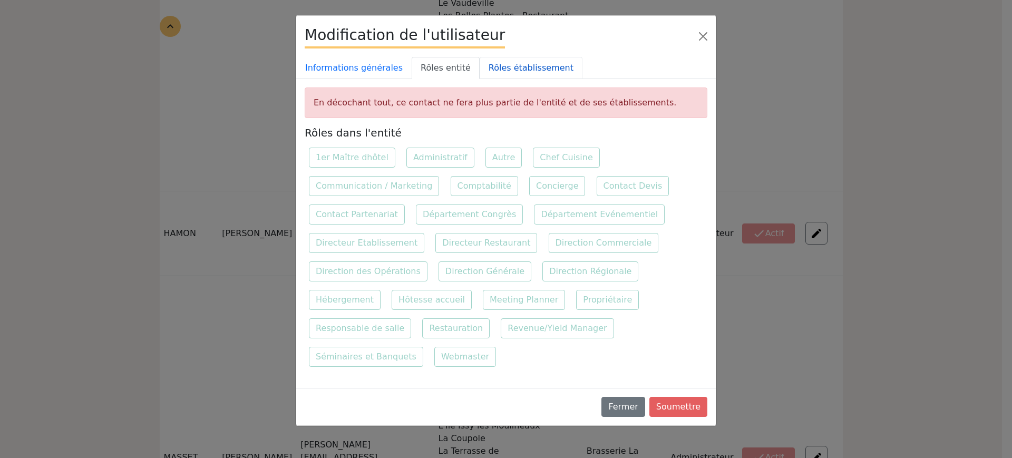
click at [510, 76] on link "Rôles établissement" at bounding box center [531, 68] width 103 height 22
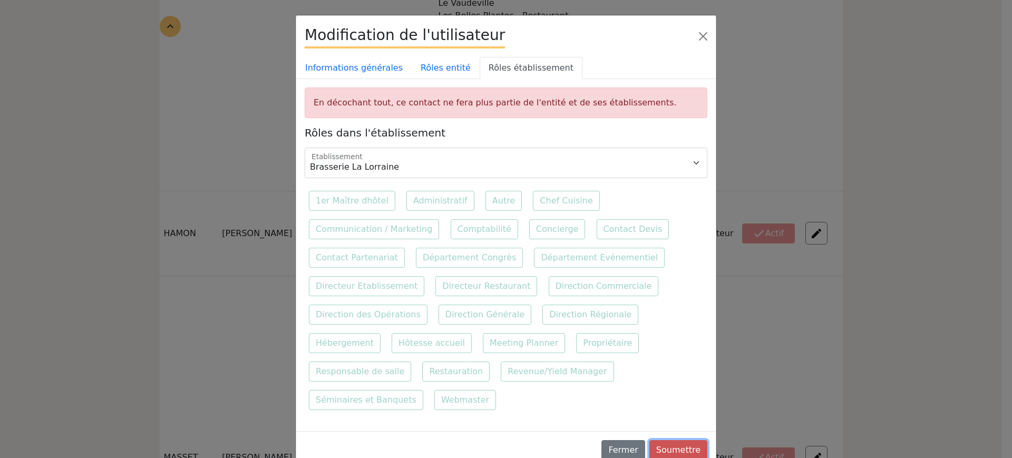
click at [689, 440] on button "Soumettre" at bounding box center [679, 450] width 58 height 20
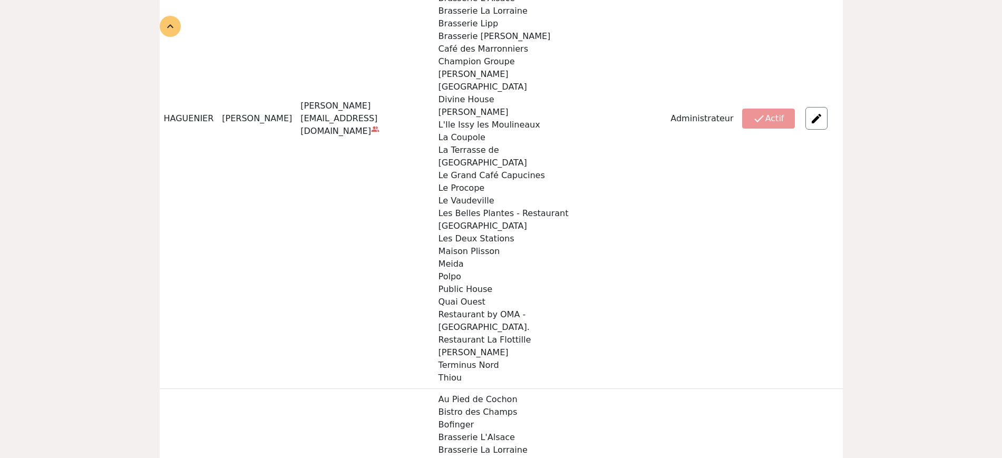
scroll to position [0, 0]
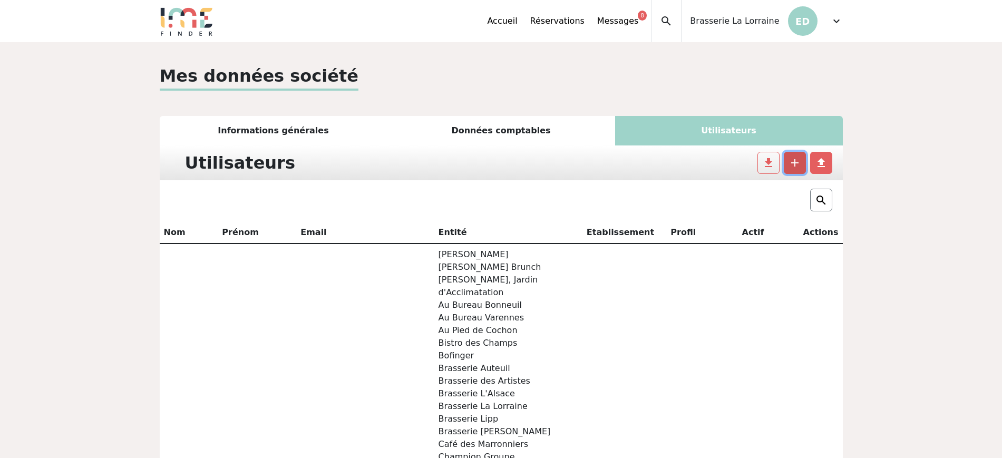
click at [790, 167] on span "add" at bounding box center [795, 163] width 13 height 13
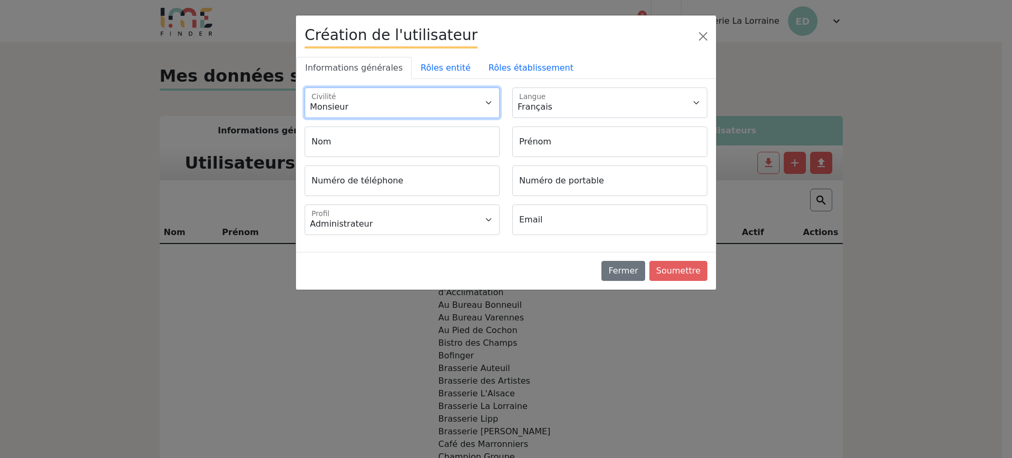
click at [356, 92] on select "Monsieur Madame" at bounding box center [402, 103] width 195 height 31
click at [364, 111] on select "Monsieur Madame" at bounding box center [402, 103] width 195 height 31
click at [345, 96] on select "Monsieur Madame" at bounding box center [402, 103] width 195 height 31
select select "2"
click at [305, 88] on select "Monsieur Madame" at bounding box center [402, 103] width 195 height 31
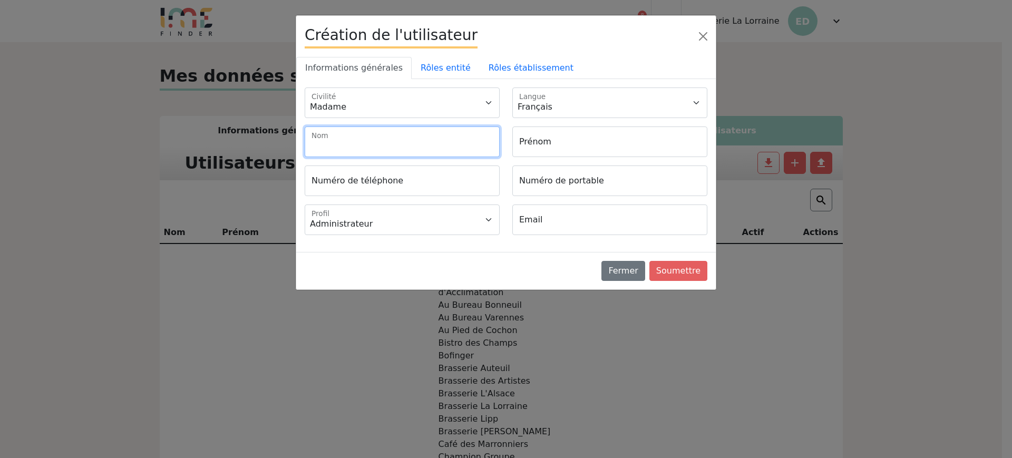
click at [340, 143] on input "Nom" at bounding box center [402, 142] width 195 height 31
paste input "Elvira SEBBAHA"
click at [333, 146] on input "Elvira SEBBAHA" at bounding box center [402, 142] width 195 height 31
click at [332, 146] on input "Elvira SEBBAHA" at bounding box center [402, 142] width 195 height 31
click at [318, 144] on input "Elvira SEBBAHA" at bounding box center [402, 142] width 195 height 31
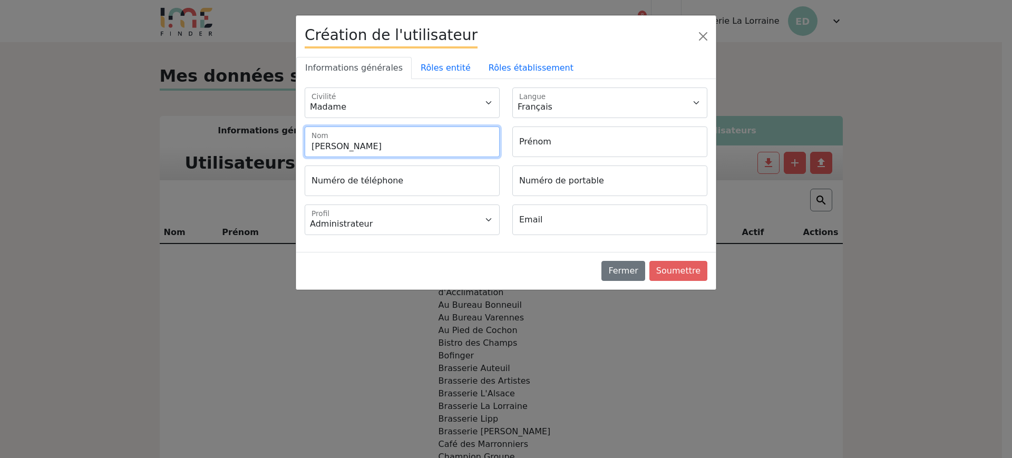
click at [318, 144] on input "Elvira SEBBAHA" at bounding box center [402, 142] width 195 height 31
type input "SEBBAHA"
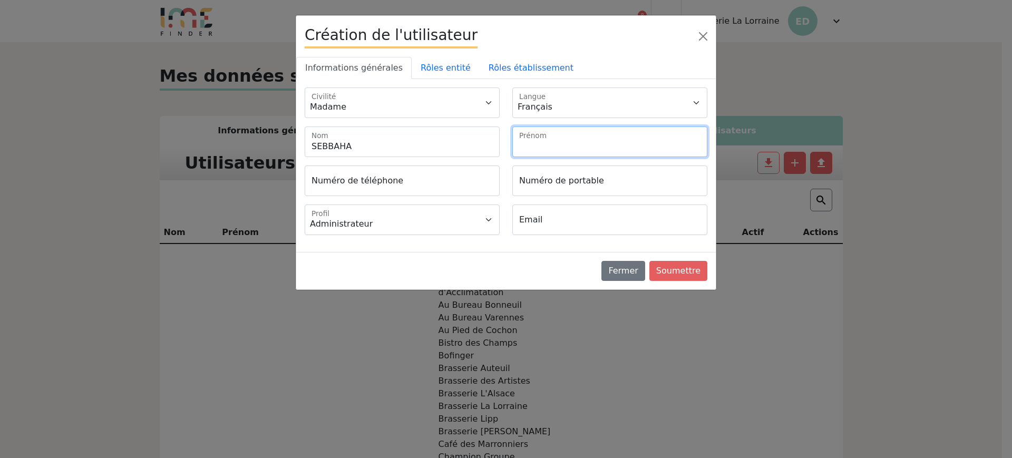
click at [556, 140] on input "Prénom" at bounding box center [610, 142] width 195 height 31
paste input "Elvira"
type input "Elvira"
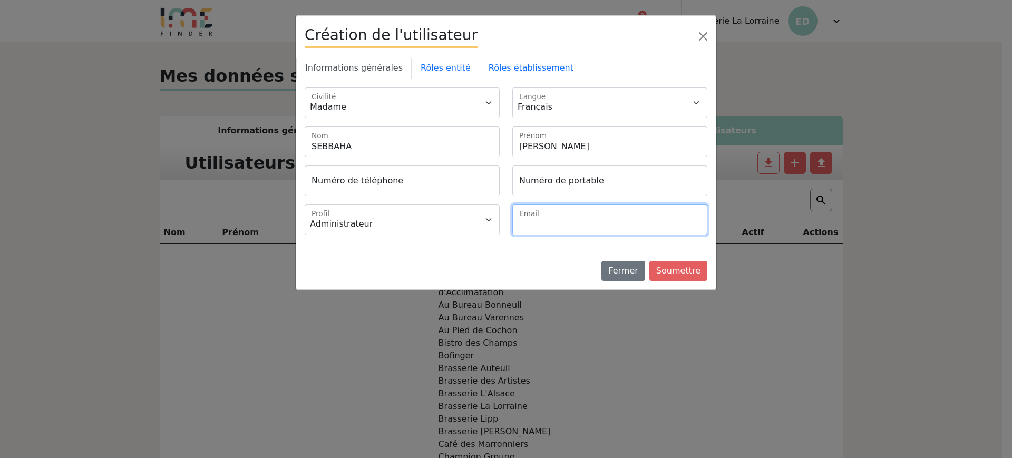
drag, startPoint x: 548, startPoint y: 223, endPoint x: 424, endPoint y: 46, distance: 215.0
click at [547, 214] on input "Email" at bounding box center [610, 220] width 195 height 31
paste input "commercial.brasserie@groupe-bertrand.com"
type input "commercial.brasserie@groupe-bertrand.com"
click at [433, 70] on link "Rôles entité" at bounding box center [446, 68] width 68 height 22
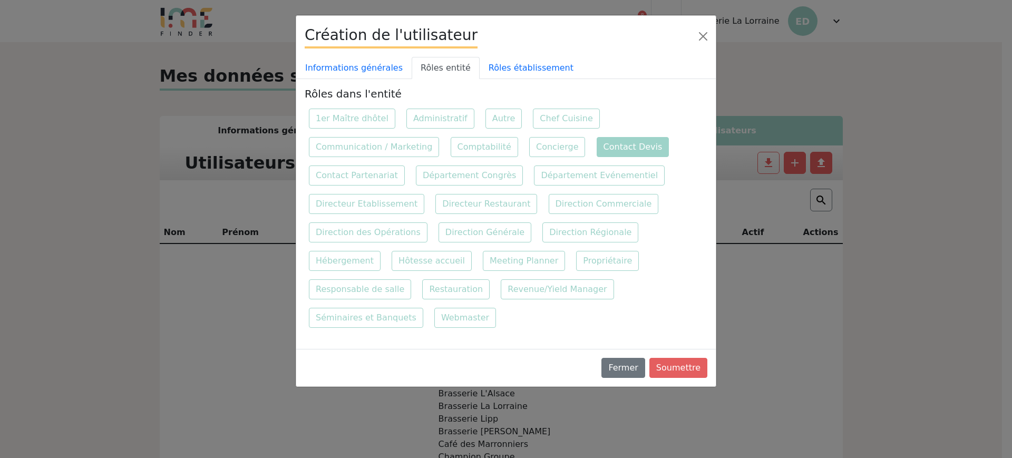
click at [597, 151] on label "Contact Devis" at bounding box center [633, 147] width 73 height 20
click at [593, 140] on input "Contact Devis" at bounding box center [596, 136] width 7 height 7
checkbox input "true"
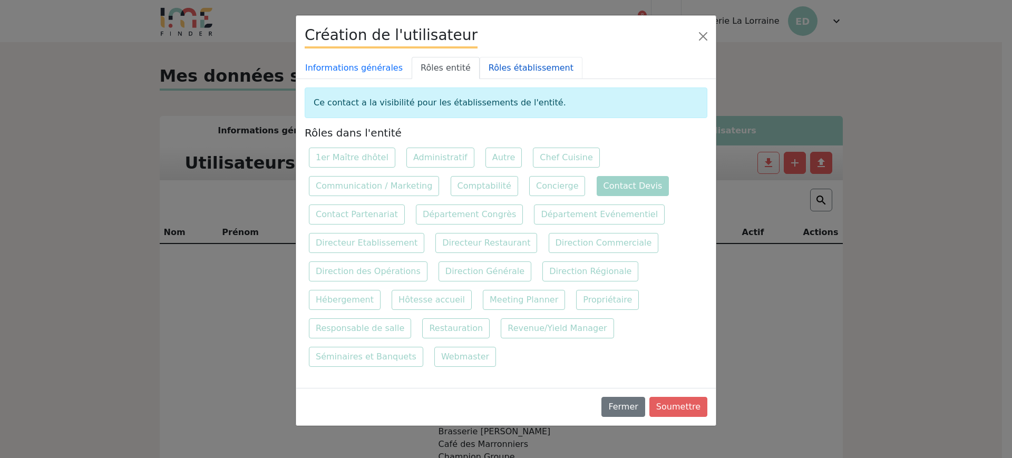
click at [521, 68] on link "Rôles établissement" at bounding box center [531, 68] width 103 height 22
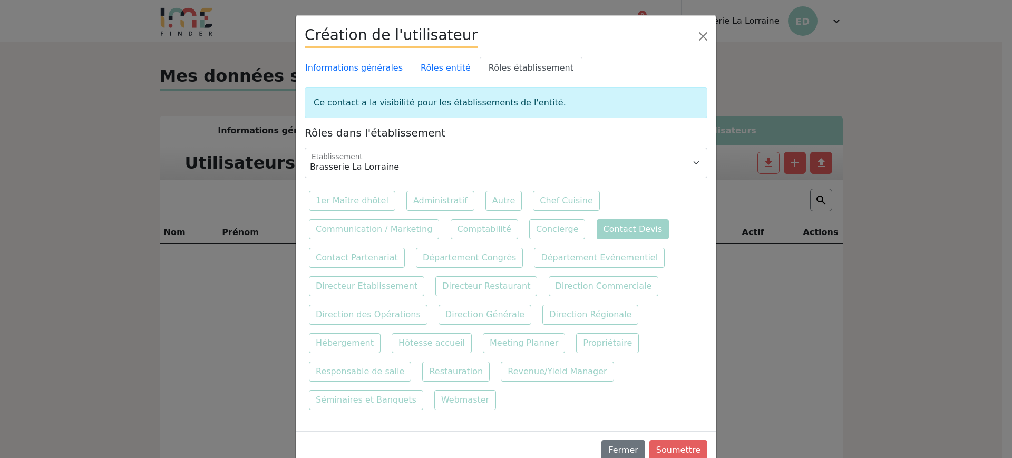
click at [611, 225] on label "Contact Devis" at bounding box center [633, 229] width 73 height 20
click at [600, 222] on input "Contact Devis" at bounding box center [596, 218] width 7 height 7
checkbox input "true"
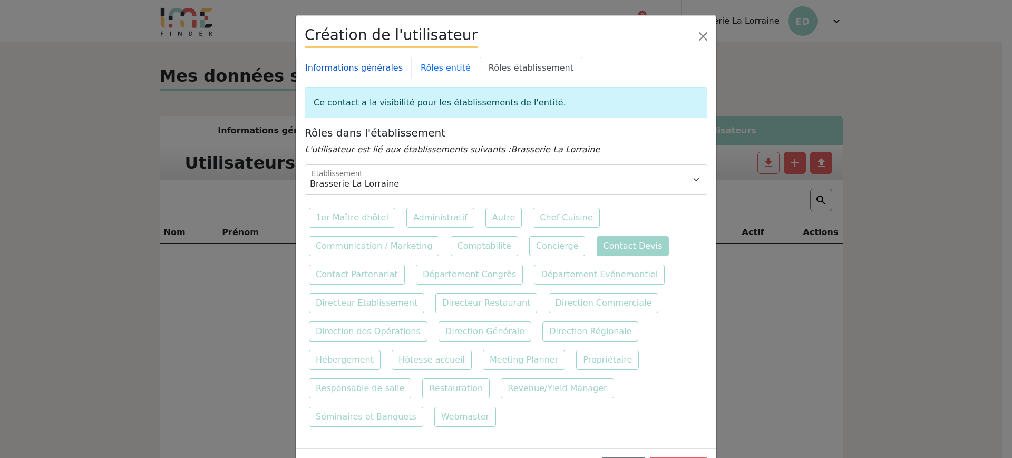
click at [353, 66] on link "Informations générales" at bounding box center [353, 68] width 115 height 22
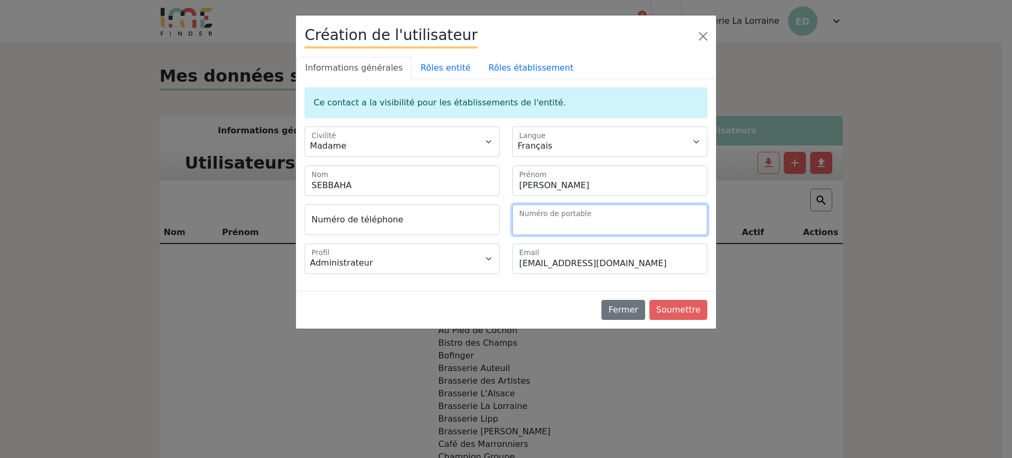
click at [530, 218] on input "Numéro de portable" at bounding box center [610, 220] width 195 height 31
paste input "06 22 69 57 95"
type input "+33622695795"
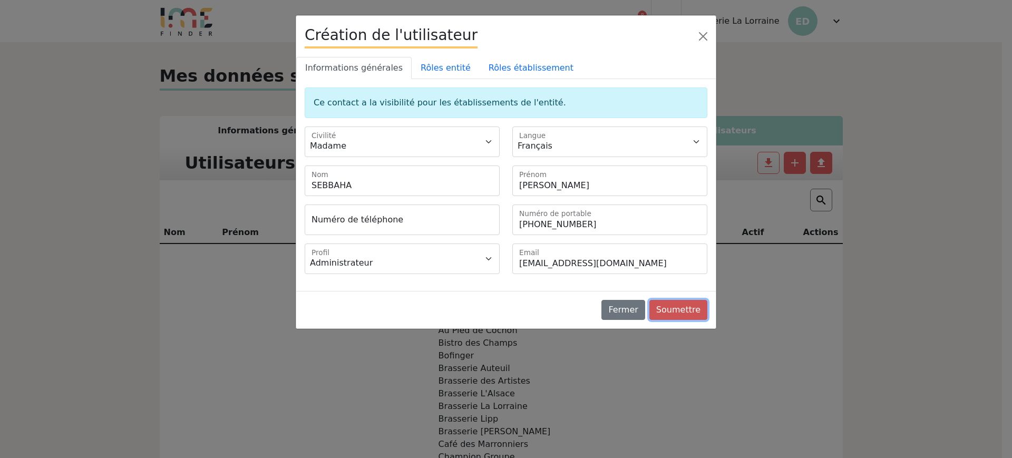
click at [666, 306] on button "Soumettre" at bounding box center [679, 310] width 58 height 20
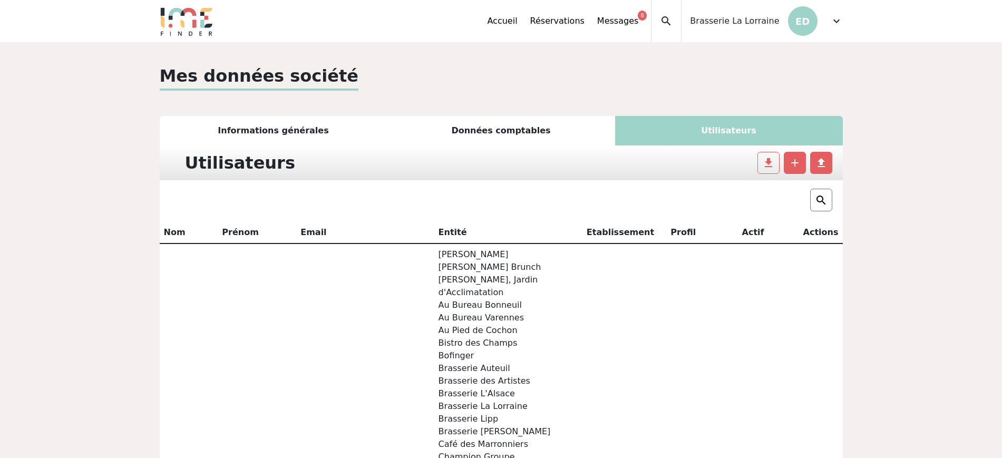
drag, startPoint x: 834, startPoint y: 23, endPoint x: 830, endPoint y: 40, distance: 17.7
click at [833, 22] on span "expand_more" at bounding box center [836, 21] width 13 height 13
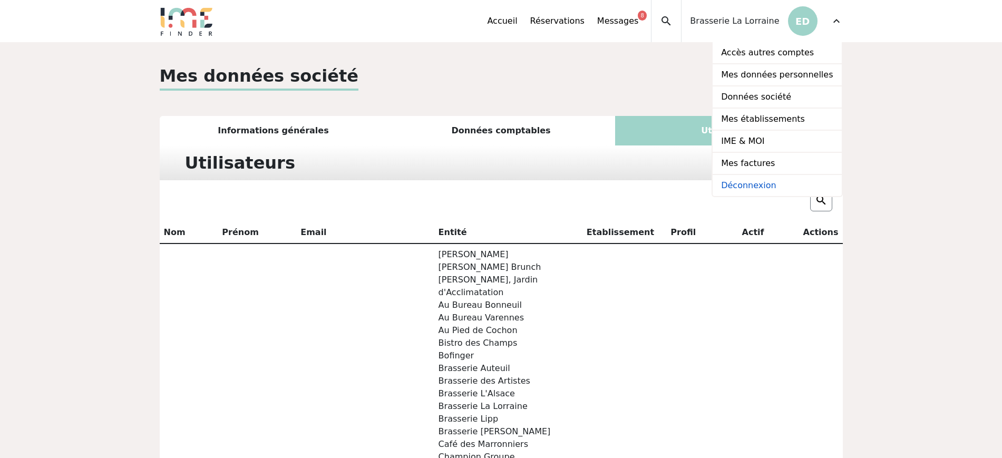
click at [786, 177] on link "Déconnexion" at bounding box center [777, 185] width 129 height 21
